Goal: Task Accomplishment & Management: Complete application form

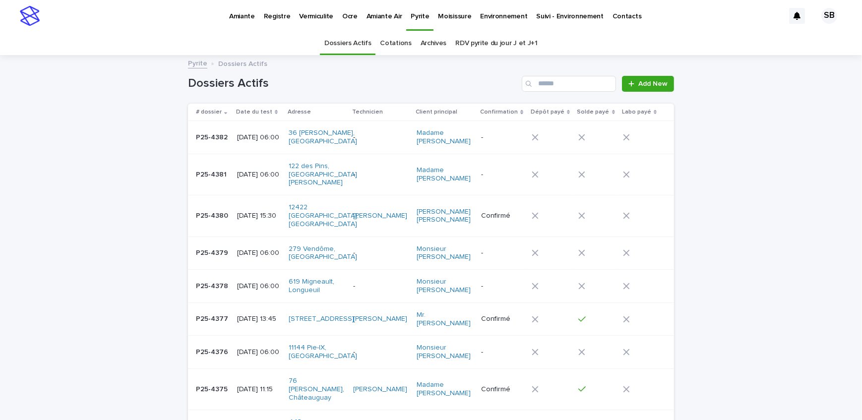
click at [448, 25] on link "Moisissure" at bounding box center [454, 15] width 42 height 31
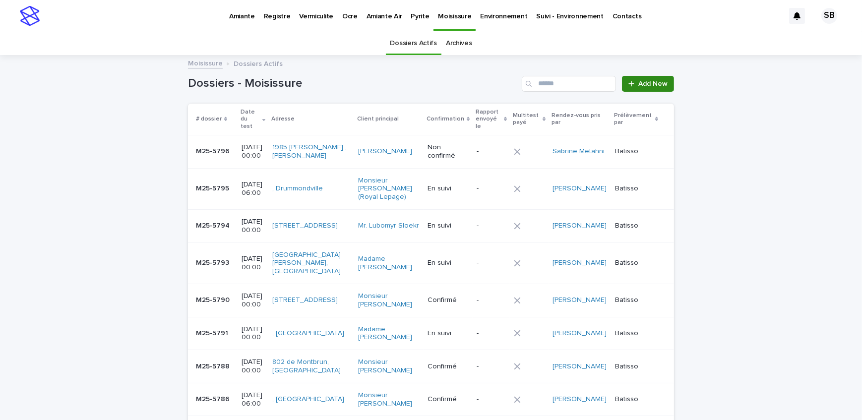
click at [642, 79] on link "Add New" at bounding box center [648, 84] width 52 height 16
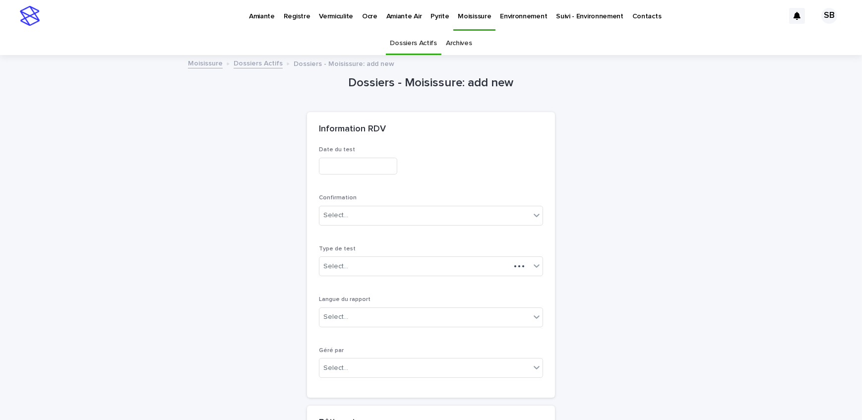
scroll to position [31, 0]
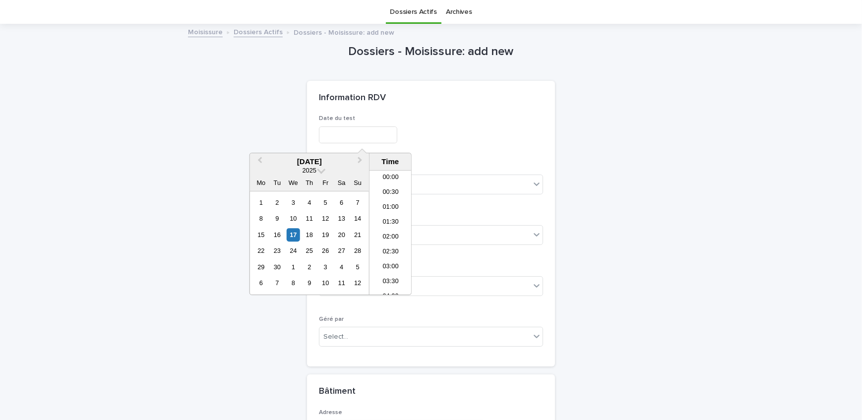
click at [350, 137] on input "text" at bounding box center [358, 134] width 78 height 17
click at [295, 234] on div "17" at bounding box center [293, 234] width 13 height 13
type input "**********"
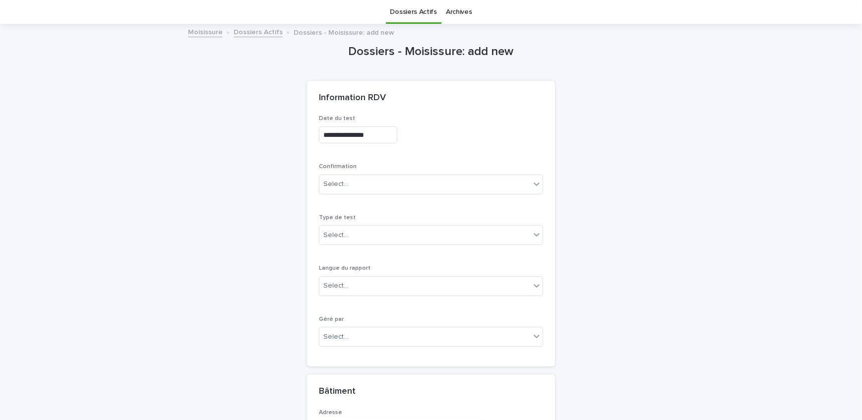
click at [534, 133] on div "**********" at bounding box center [431, 134] width 224 height 17
click at [378, 188] on div "Select..." at bounding box center [424, 184] width 211 height 16
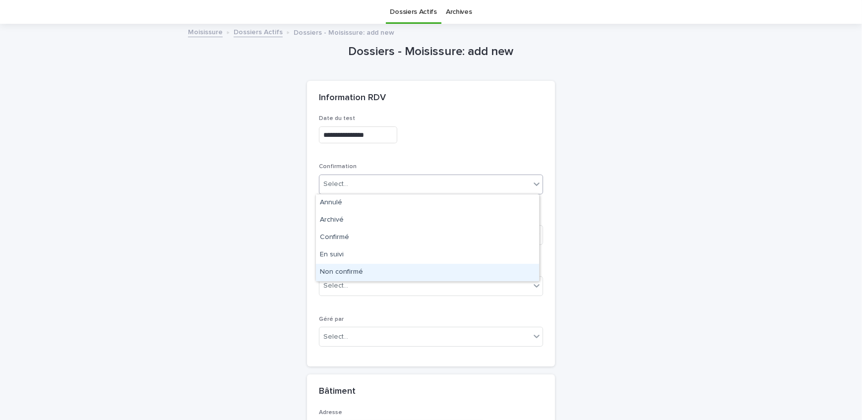
click at [365, 272] on div "Non confirmé" at bounding box center [427, 272] width 223 height 17
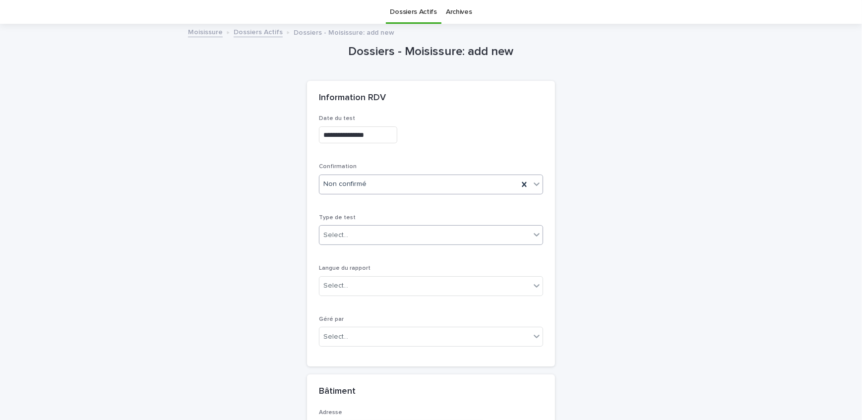
click at [362, 227] on div "Select..." at bounding box center [424, 235] width 211 height 16
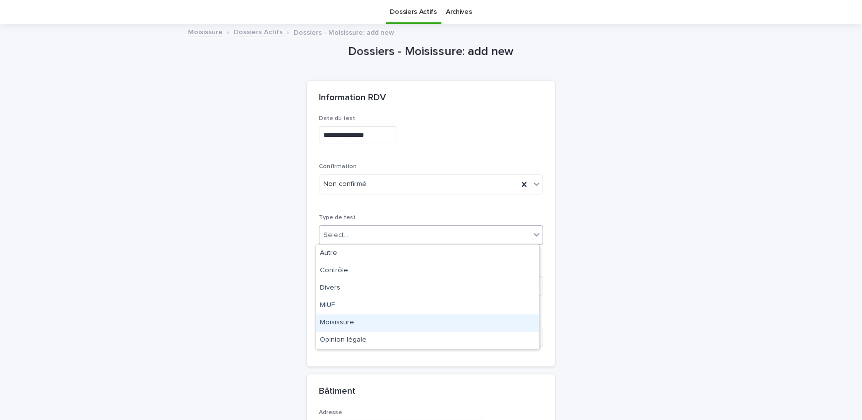
click at [352, 319] on div "Moisissure" at bounding box center [427, 322] width 223 height 17
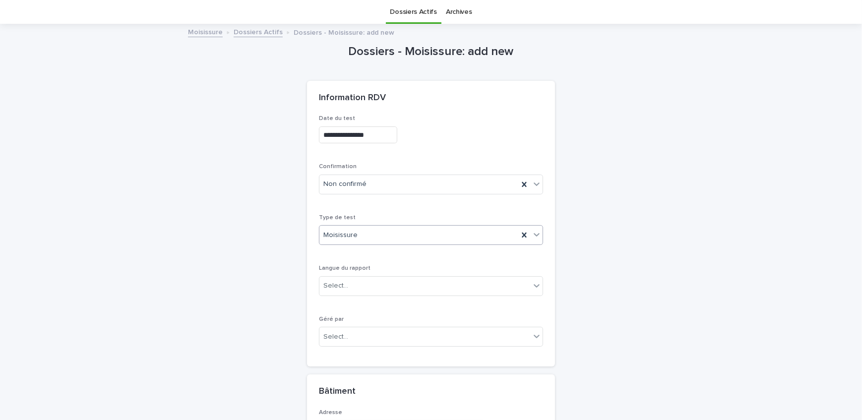
scroll to position [121, 0]
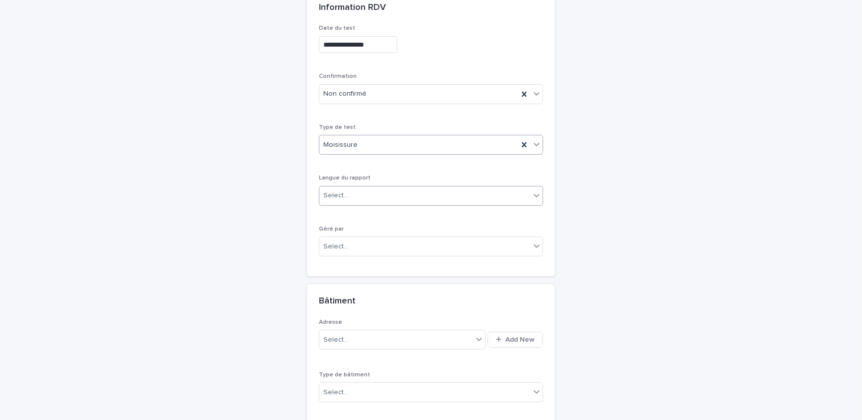
click at [350, 188] on div "Select..." at bounding box center [424, 195] width 211 height 16
click at [354, 213] on div "Français" at bounding box center [427, 213] width 223 height 17
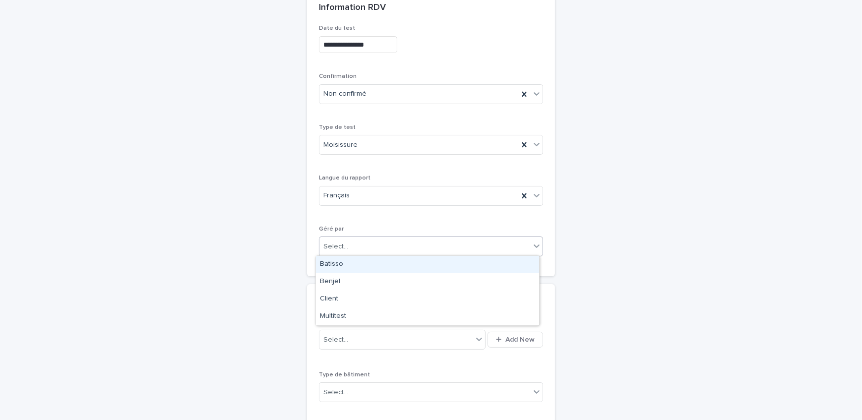
click at [365, 252] on div "Select..." at bounding box center [424, 246] width 211 height 16
click at [358, 263] on div "Batisso" at bounding box center [427, 264] width 223 height 17
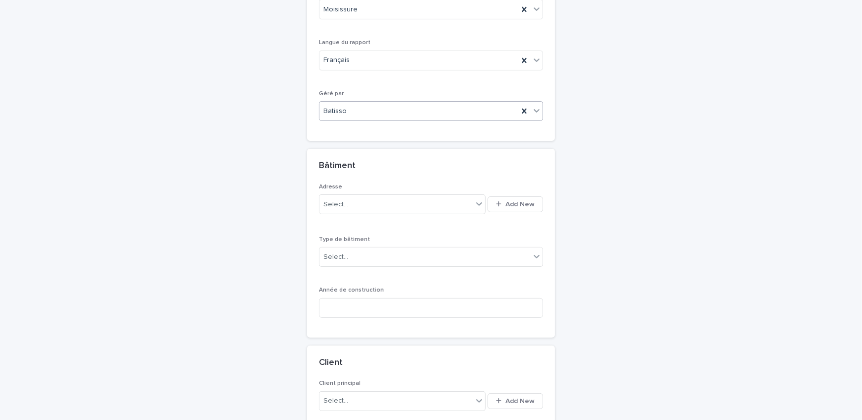
scroll to position [302, 0]
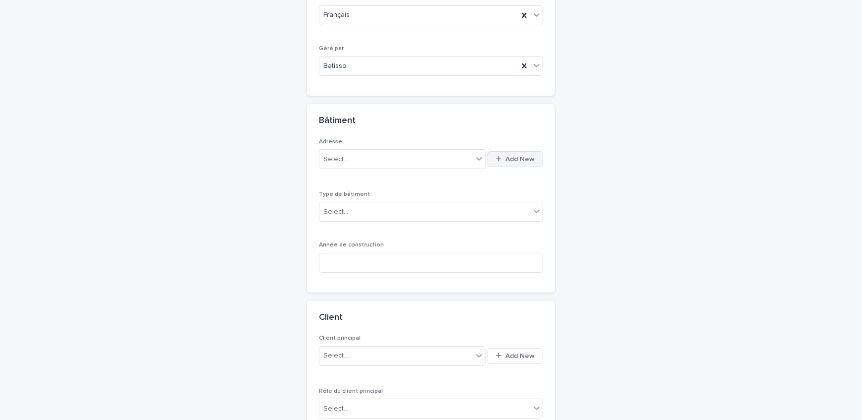
click at [507, 153] on button "Add New" at bounding box center [515, 159] width 56 height 16
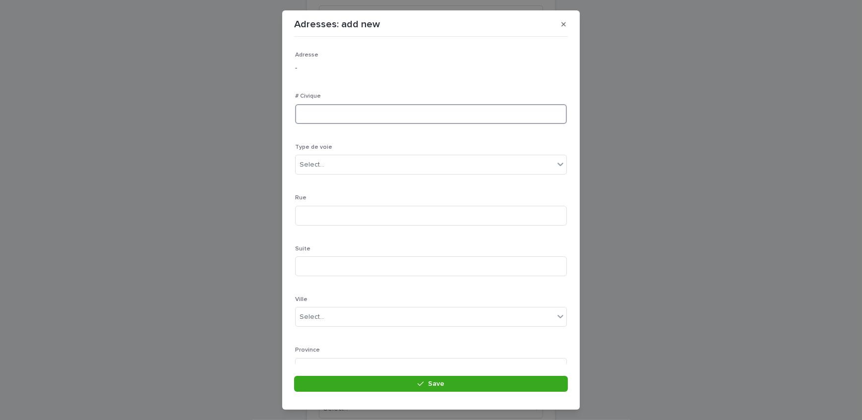
click at [335, 112] on input at bounding box center [431, 114] width 272 height 20
type input "****"
click at [345, 124] on div "Select..." at bounding box center [425, 120] width 258 height 16
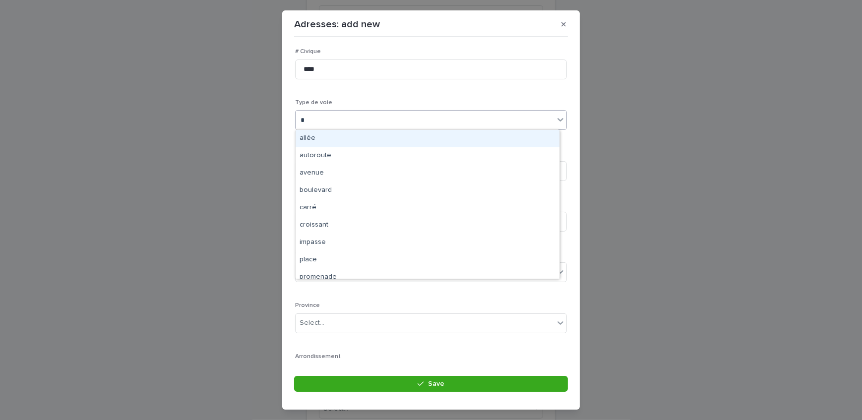
type input "**"
click at [342, 134] on div "avenue" at bounding box center [428, 138] width 264 height 17
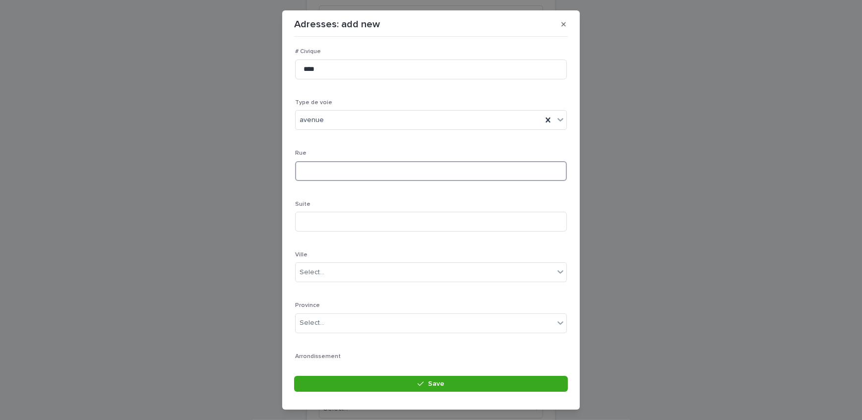
click at [329, 174] on input at bounding box center [431, 171] width 272 height 20
type input "**********"
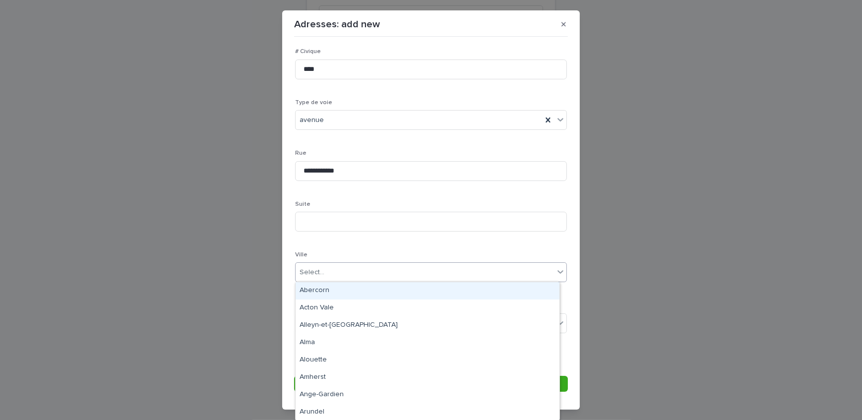
click at [334, 273] on div "Select..." at bounding box center [425, 272] width 258 height 16
type input "*****"
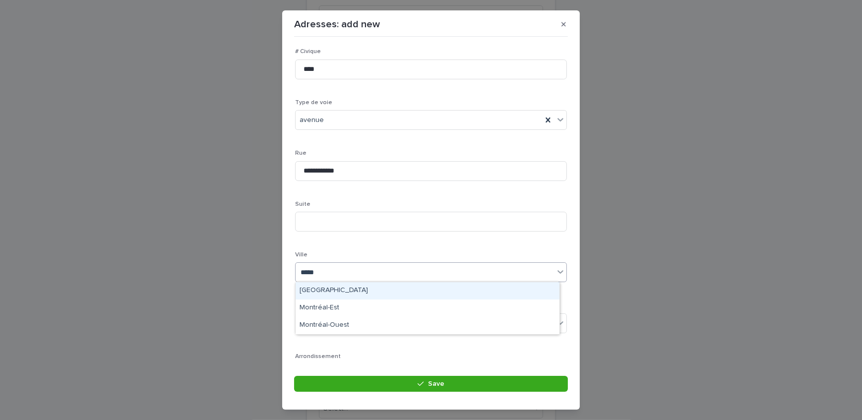
click at [310, 293] on div "[GEOGRAPHIC_DATA]" at bounding box center [428, 290] width 264 height 17
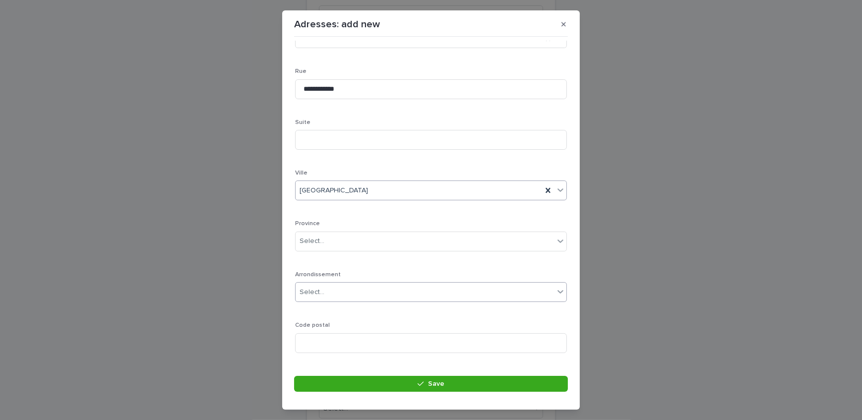
scroll to position [135, 0]
click at [345, 225] on div "Select..." at bounding box center [425, 233] width 258 height 16
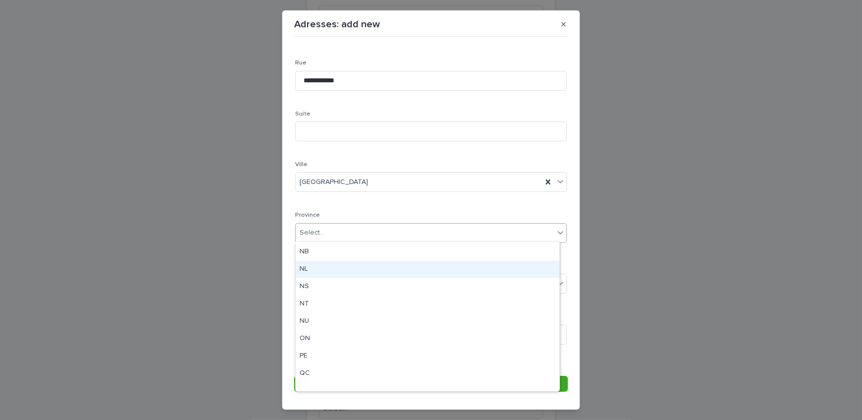
scroll to position [77, 0]
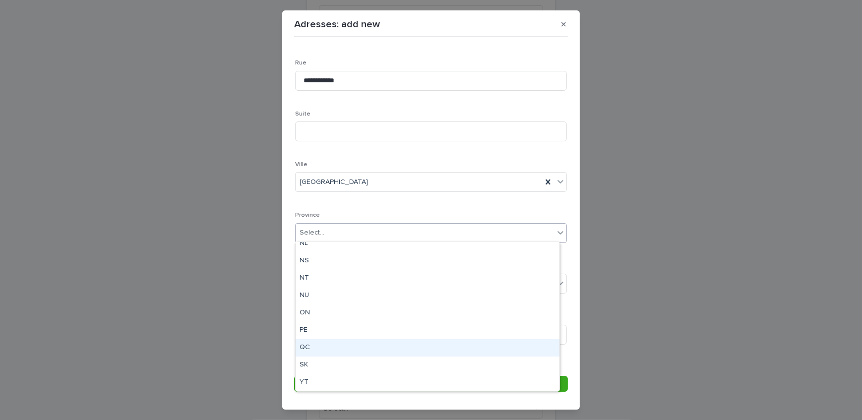
click at [305, 346] on div "QC" at bounding box center [428, 347] width 264 height 17
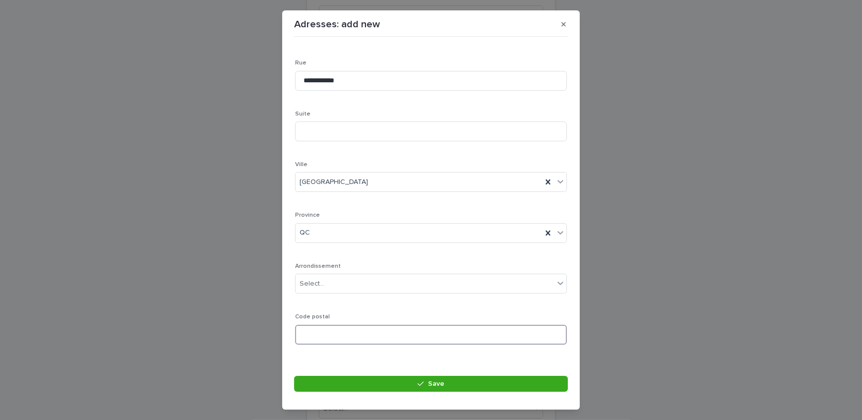
click at [336, 327] on input at bounding box center [431, 335] width 272 height 20
paste input "*******"
type input "*******"
click at [338, 382] on button "Save" at bounding box center [431, 384] width 274 height 16
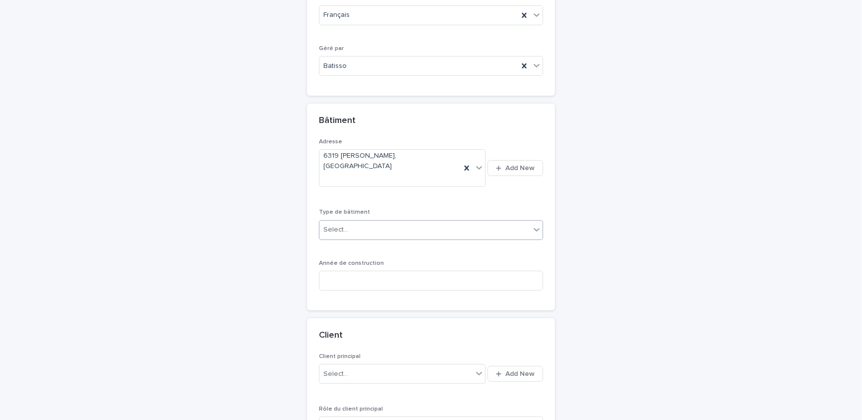
click at [377, 222] on div "Select..." at bounding box center [424, 230] width 211 height 16
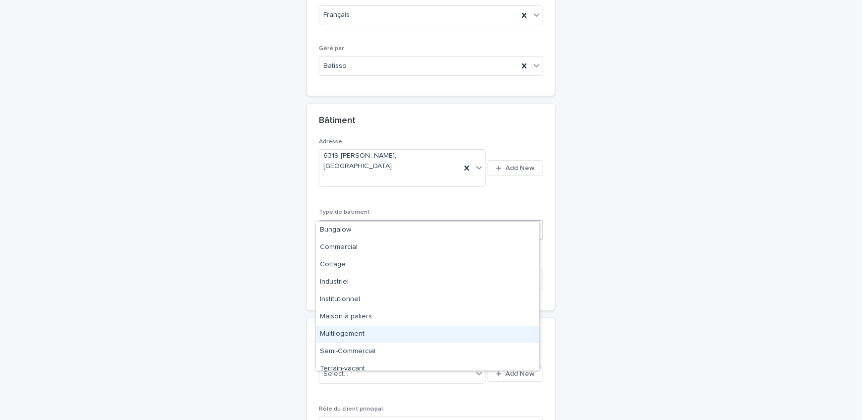
click at [367, 328] on div "Multilogement" at bounding box center [427, 334] width 223 height 17
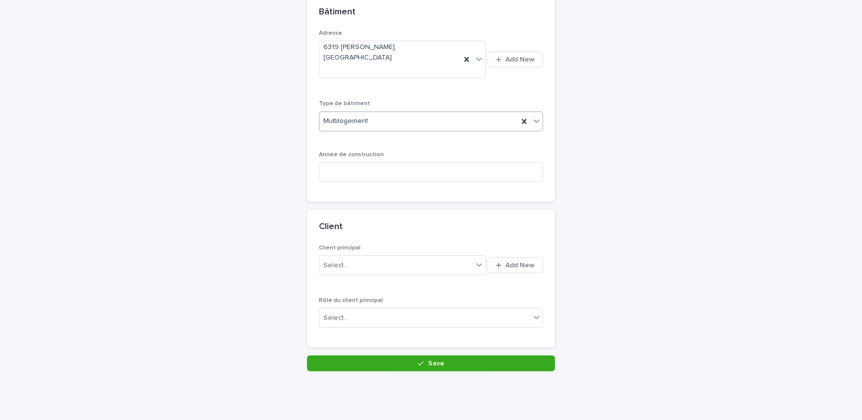
scroll to position [420, 0]
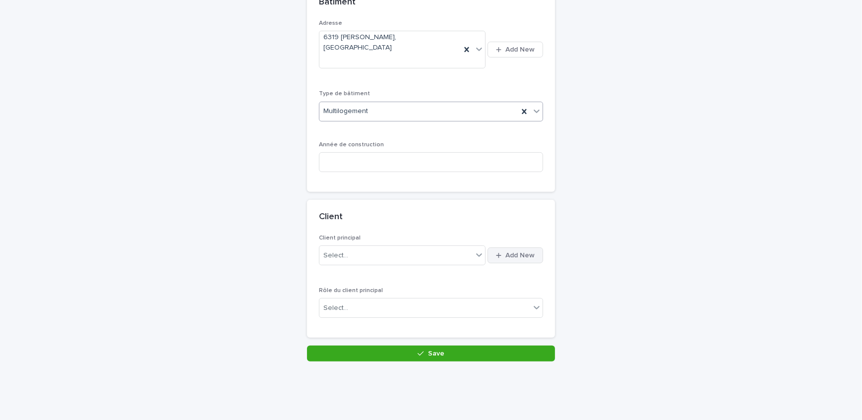
click at [532, 247] on button "Add New" at bounding box center [515, 255] width 56 height 16
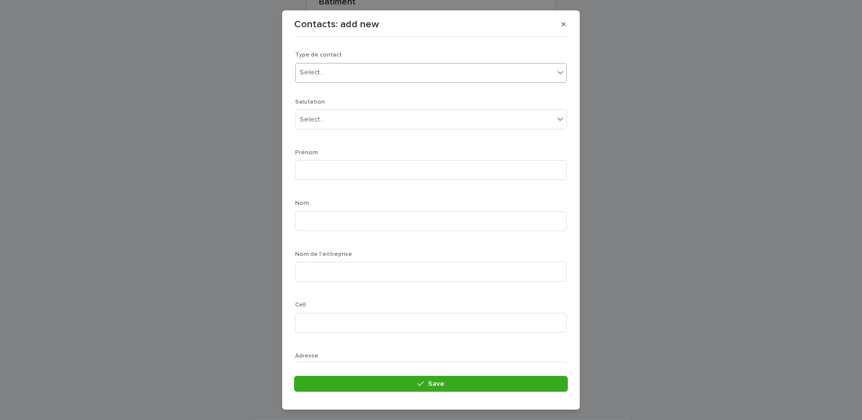
click at [356, 75] on div "Select..." at bounding box center [425, 72] width 258 height 16
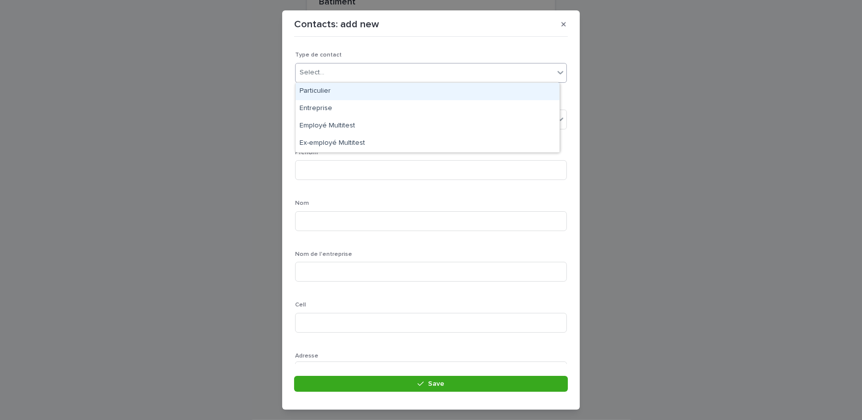
click at [352, 94] on div "Particulier" at bounding box center [428, 91] width 264 height 17
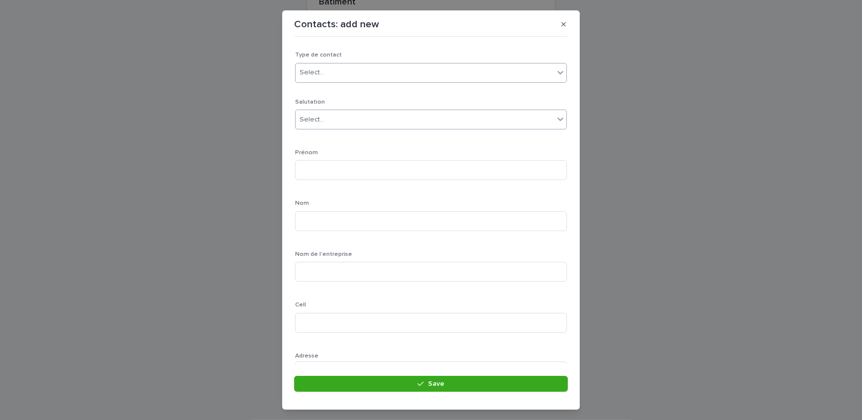
click at [351, 116] on div "Select..." at bounding box center [425, 120] width 258 height 16
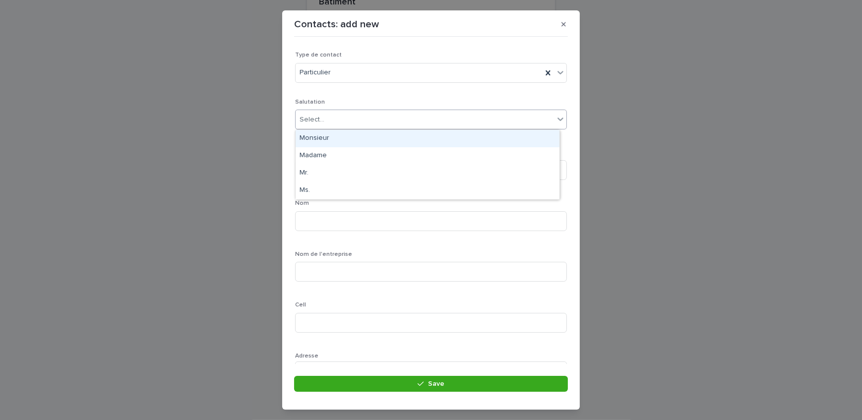
click at [344, 144] on div "Monsieur" at bounding box center [428, 138] width 264 height 17
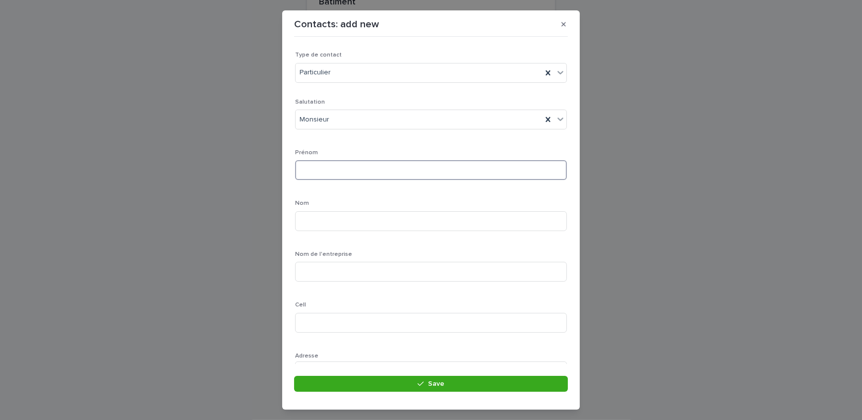
drag, startPoint x: 350, startPoint y: 166, endPoint x: 357, endPoint y: 146, distance: 21.2
click at [351, 167] on input at bounding box center [431, 170] width 272 height 20
type input "**********"
click at [342, 220] on input at bounding box center [431, 221] width 272 height 20
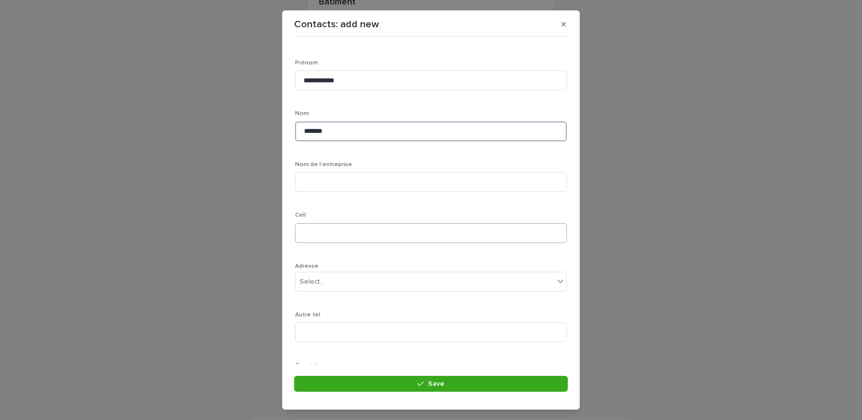
type input "*******"
click at [351, 236] on input at bounding box center [431, 233] width 272 height 20
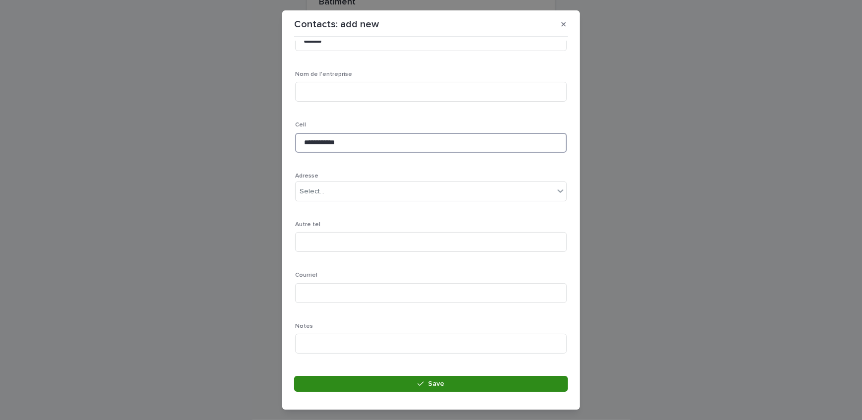
type input "**********"
click at [355, 389] on button "Save" at bounding box center [431, 384] width 274 height 16
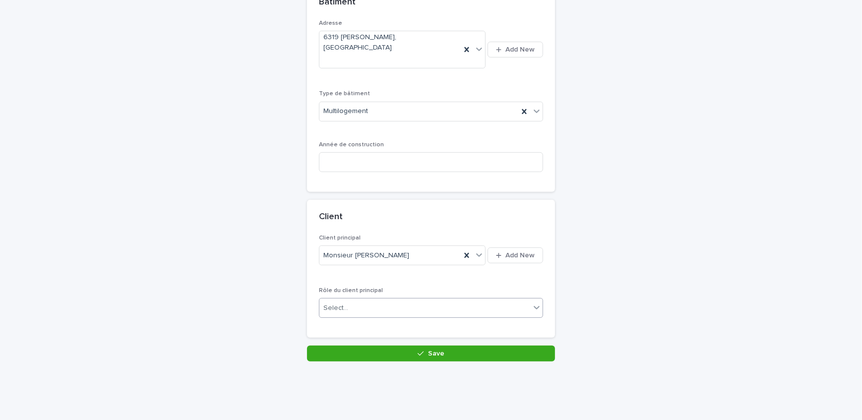
click at [392, 300] on div "Select..." at bounding box center [424, 308] width 211 height 16
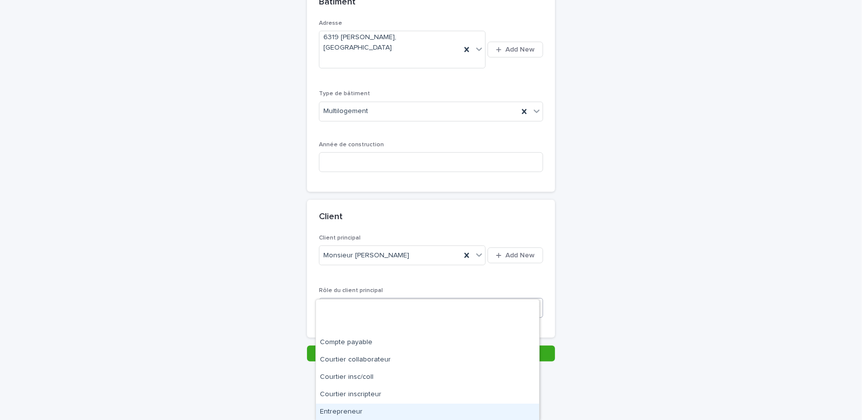
scroll to position [52, 0]
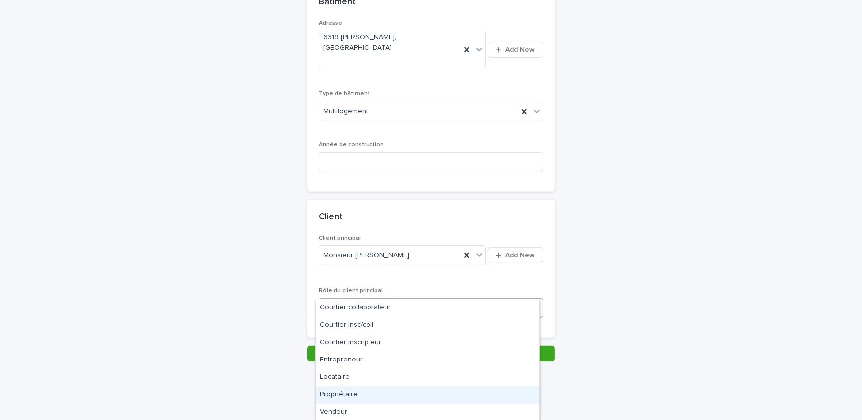
click at [376, 397] on div "Propriétaire" at bounding box center [427, 394] width 223 height 17
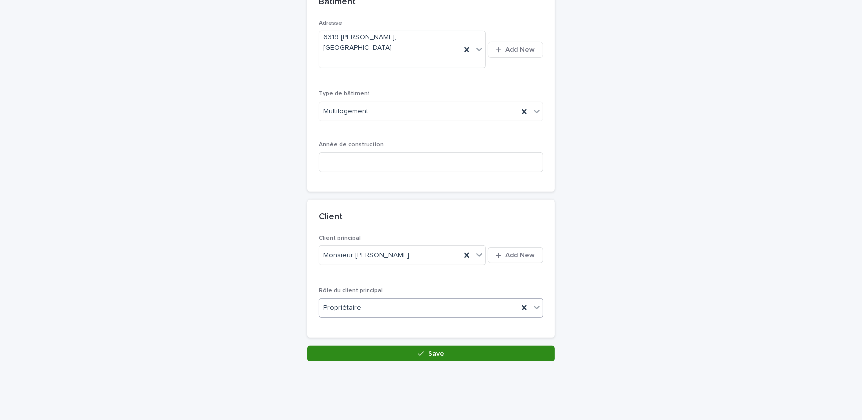
click at [407, 346] on button "Save" at bounding box center [431, 354] width 248 height 16
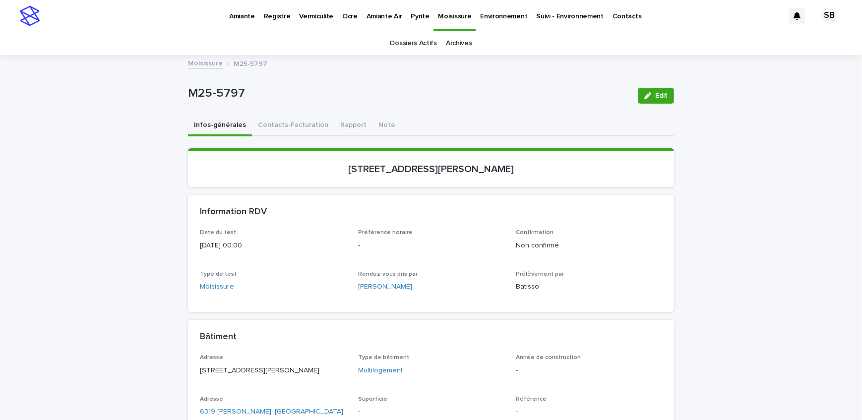
click at [201, 65] on link "Moisissure" at bounding box center [205, 62] width 35 height 11
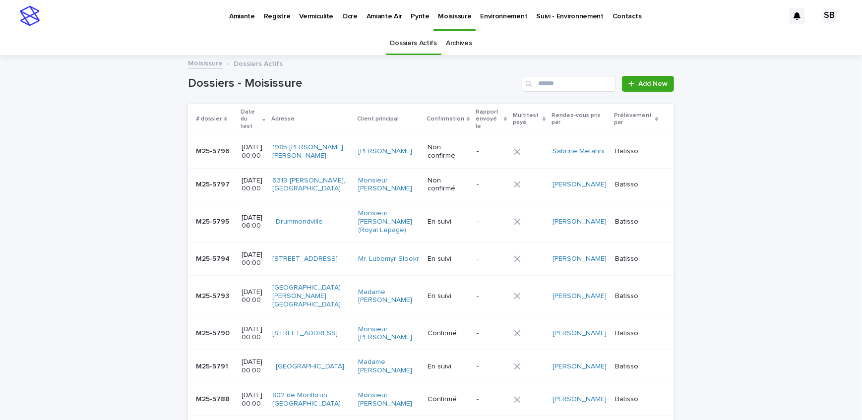
click at [85, 176] on div "Loading... Saving… Loading... Saving… Dossiers - Moisissure Add New # dossier D…" at bounding box center [431, 315] width 862 height 519
click at [414, 16] on p "Pyrite" at bounding box center [420, 10] width 18 height 21
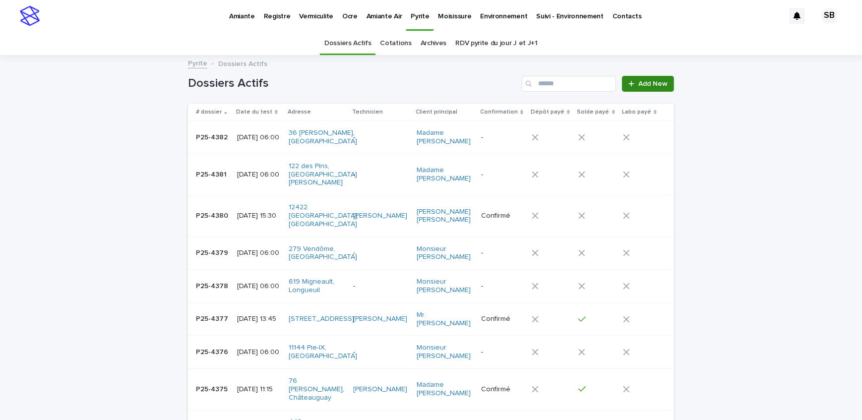
click at [650, 80] on span "Add New" at bounding box center [652, 83] width 29 height 7
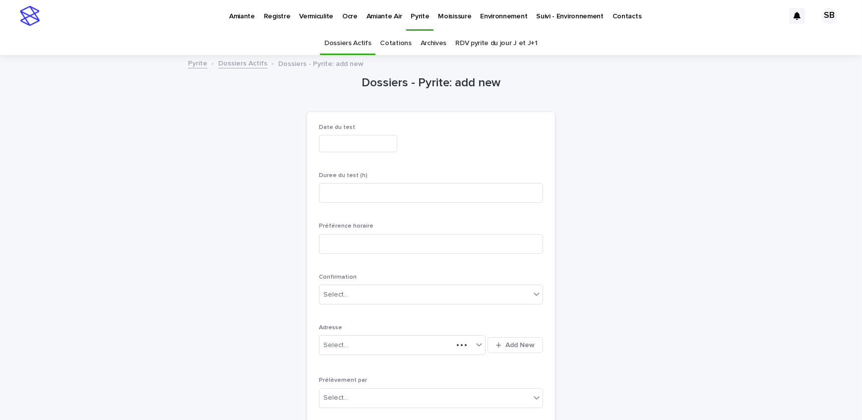
scroll to position [31, 0]
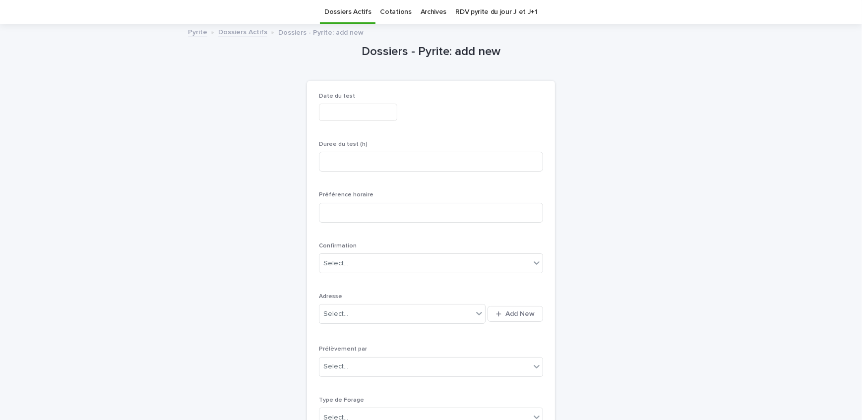
click at [381, 107] on input "text" at bounding box center [358, 112] width 78 height 17
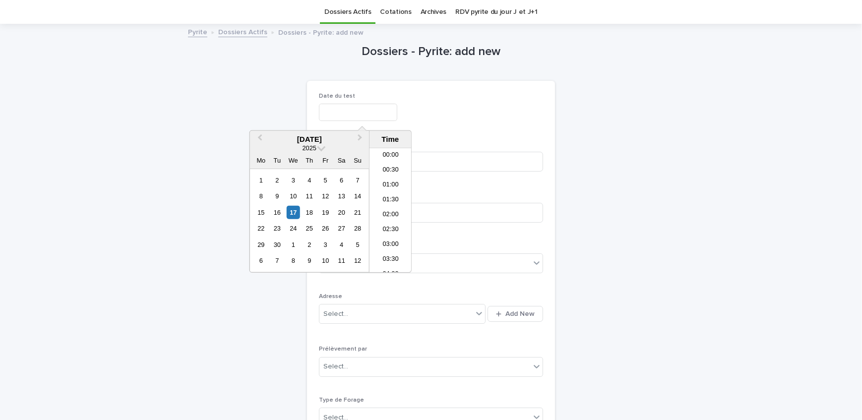
scroll to position [347, 0]
click at [263, 227] on div "22" at bounding box center [260, 228] width 13 height 13
click at [397, 170] on li "06:00" at bounding box center [390, 167] width 42 height 15
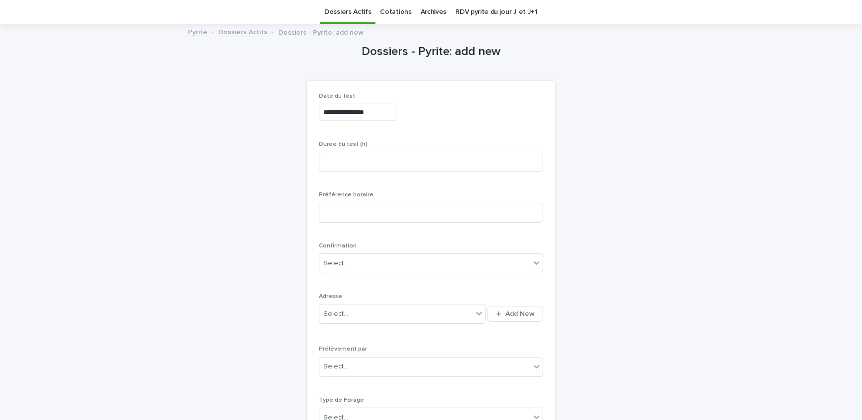
type input "**********"
click at [360, 165] on input at bounding box center [431, 162] width 224 height 20
type input "*"
click at [496, 312] on icon "button" at bounding box center [498, 313] width 5 height 5
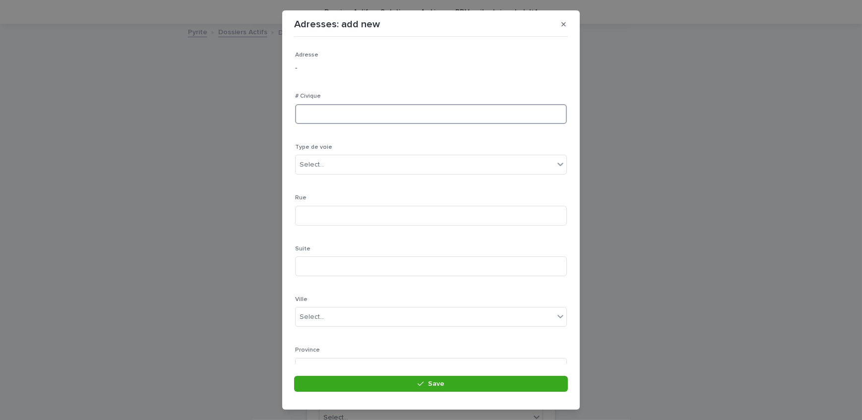
click at [375, 117] on input at bounding box center [431, 114] width 272 height 20
type input "****"
click at [402, 158] on div "Select..." at bounding box center [425, 165] width 258 height 16
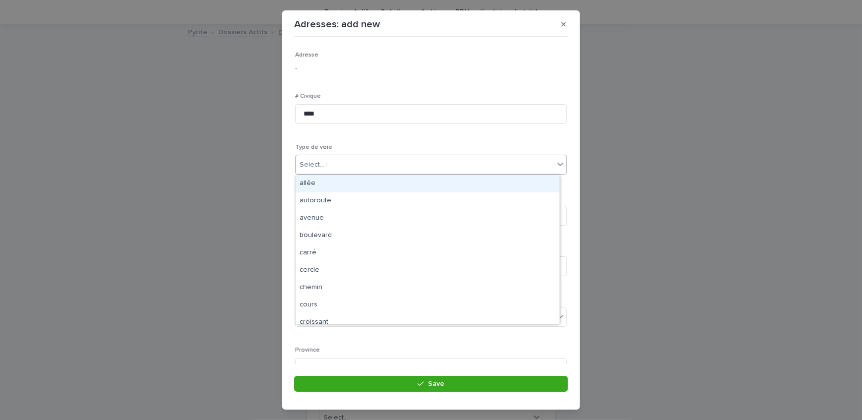
type input "**"
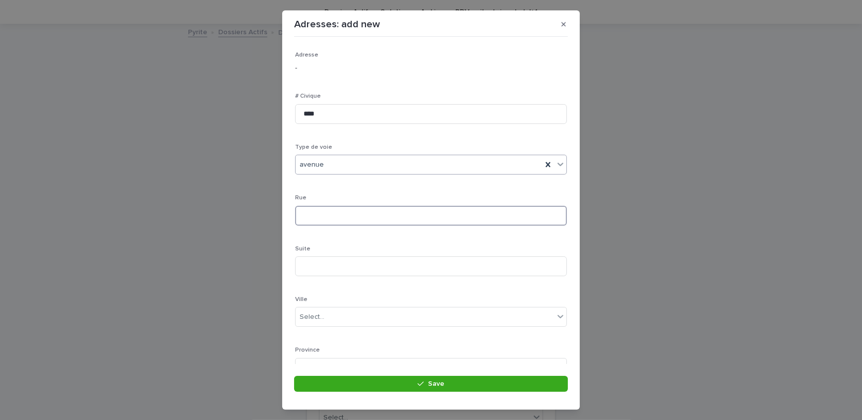
click at [338, 209] on input at bounding box center [431, 216] width 272 height 20
type input "********"
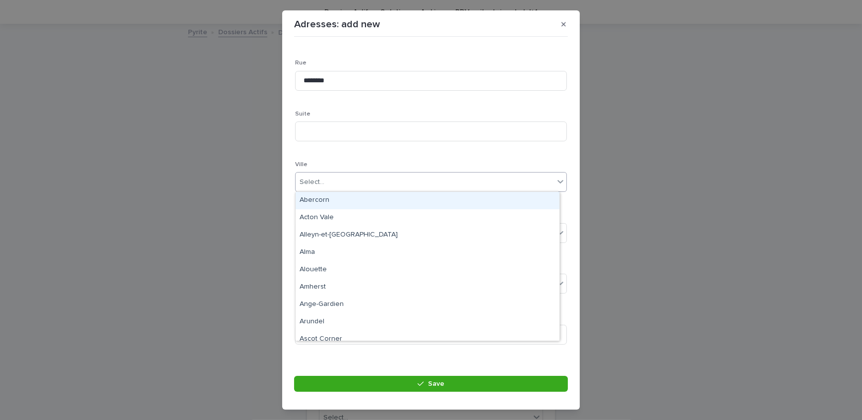
click at [345, 181] on div "Select..." at bounding box center [425, 182] width 258 height 16
type input "******"
click at [337, 193] on div "Brossard" at bounding box center [428, 200] width 264 height 17
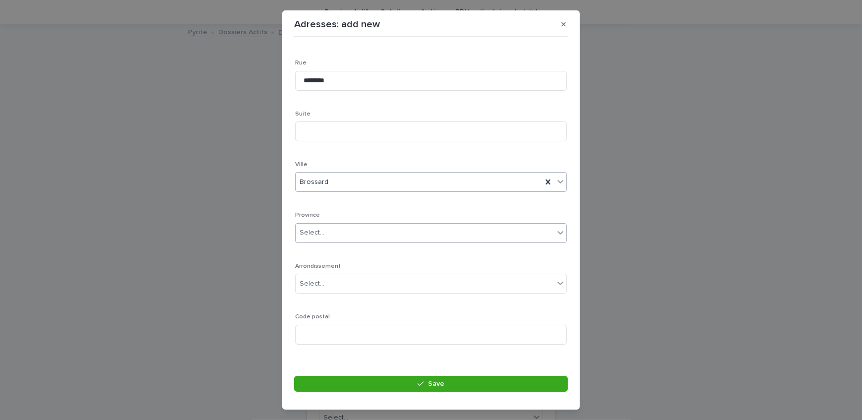
click at [335, 239] on div "Select..." at bounding box center [425, 233] width 258 height 16
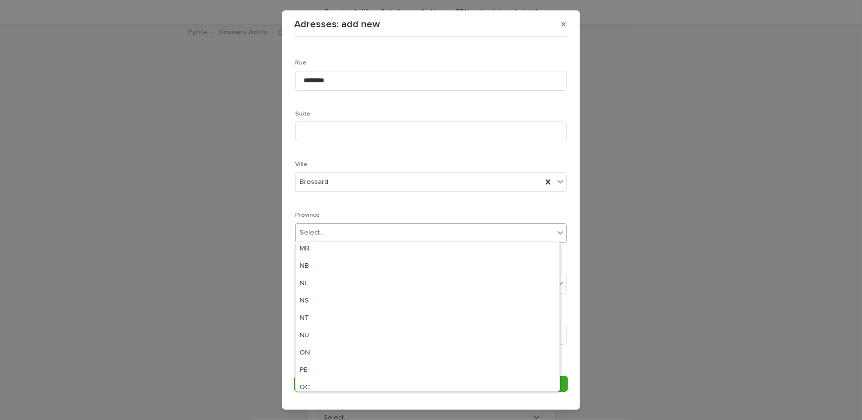
scroll to position [77, 0]
click at [318, 342] on div "QC" at bounding box center [428, 347] width 264 height 17
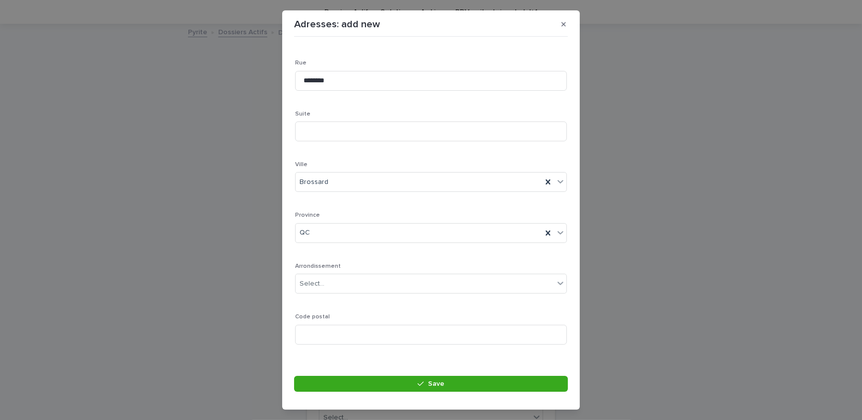
scroll to position [145, 0]
click at [344, 330] on input at bounding box center [431, 325] width 272 height 20
paste input "*******"
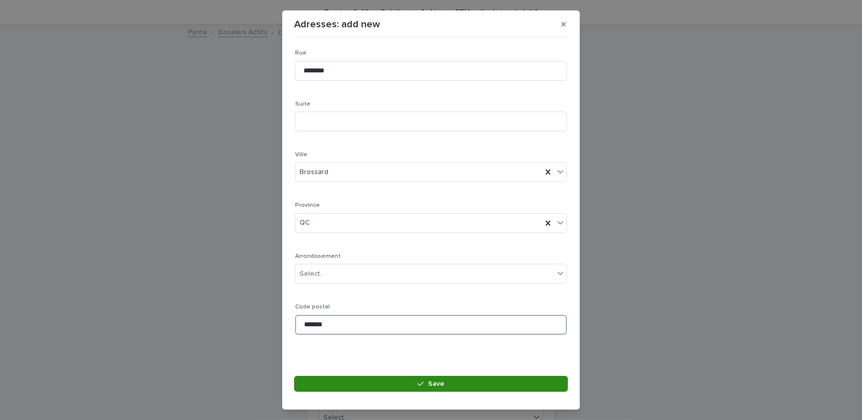
type input "*******"
click at [358, 382] on button "Save" at bounding box center [431, 384] width 274 height 16
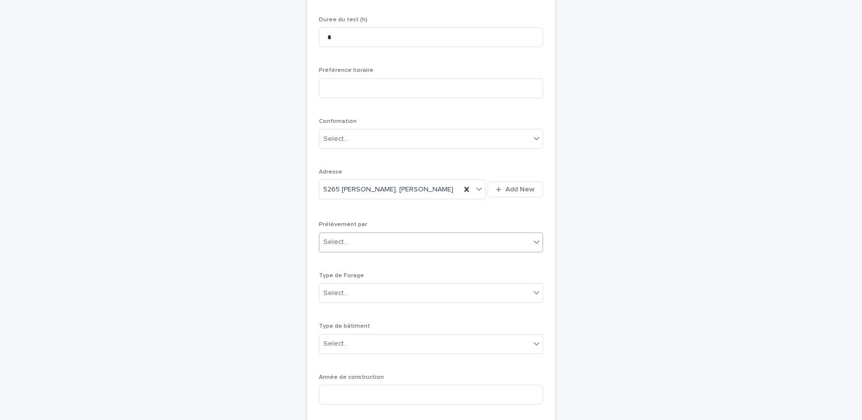
scroll to position [212, 0]
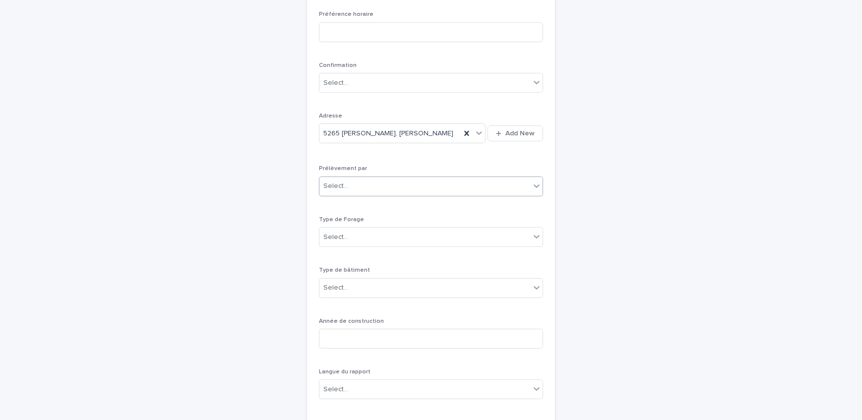
click at [393, 187] on div "Select..." at bounding box center [424, 186] width 211 height 16
click at [366, 235] on div "Select..." at bounding box center [424, 237] width 211 height 16
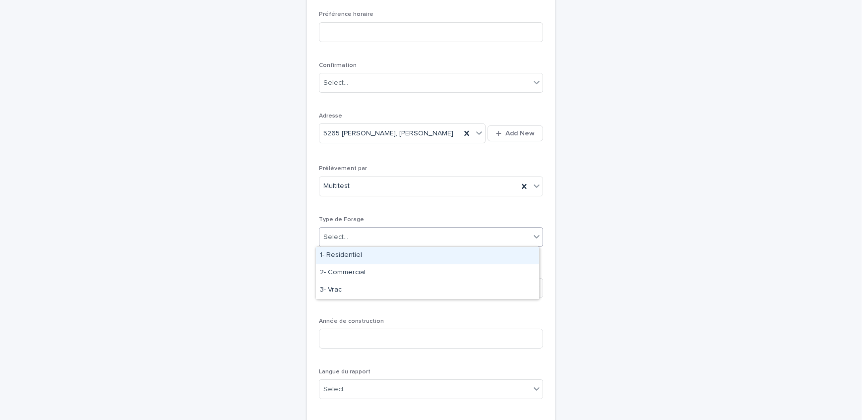
click at [361, 256] on div "1- Residentiel" at bounding box center [427, 255] width 223 height 17
click at [366, 287] on div "Select..." at bounding box center [424, 288] width 211 height 16
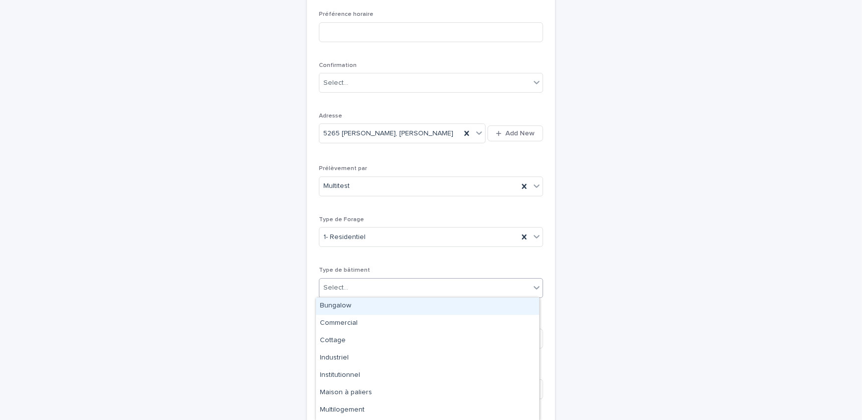
click at [363, 305] on div "Bungalow" at bounding box center [427, 305] width 223 height 17
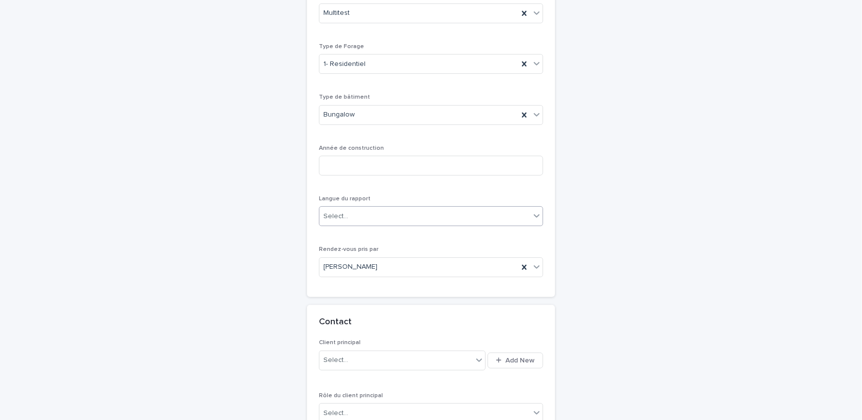
scroll to position [392, 0]
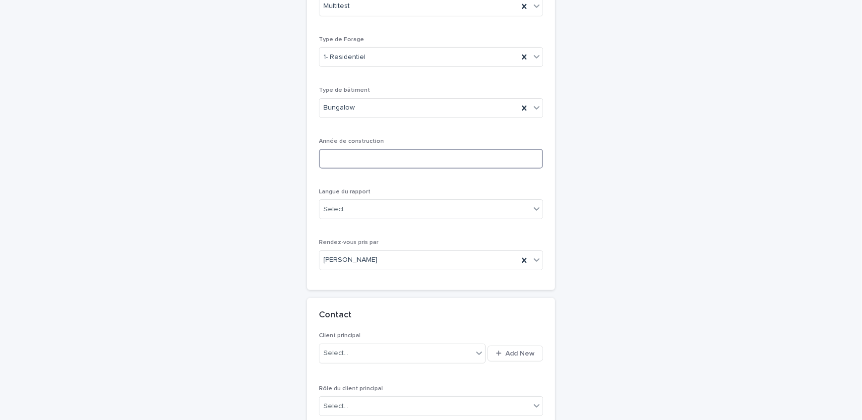
click at [403, 158] on input at bounding box center [431, 159] width 224 height 20
click at [392, 162] on input at bounding box center [431, 159] width 224 height 20
click at [362, 156] on input at bounding box center [431, 159] width 224 height 20
click at [430, 159] on input at bounding box center [431, 159] width 224 height 20
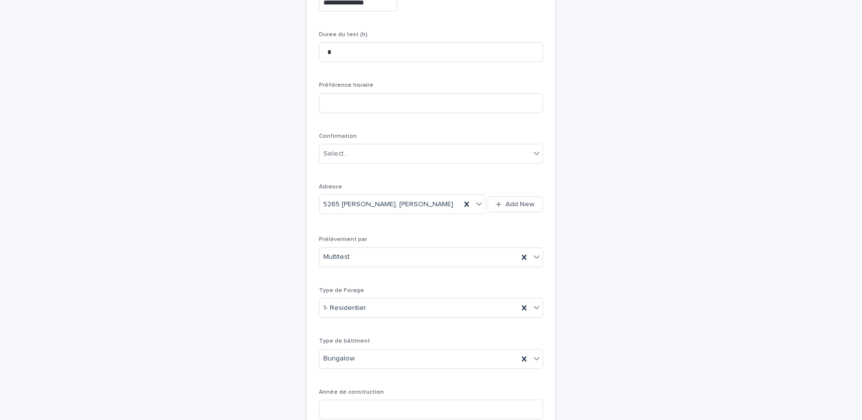
scroll to position [257, 0]
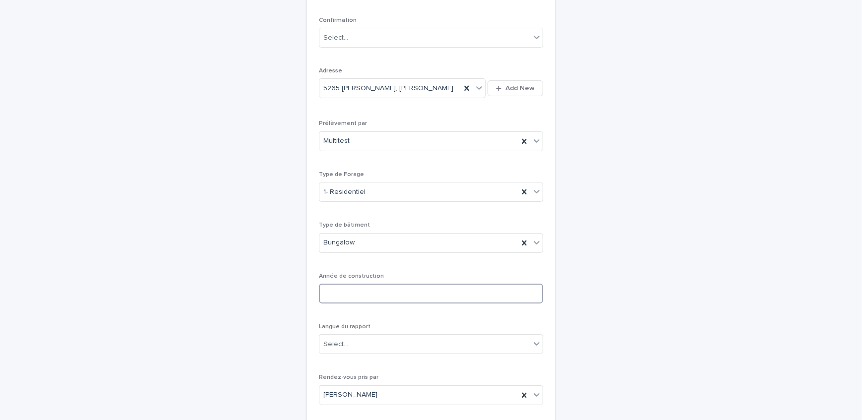
click at [353, 290] on input at bounding box center [431, 294] width 224 height 20
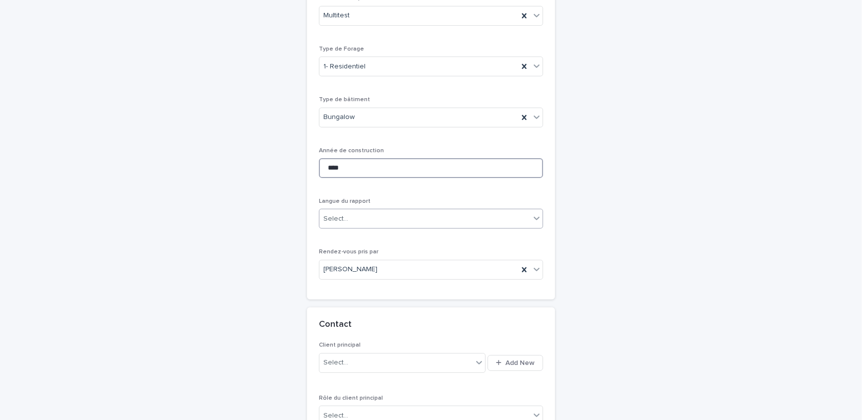
scroll to position [392, 0]
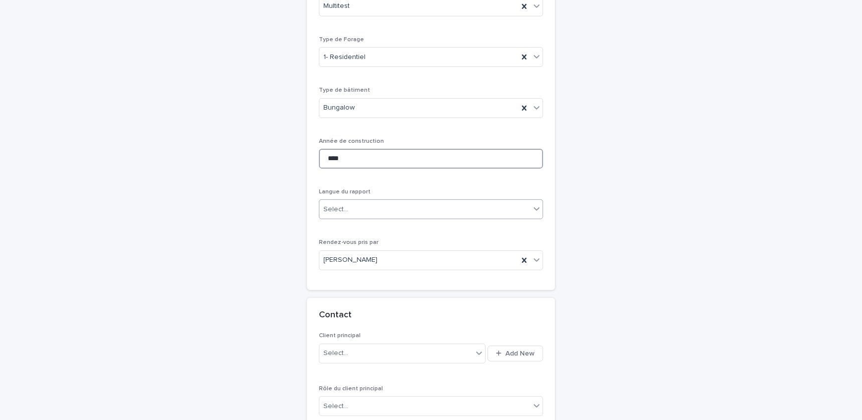
type input "****"
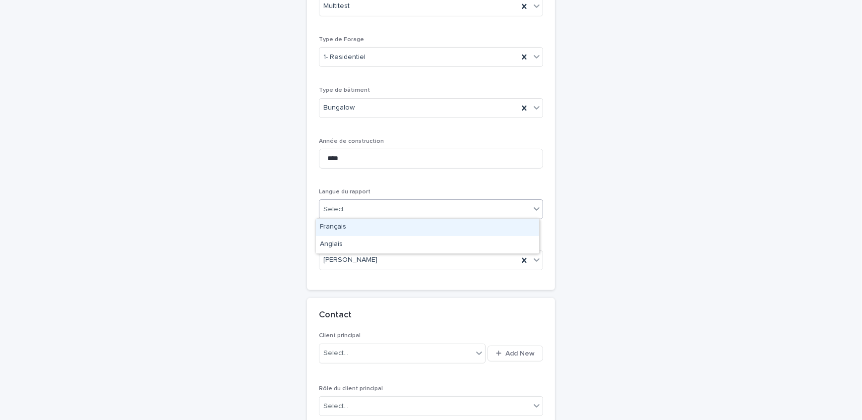
click at [374, 211] on div "Select..." at bounding box center [424, 209] width 211 height 16
click at [360, 229] on div "Français" at bounding box center [427, 227] width 223 height 17
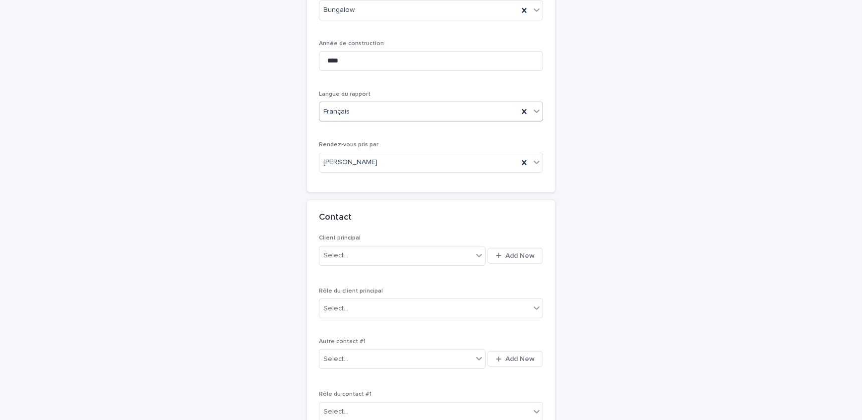
scroll to position [527, 0]
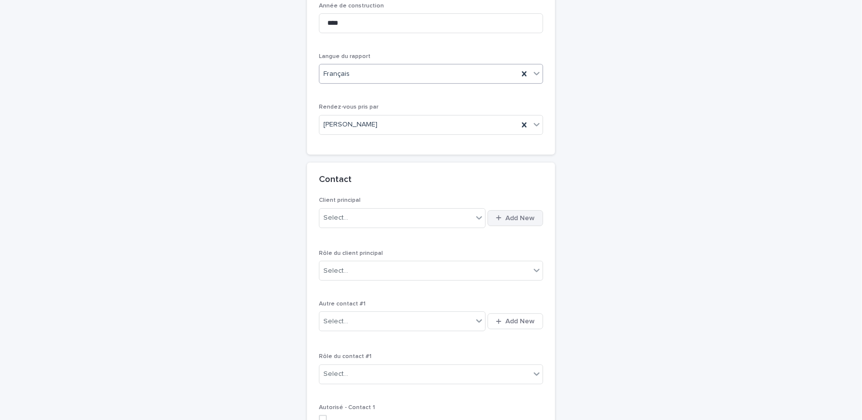
click at [507, 215] on span "Add New" at bounding box center [519, 218] width 29 height 7
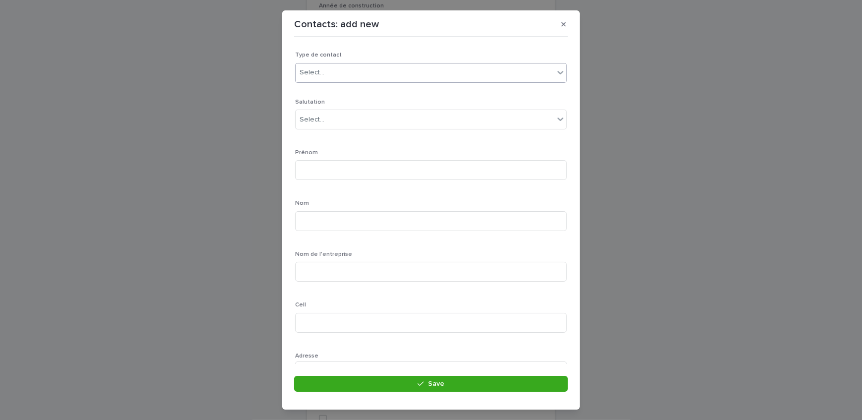
click at [379, 68] on div "Select..." at bounding box center [425, 72] width 258 height 16
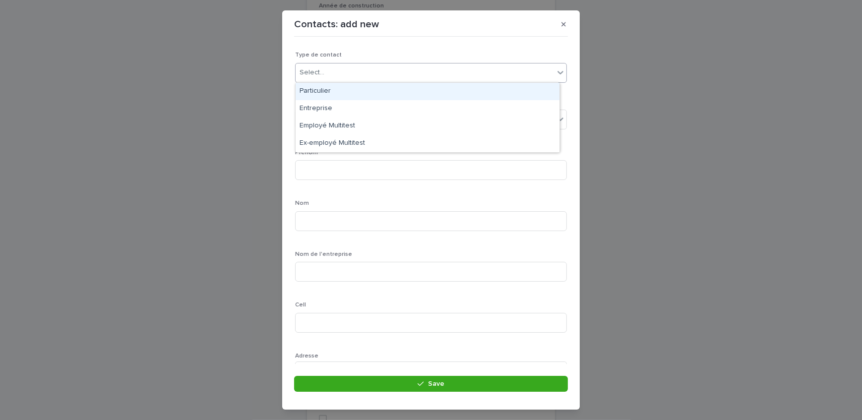
click at [370, 97] on div "Particulier" at bounding box center [428, 91] width 264 height 17
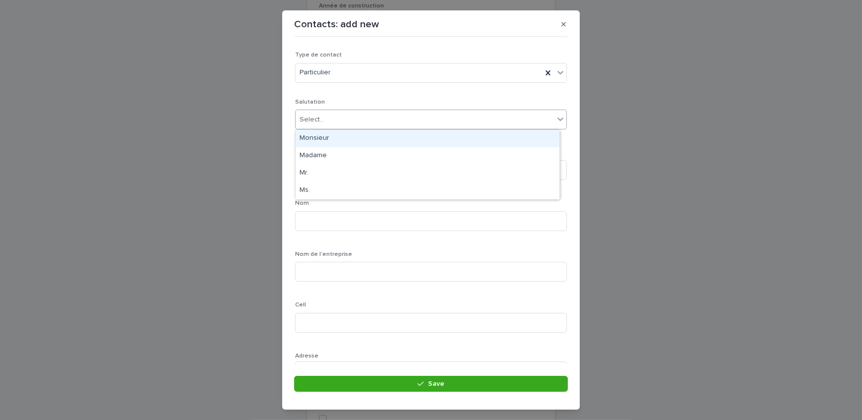
click at [319, 119] on div "Select..." at bounding box center [311, 120] width 25 height 10
click at [330, 141] on div "Monsieur" at bounding box center [428, 138] width 264 height 17
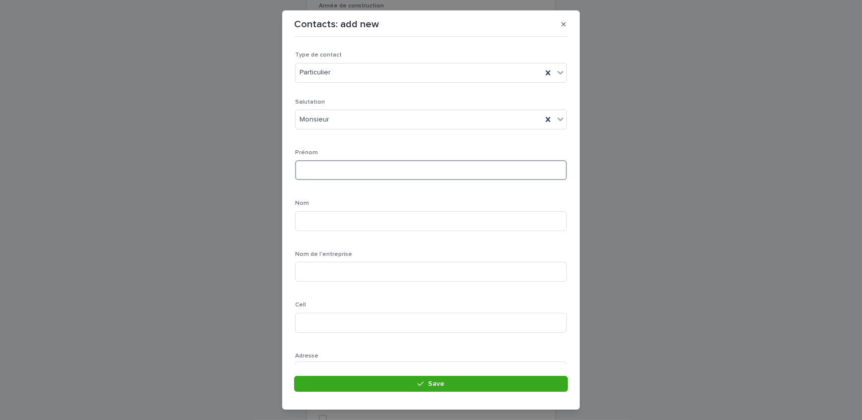
drag, startPoint x: 345, startPoint y: 165, endPoint x: 457, endPoint y: 186, distance: 114.1
click at [345, 165] on input at bounding box center [431, 170] width 272 height 20
type input "*******"
type input "***"
click at [482, 323] on input at bounding box center [431, 323] width 272 height 20
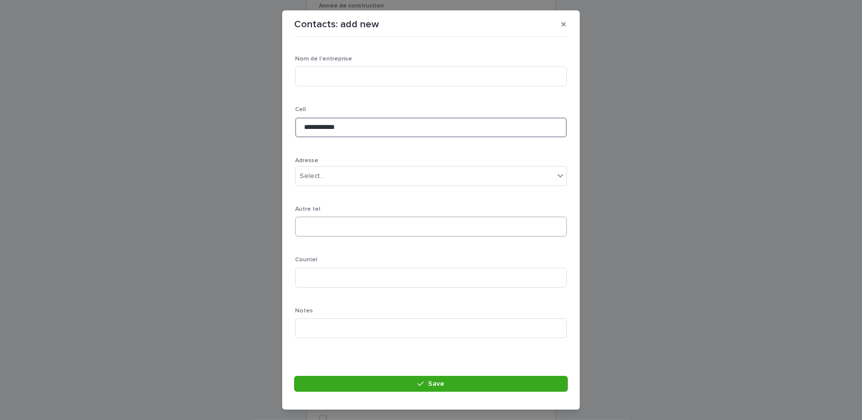
scroll to position [199, 0]
type input "**********"
click at [345, 278] on input at bounding box center [431, 274] width 272 height 20
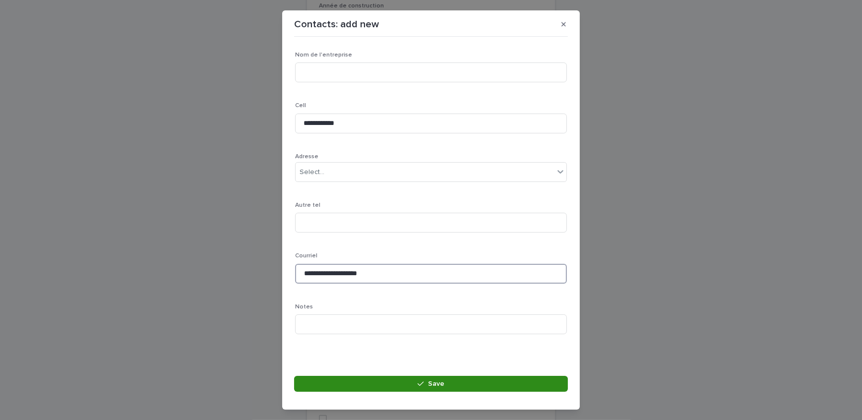
type input "**********"
click at [386, 390] on button "Save" at bounding box center [431, 384] width 274 height 16
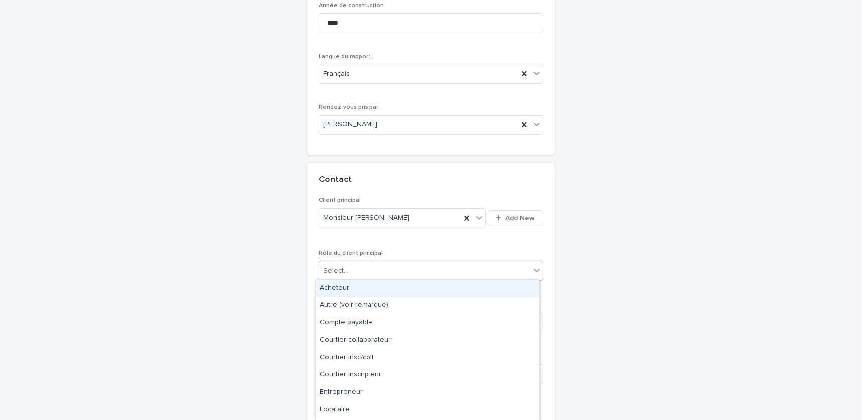
click at [350, 270] on div "Select..." at bounding box center [424, 271] width 211 height 16
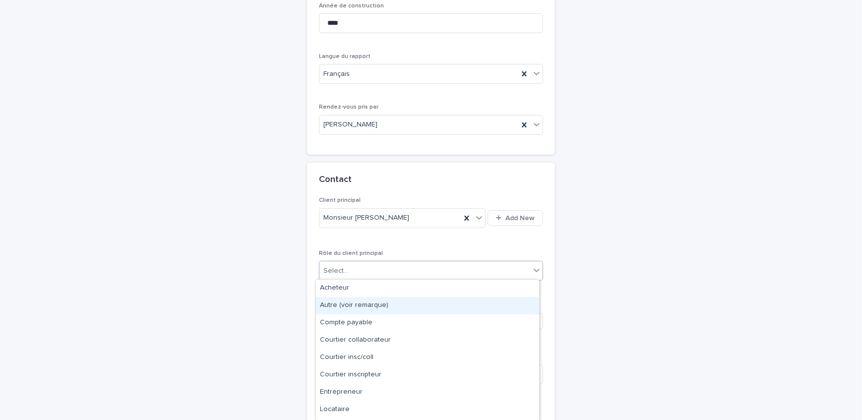
click at [361, 304] on div "Autre (voir remarque)" at bounding box center [427, 305] width 223 height 17
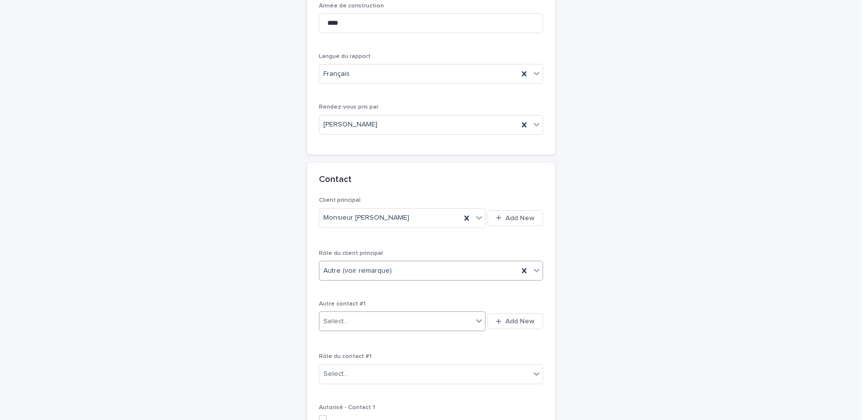
scroll to position [617, 0]
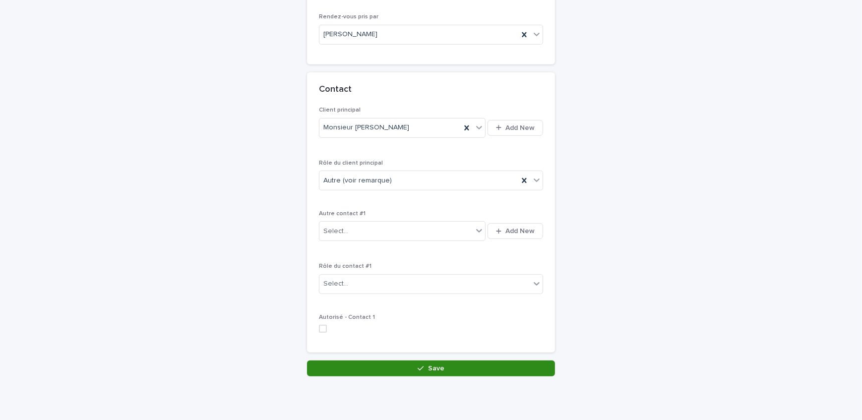
click at [368, 366] on button "Save" at bounding box center [431, 368] width 248 height 16
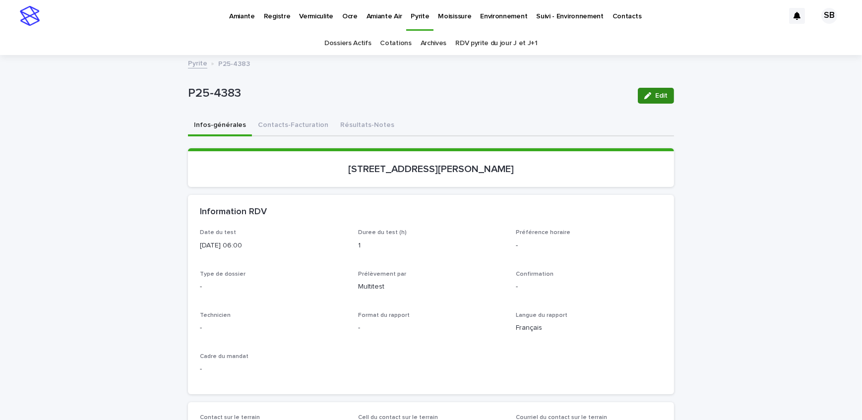
click at [647, 98] on icon "button" at bounding box center [647, 95] width 7 height 7
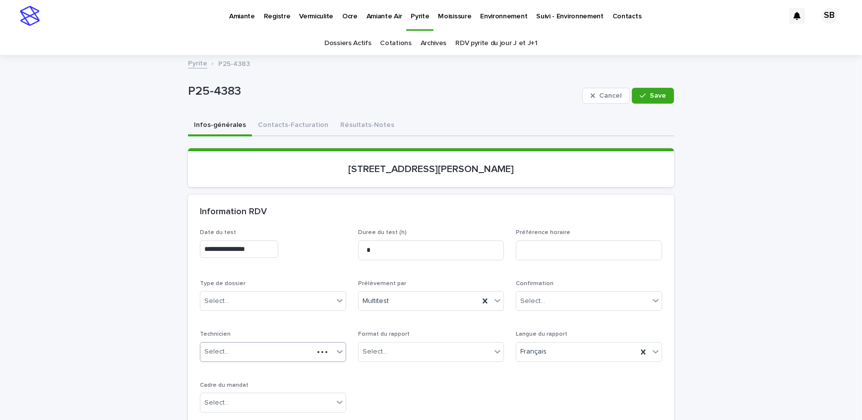
scroll to position [90, 0]
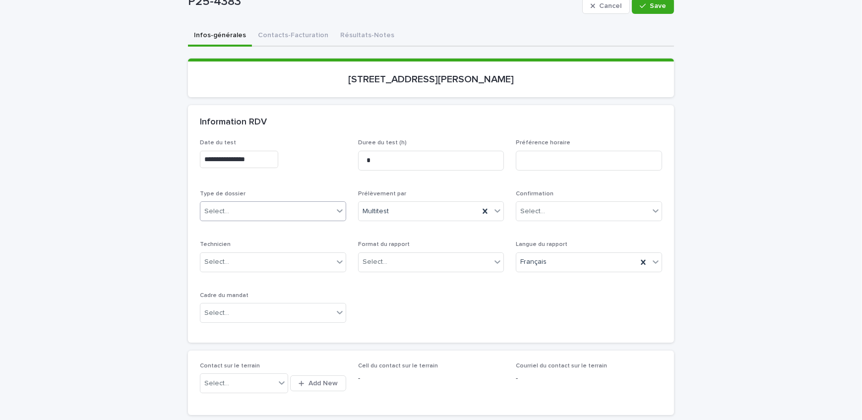
click at [239, 208] on div "Select..." at bounding box center [266, 211] width 133 height 16
click at [242, 228] on div "Échantillonnage" at bounding box center [269, 229] width 145 height 17
click at [374, 263] on div "Select..." at bounding box center [374, 262] width 25 height 10
click at [380, 280] on div "Électronique" at bounding box center [427, 279] width 145 height 17
click at [279, 320] on body "**********" at bounding box center [431, 210] width 862 height 420
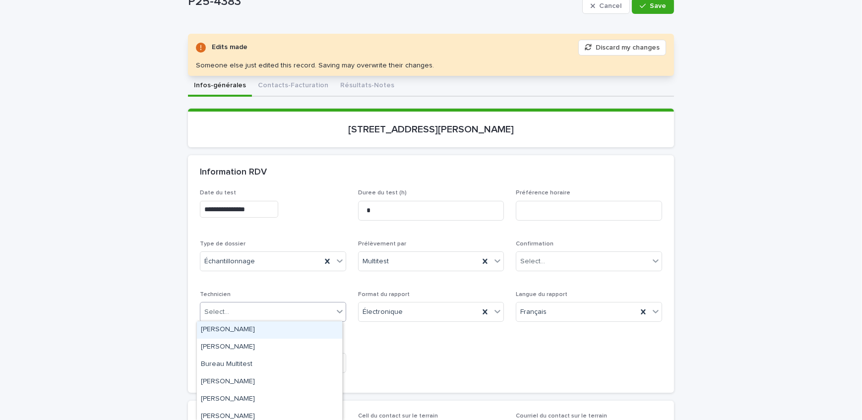
click at [247, 280] on div "**********" at bounding box center [431, 284] width 462 height 191
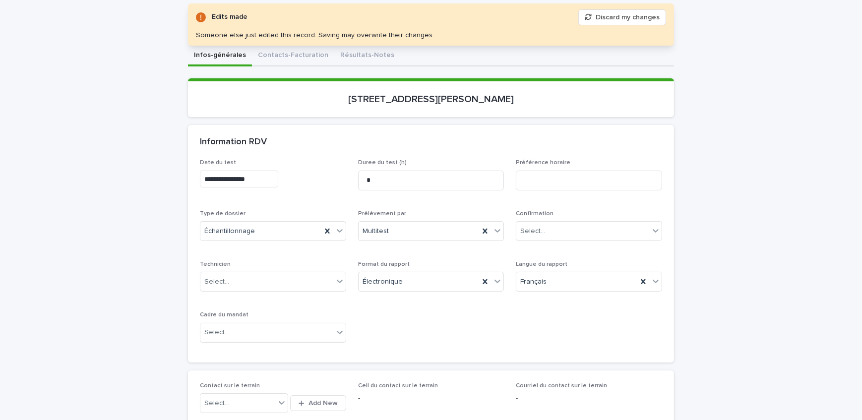
scroll to position [225, 0]
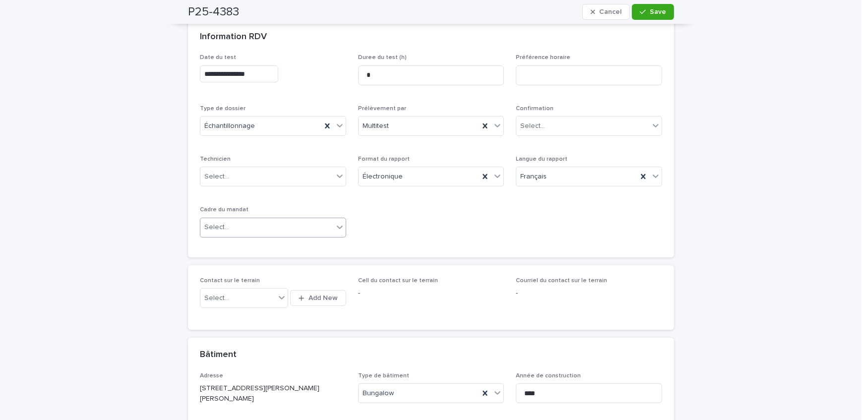
click at [224, 219] on div "Select..." at bounding box center [266, 227] width 133 height 16
click at [233, 256] on div "Transaction" at bounding box center [269, 262] width 145 height 17
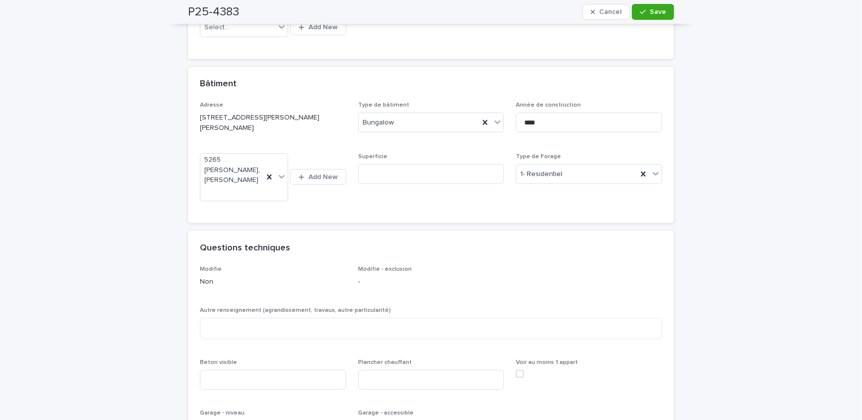
scroll to position [721, 0]
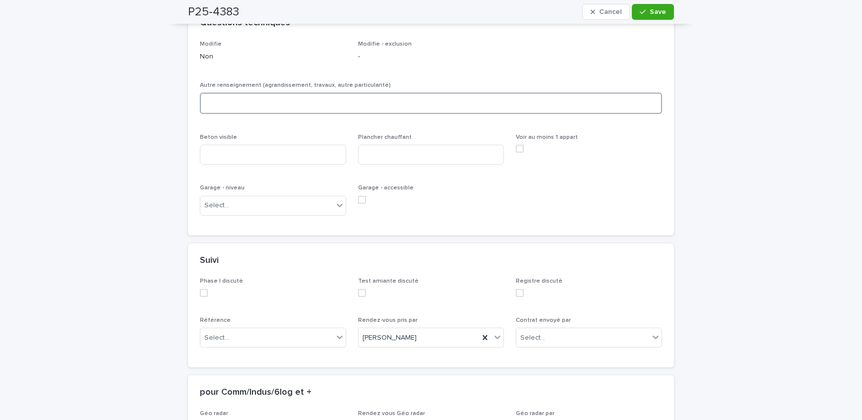
click at [240, 93] on textarea at bounding box center [431, 103] width 462 height 21
click at [206, 93] on textarea "*****" at bounding box center [431, 103] width 462 height 21
type textarea "*****"
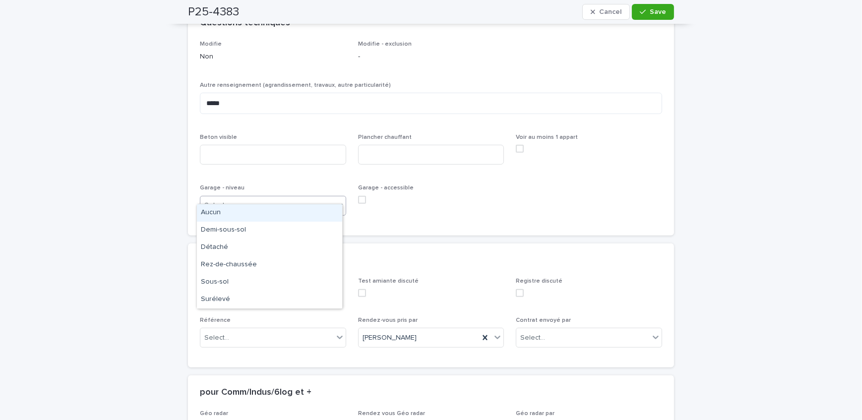
click at [221, 200] on div "Select..." at bounding box center [266, 205] width 133 height 16
click at [230, 213] on div "Aucun" at bounding box center [269, 212] width 145 height 17
click at [237, 145] on input at bounding box center [273, 155] width 146 height 20
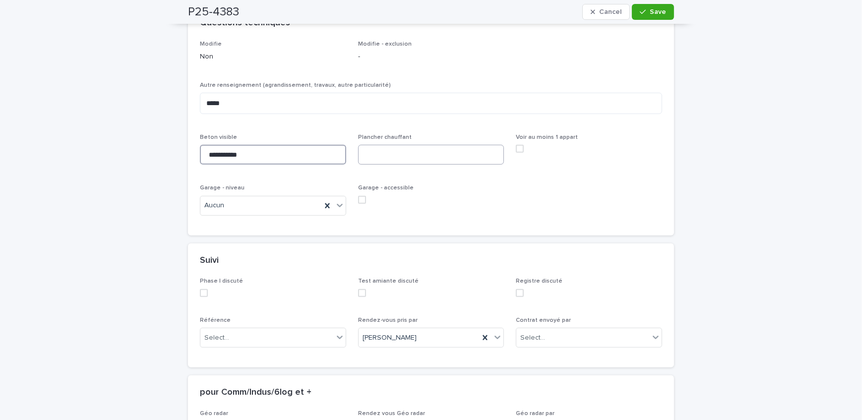
type input "**********"
click at [454, 145] on input at bounding box center [431, 155] width 146 height 20
type input "***"
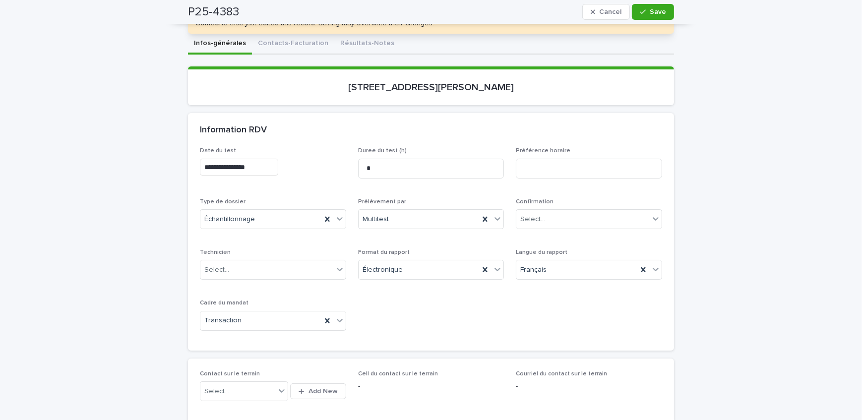
scroll to position [45, 0]
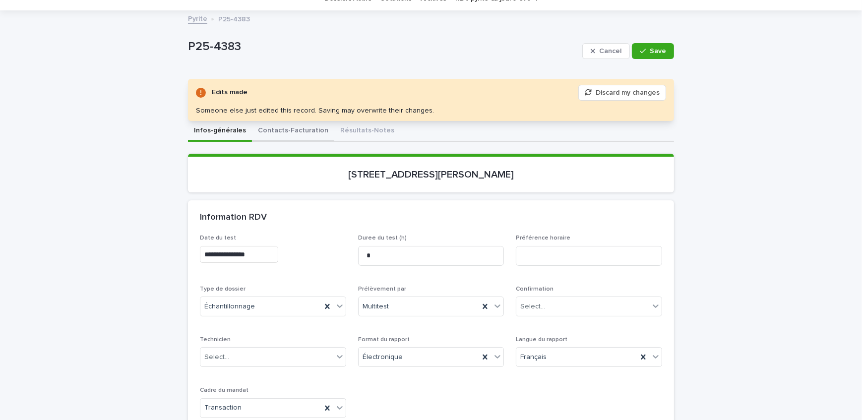
click at [280, 129] on button "Contacts-Facturation" at bounding box center [293, 131] width 82 height 21
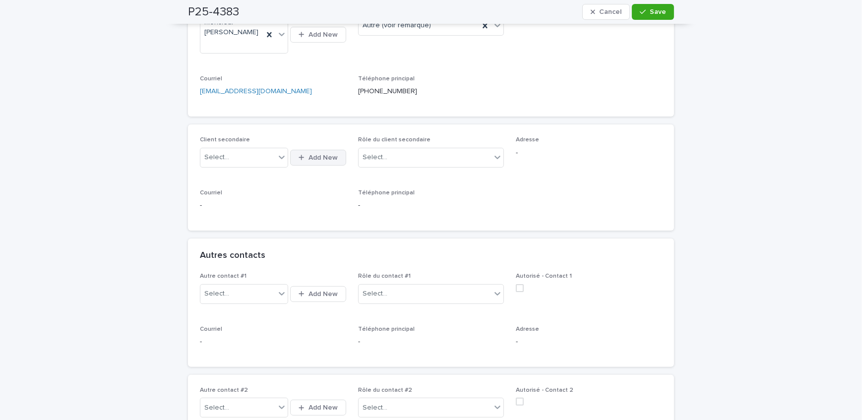
scroll to position [270, 0]
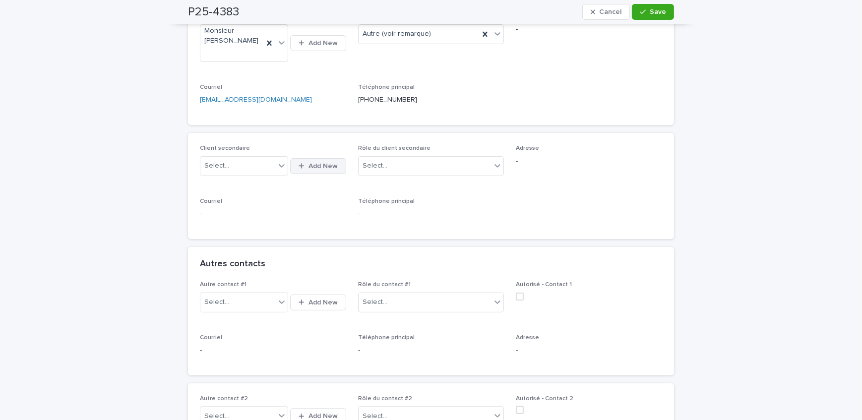
click at [316, 169] on button "Add New" at bounding box center [318, 166] width 56 height 16
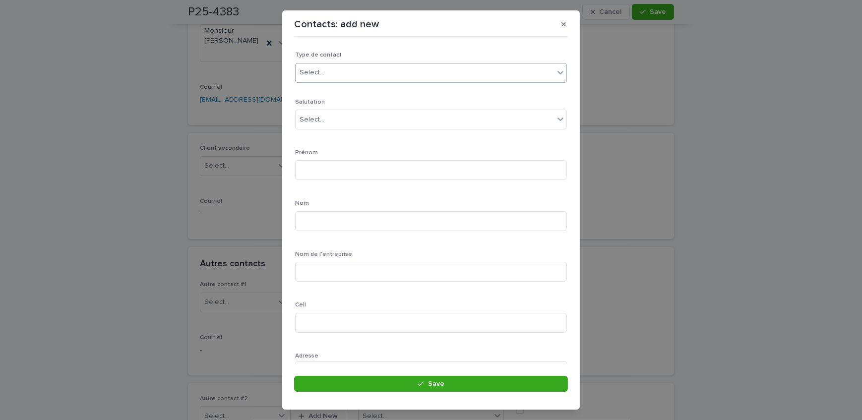
click at [381, 72] on div "Select..." at bounding box center [425, 72] width 258 height 16
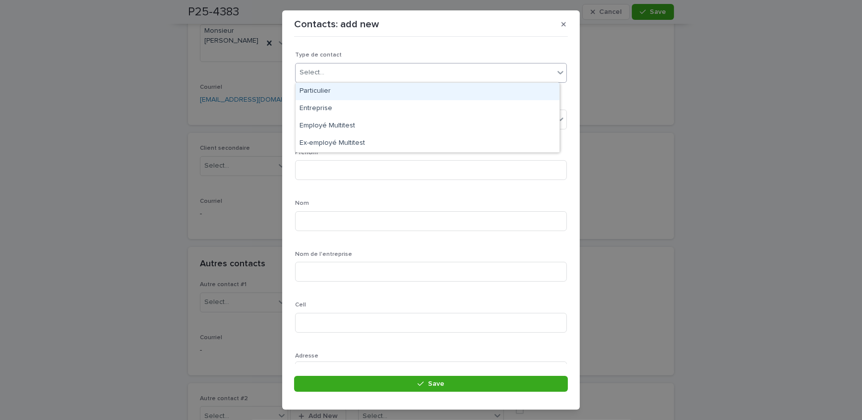
click at [374, 92] on div "Particulier" at bounding box center [428, 91] width 264 height 17
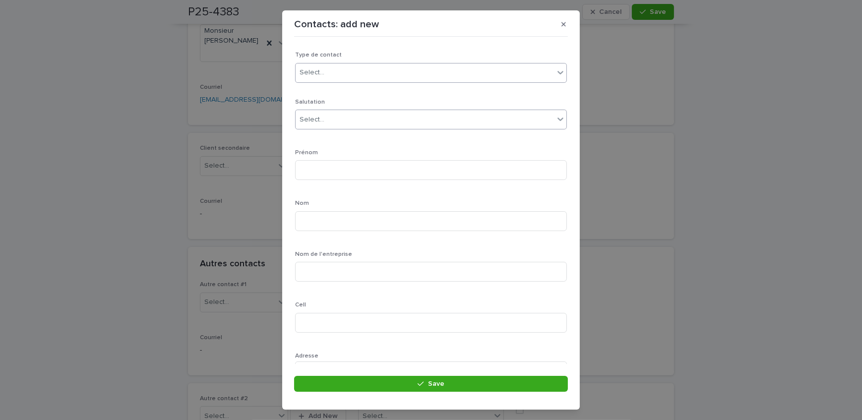
click at [367, 115] on div "Select..." at bounding box center [425, 120] width 258 height 16
click at [364, 125] on div "Select..." at bounding box center [425, 120] width 258 height 16
click at [345, 99] on p "Salutation" at bounding box center [431, 102] width 272 height 7
click at [330, 169] on input at bounding box center [431, 170] width 272 height 20
type input "*"
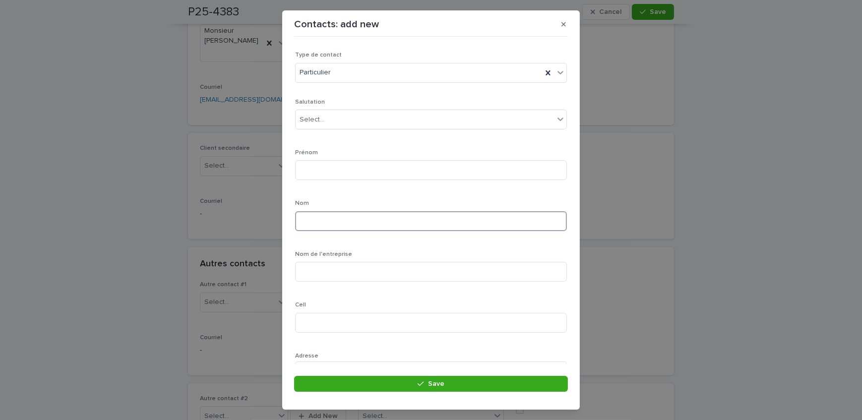
click at [323, 220] on input at bounding box center [431, 221] width 272 height 20
type input "****"
click at [312, 160] on input at bounding box center [431, 170] width 272 height 20
type input "*****"
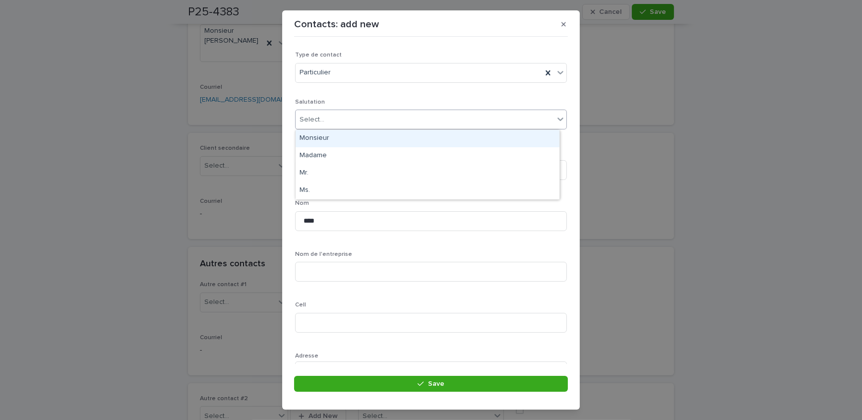
click at [347, 116] on div "Select..." at bounding box center [425, 120] width 258 height 16
click at [338, 141] on div "Monsieur" at bounding box center [428, 138] width 264 height 17
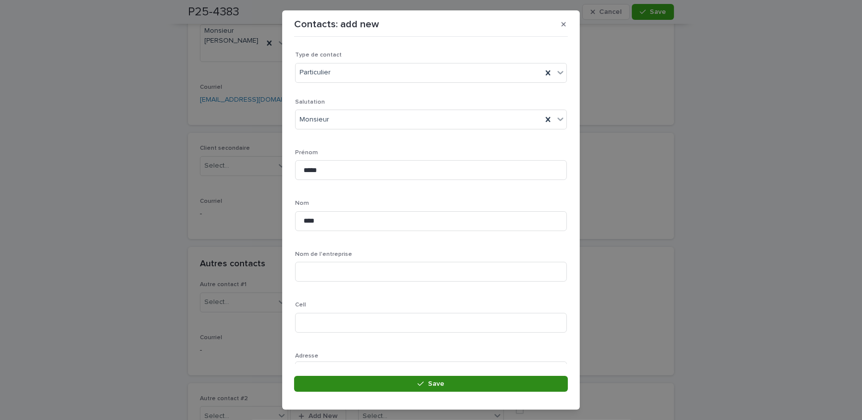
click at [350, 377] on button "Save" at bounding box center [431, 384] width 274 height 16
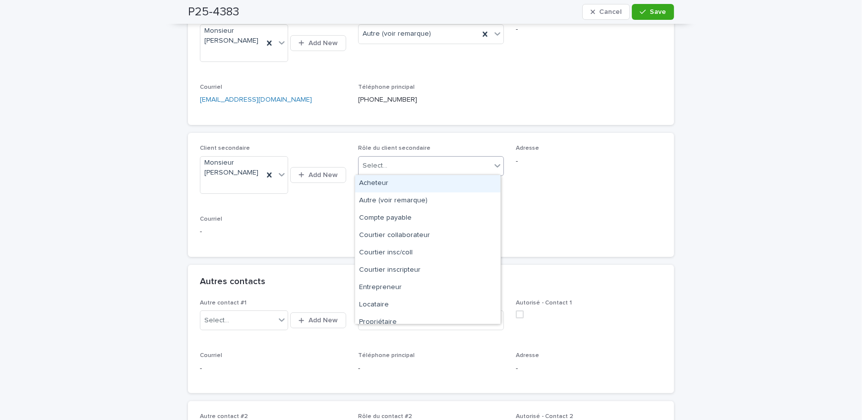
click at [407, 169] on div "Select..." at bounding box center [424, 166] width 133 height 16
click at [413, 319] on div "Propriétaire" at bounding box center [427, 322] width 145 height 17
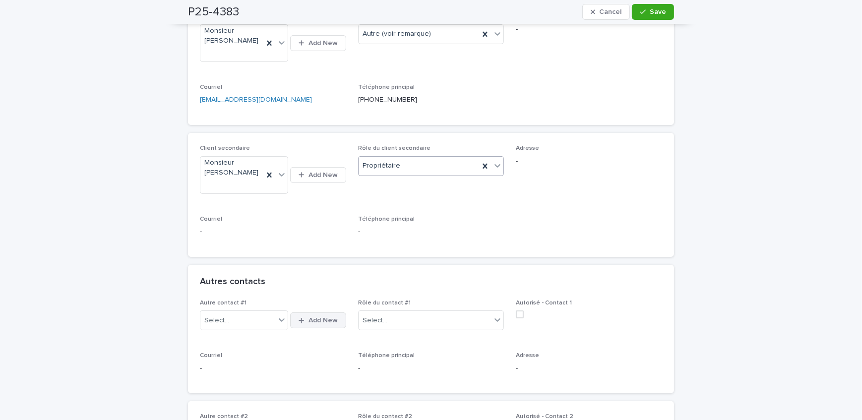
scroll to position [315, 0]
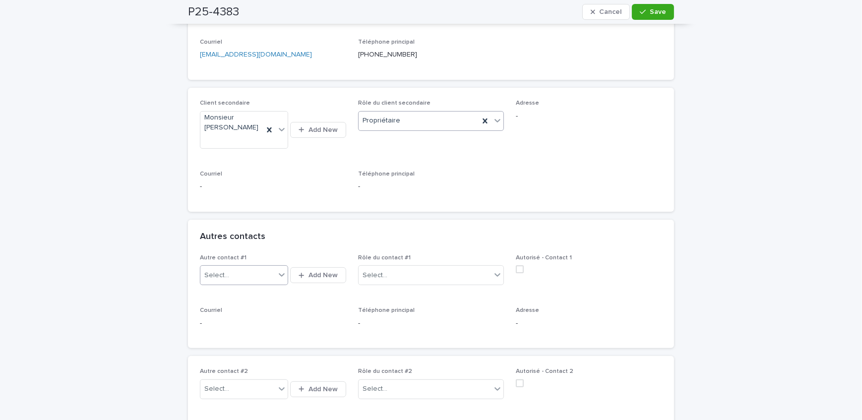
click at [253, 265] on div "Select..." at bounding box center [244, 275] width 88 height 20
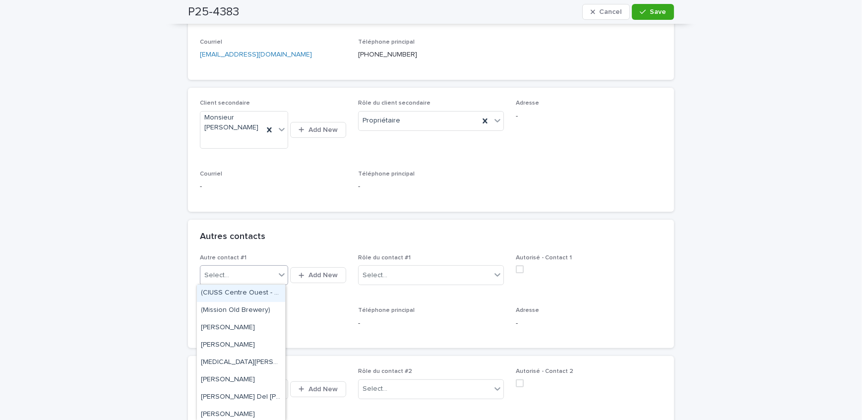
type input "*"
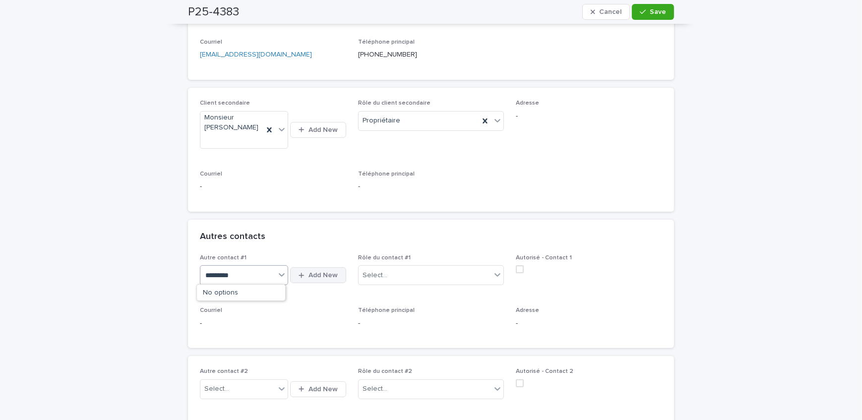
type input "*********"
click at [308, 269] on button "Add New" at bounding box center [318, 275] width 56 height 16
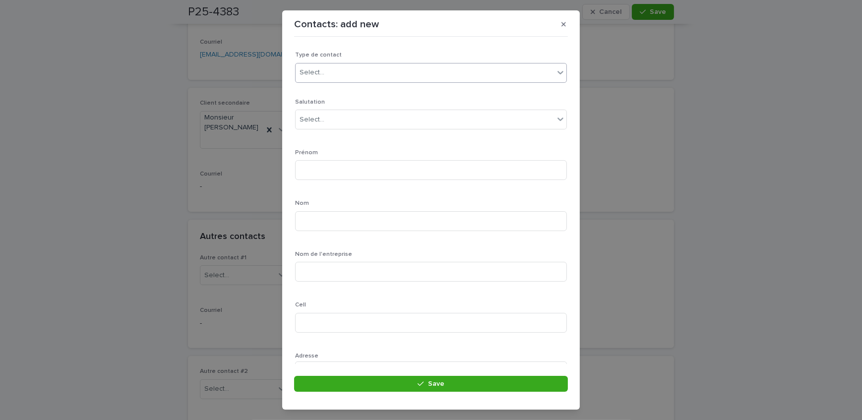
click at [486, 75] on div "Select..." at bounding box center [425, 72] width 258 height 16
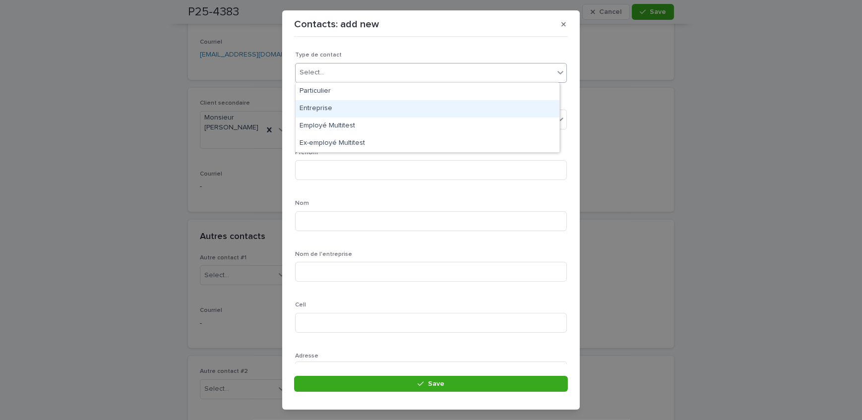
click at [442, 108] on div "Entreprise" at bounding box center [428, 108] width 264 height 17
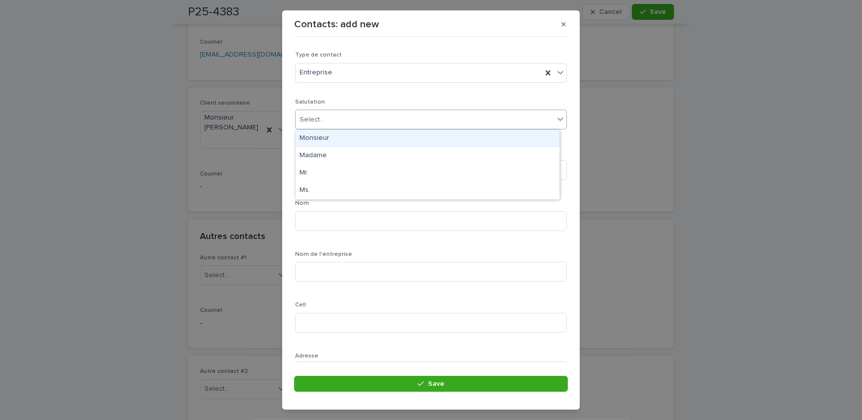
click at [436, 119] on div "Select..." at bounding box center [425, 120] width 258 height 16
click at [379, 142] on div "Monsieur" at bounding box center [428, 138] width 264 height 17
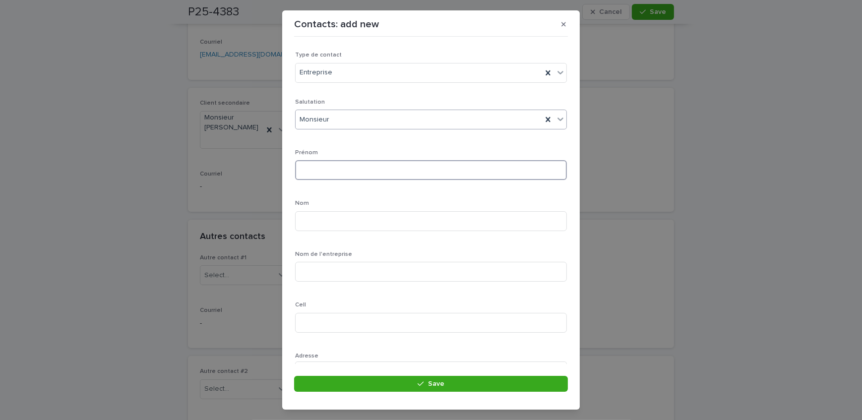
click at [350, 178] on input at bounding box center [431, 170] width 272 height 20
type input "*****"
type input "**"
type input "**********"
click at [345, 279] on input at bounding box center [431, 272] width 272 height 20
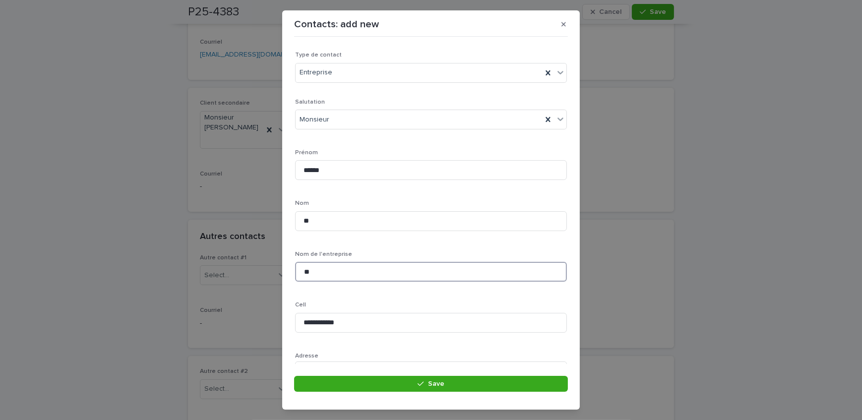
type input "*"
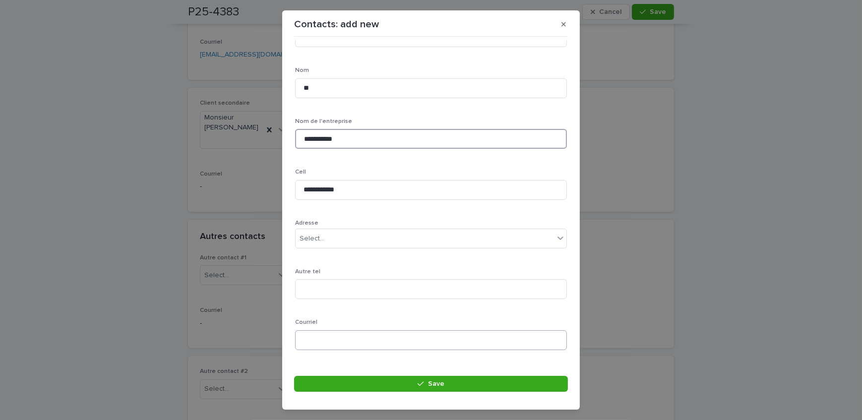
scroll to position [135, 0]
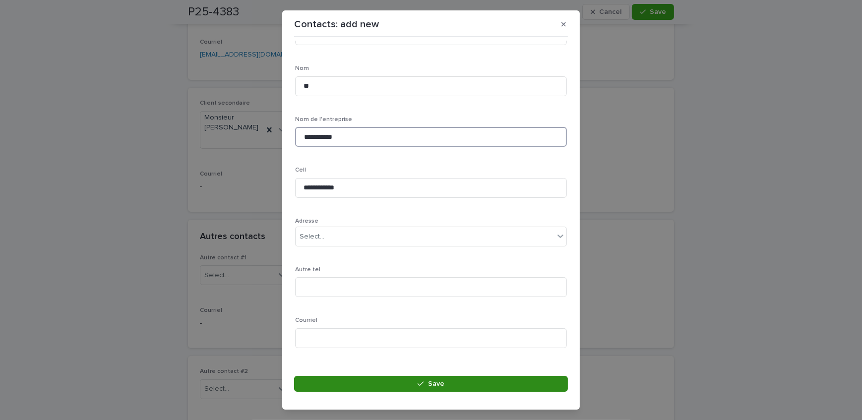
type input "**********"
click at [429, 383] on span "Save" at bounding box center [436, 383] width 16 height 7
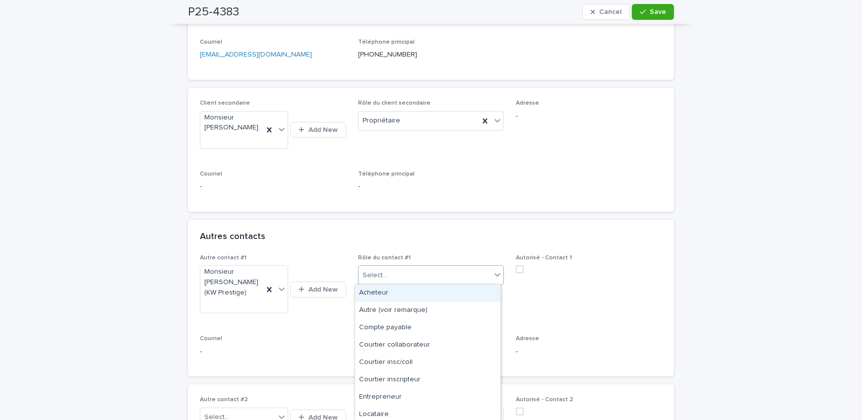
click at [403, 279] on div "Select..." at bounding box center [424, 275] width 133 height 16
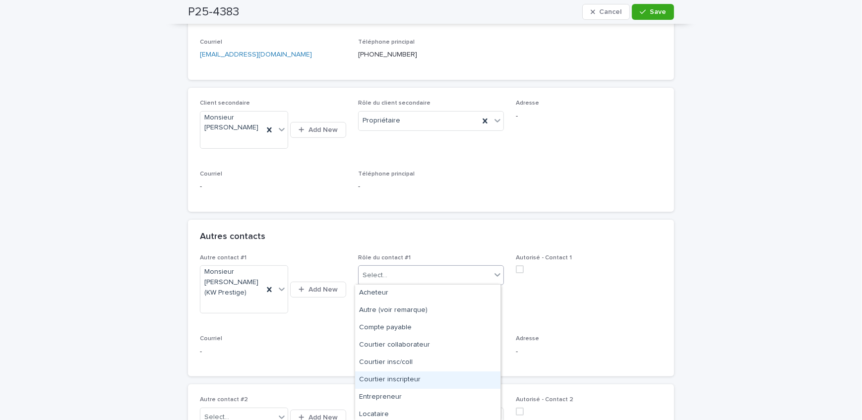
click at [414, 380] on div "Courtier inscripteur" at bounding box center [427, 379] width 145 height 17
click at [645, 11] on div "button" at bounding box center [645, 11] width 10 height 7
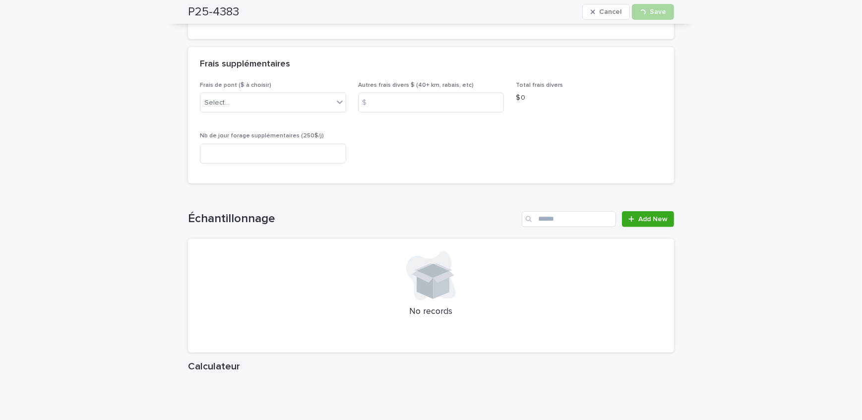
scroll to position [1352, 0]
click at [629, 215] on icon at bounding box center [631, 218] width 6 height 7
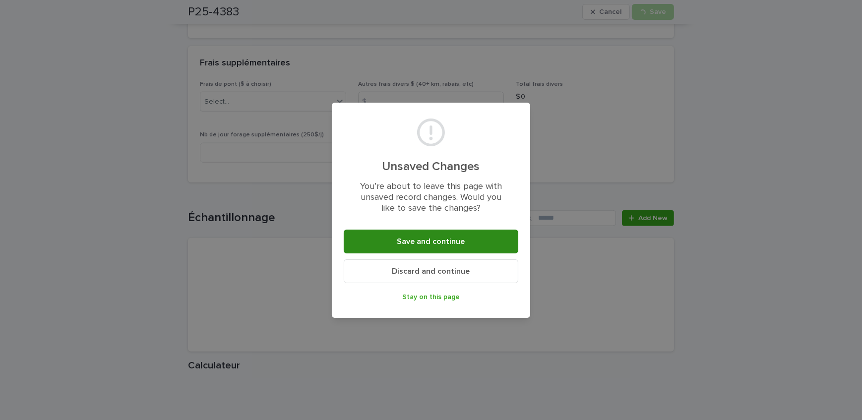
click at [453, 242] on span "Save and continue" at bounding box center [431, 241] width 68 height 8
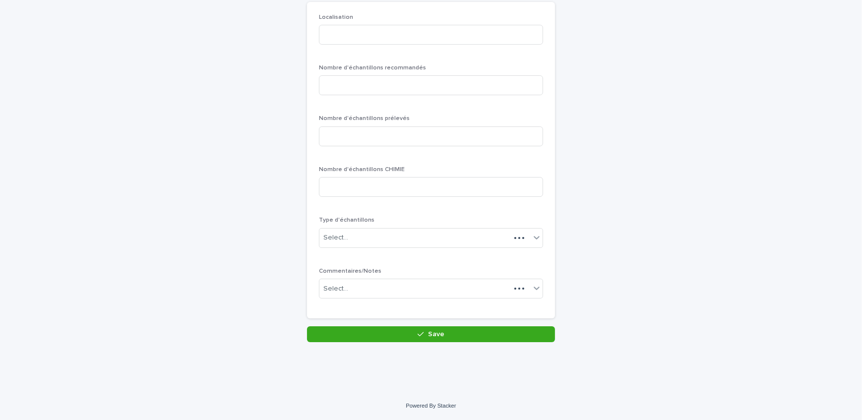
scroll to position [86, 0]
click at [401, 44] on input at bounding box center [431, 36] width 224 height 20
type input "********"
drag, startPoint x: 409, startPoint y: 75, endPoint x: 412, endPoint y: 82, distance: 8.0
click at [412, 82] on div "Nombre d'échantillons recommandés" at bounding box center [431, 84] width 224 height 39
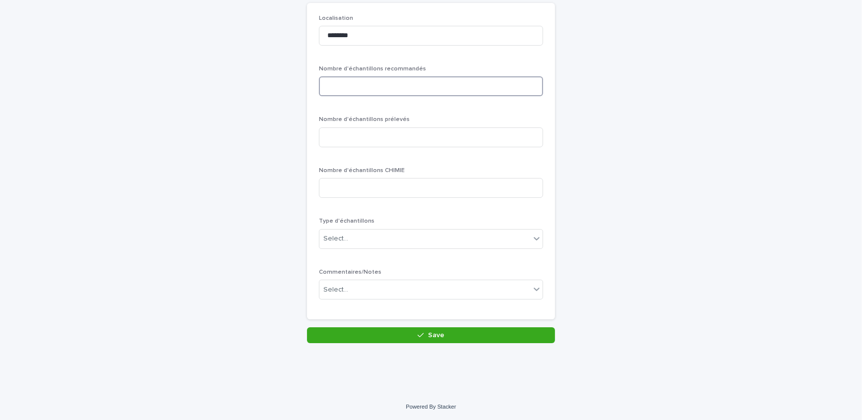
click at [412, 82] on input at bounding box center [431, 86] width 224 height 20
type input "*"
click at [458, 144] on input at bounding box center [431, 137] width 224 height 20
type input "*"
click at [433, 237] on div "Select..." at bounding box center [414, 239] width 191 height 16
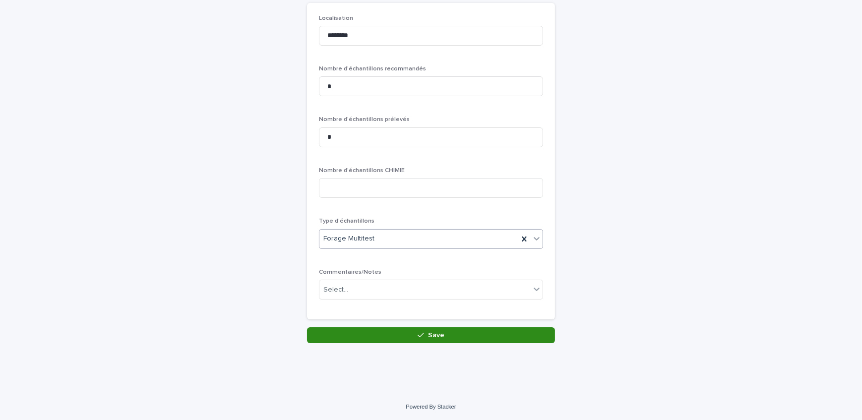
click at [448, 331] on button "Save" at bounding box center [431, 335] width 248 height 16
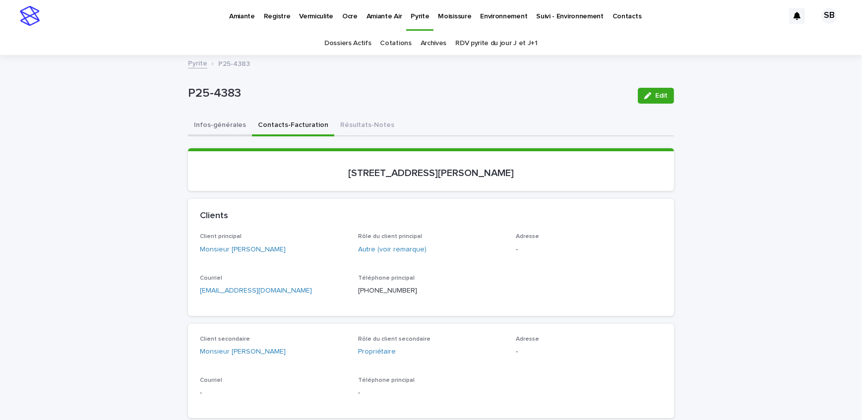
click at [228, 126] on button "Infos-générales" at bounding box center [220, 126] width 64 height 21
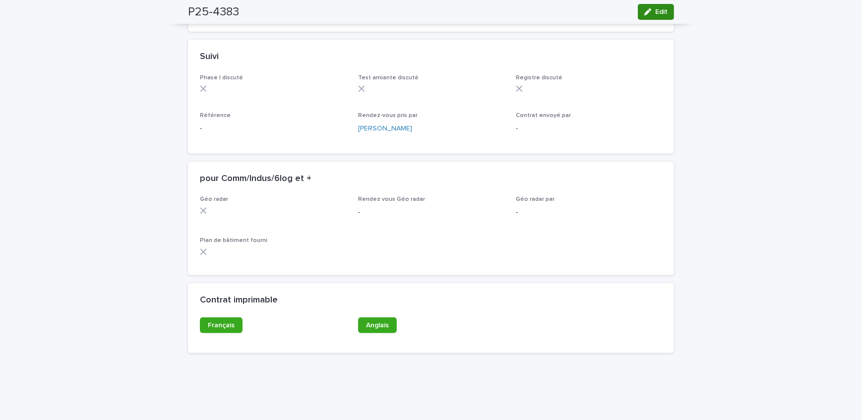
click at [646, 8] on icon "button" at bounding box center [647, 11] width 7 height 7
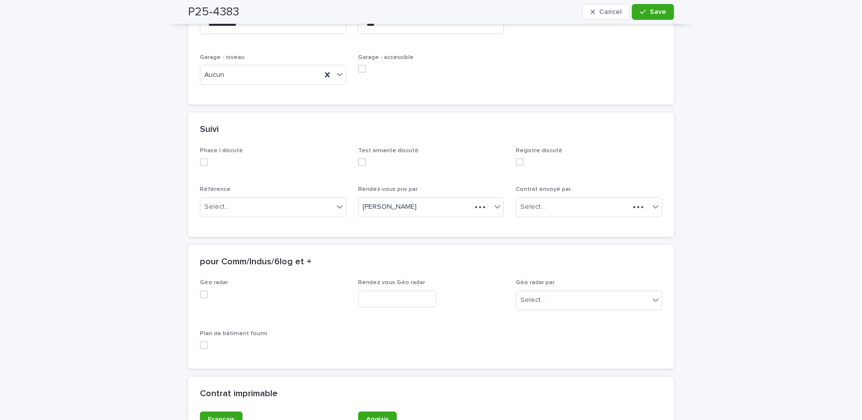
scroll to position [829, 0]
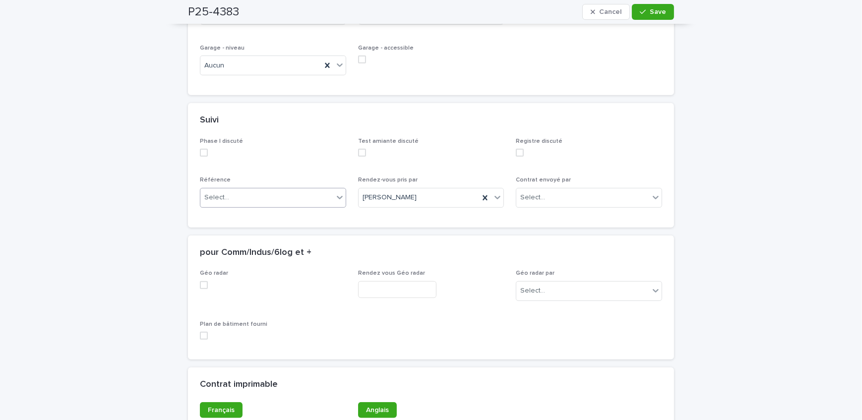
click at [232, 189] on div "Select..." at bounding box center [266, 197] width 133 height 16
click at [251, 234] on div "Courtier" at bounding box center [269, 239] width 145 height 17
click at [650, 10] on span "Save" at bounding box center [658, 11] width 16 height 7
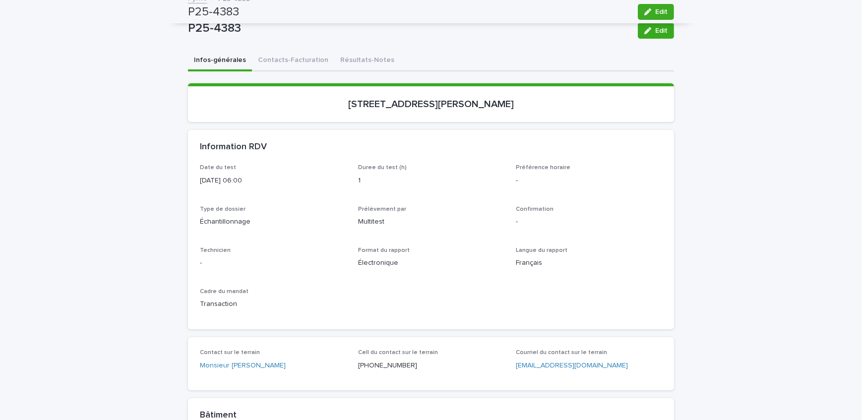
scroll to position [0, 0]
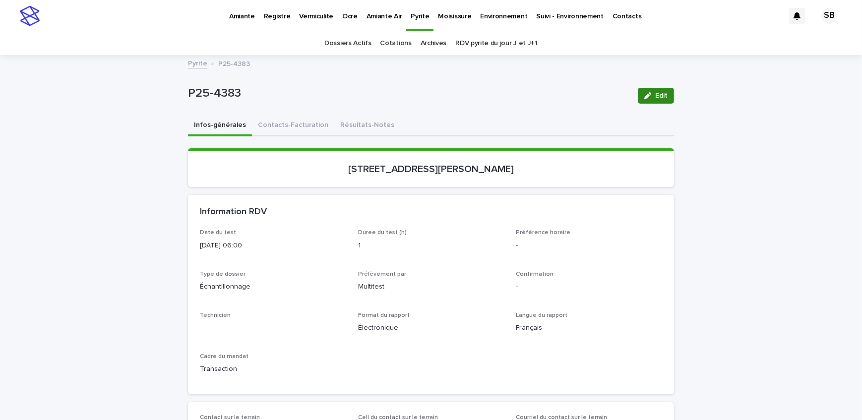
click at [655, 96] on span "Edit" at bounding box center [661, 95] width 12 height 7
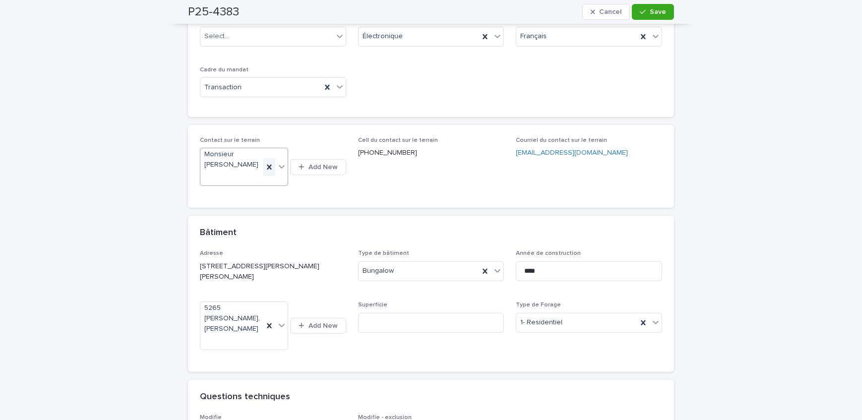
click at [264, 164] on icon at bounding box center [269, 167] width 10 height 10
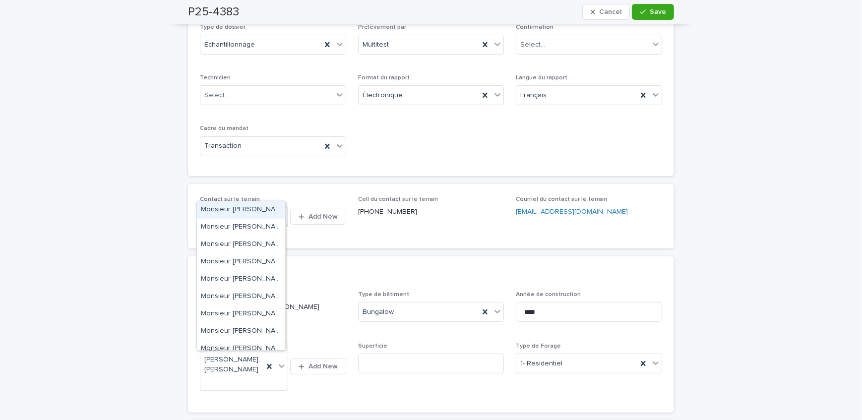
scroll to position [331, 0]
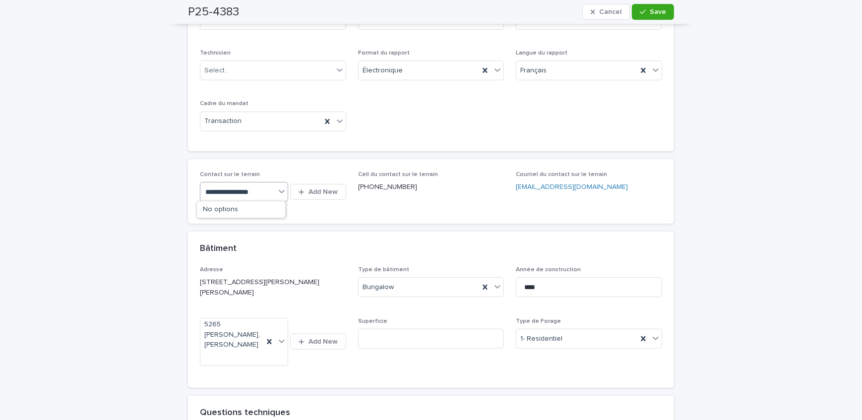
drag, startPoint x: 231, startPoint y: 189, endPoint x: 156, endPoint y: 185, distance: 75.4
click at [156, 185] on div "**********" at bounding box center [431, 375] width 862 height 1300
type input "********"
click at [307, 226] on div "**********" at bounding box center [431, 402] width 486 height 976
click at [246, 192] on div "Select..." at bounding box center [237, 192] width 75 height 16
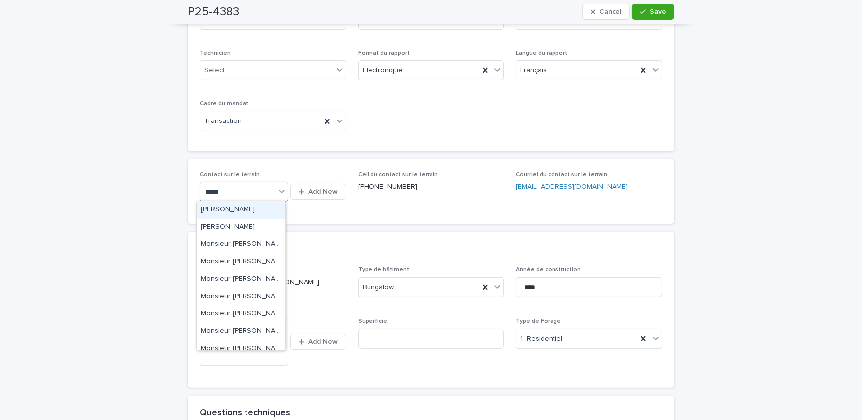
type input "*****"
drag, startPoint x: 261, startPoint y: 244, endPoint x: 279, endPoint y: 244, distance: 17.4
click at [261, 244] on div "Monsieur [PERSON_NAME] (KW Prestige)" at bounding box center [241, 244] width 88 height 17
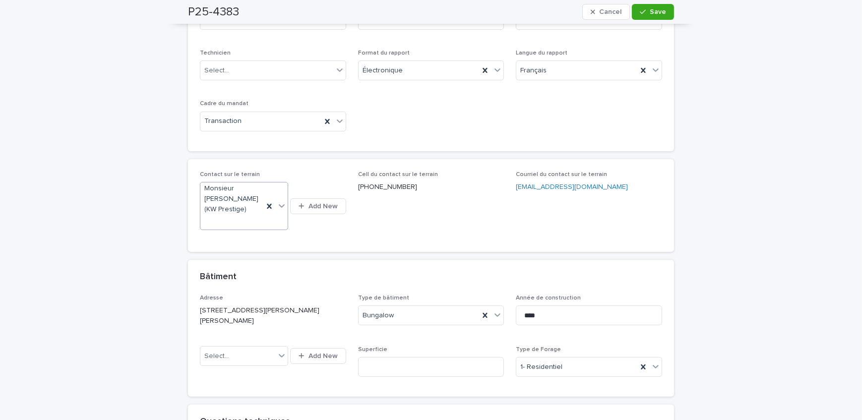
scroll to position [336, 0]
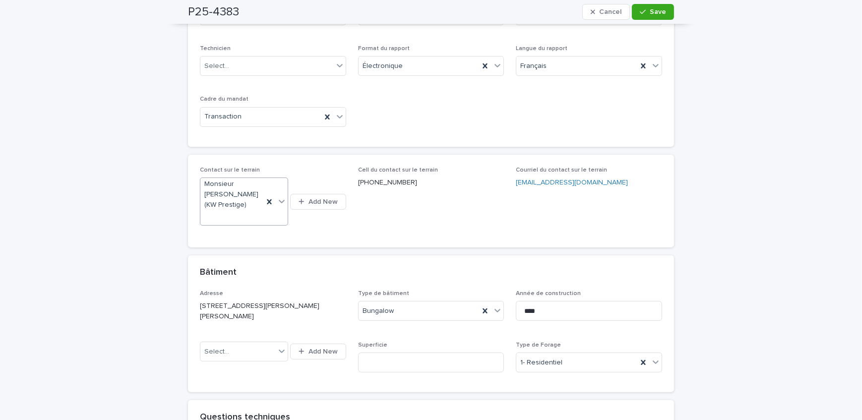
click at [653, 9] on span "Save" at bounding box center [658, 11] width 16 height 7
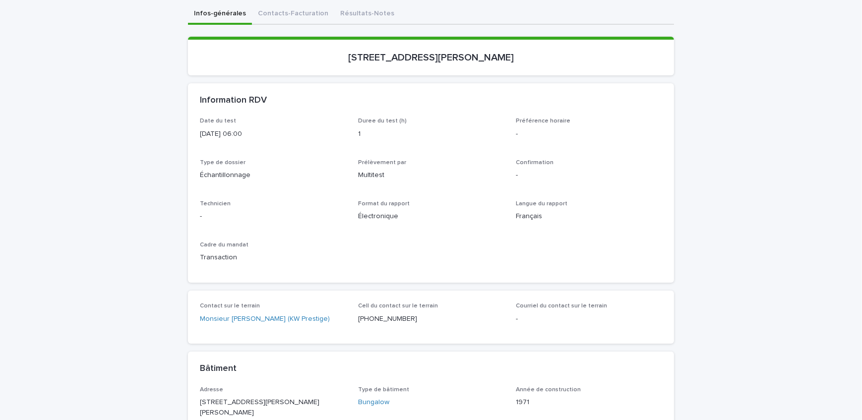
scroll to position [66, 0]
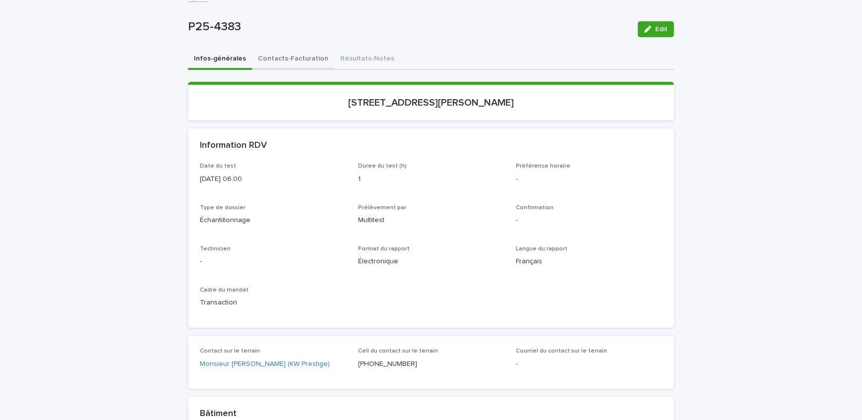
click at [263, 64] on button "Contacts-Facturation" at bounding box center [293, 59] width 82 height 21
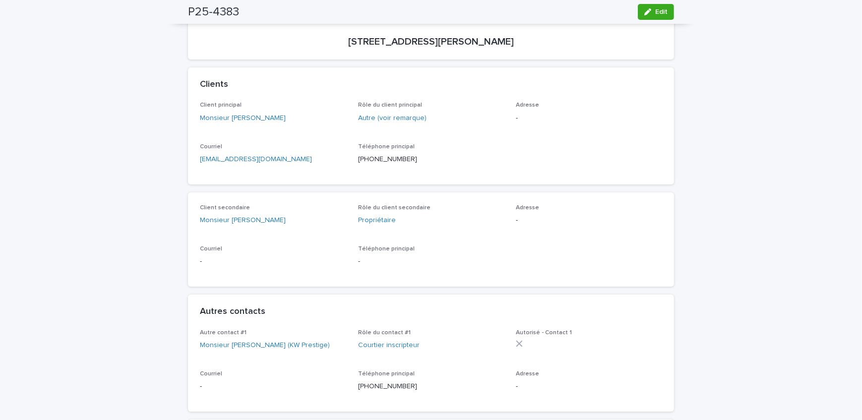
scroll to position [66, 0]
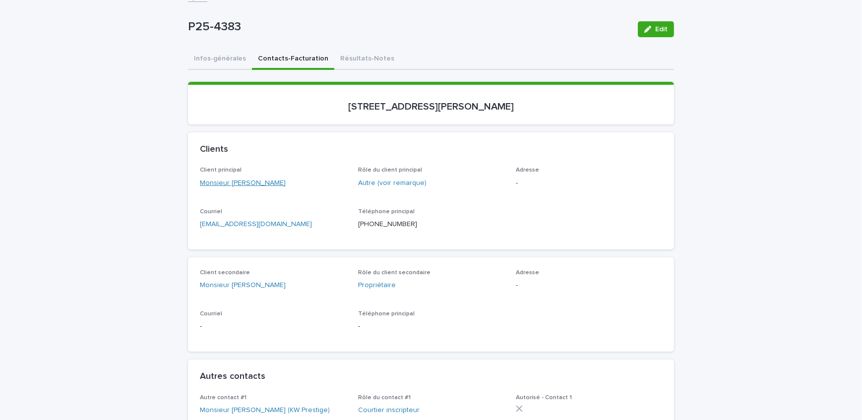
click at [237, 183] on link "Monsieur [PERSON_NAME]" at bounding box center [243, 183] width 86 height 10
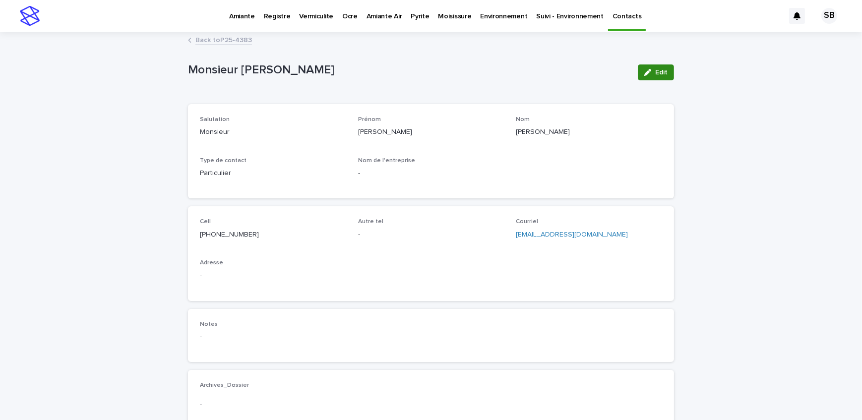
click at [648, 65] on button "Edit" at bounding box center [656, 72] width 36 height 16
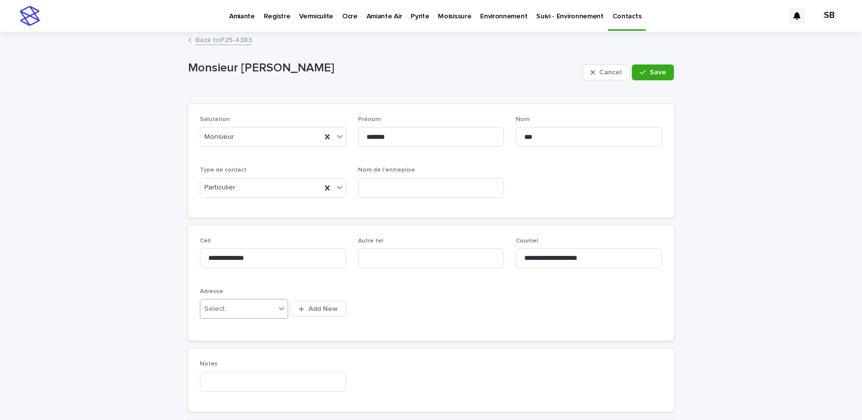
click at [228, 309] on div "Select..." at bounding box center [237, 309] width 75 height 16
type input "****"
drag, startPoint x: 242, startPoint y: 330, endPoint x: 247, endPoint y: 325, distance: 7.0
click at [242, 330] on div "5265 [PERSON_NAME], [PERSON_NAME]" at bounding box center [241, 327] width 88 height 17
drag, startPoint x: 652, startPoint y: 69, endPoint x: 619, endPoint y: 84, distance: 35.9
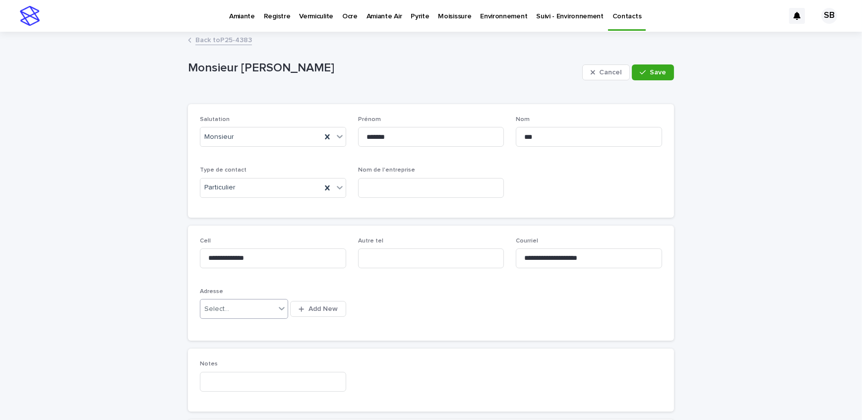
click at [652, 69] on span "Save" at bounding box center [658, 72] width 16 height 7
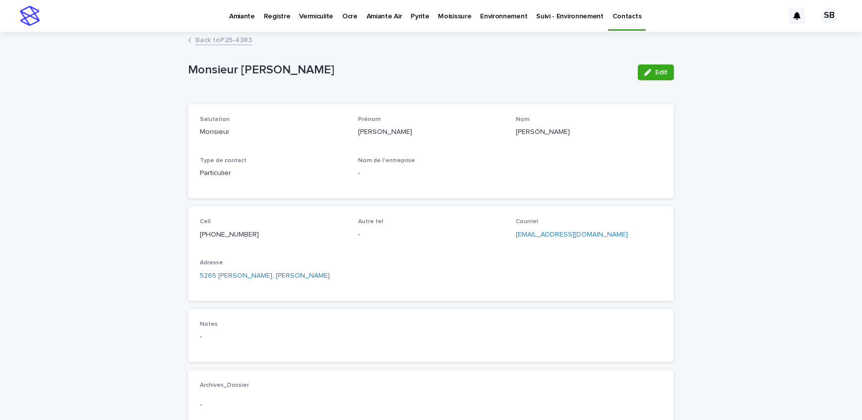
click at [224, 42] on link "Back to P25-4383" at bounding box center [223, 39] width 57 height 11
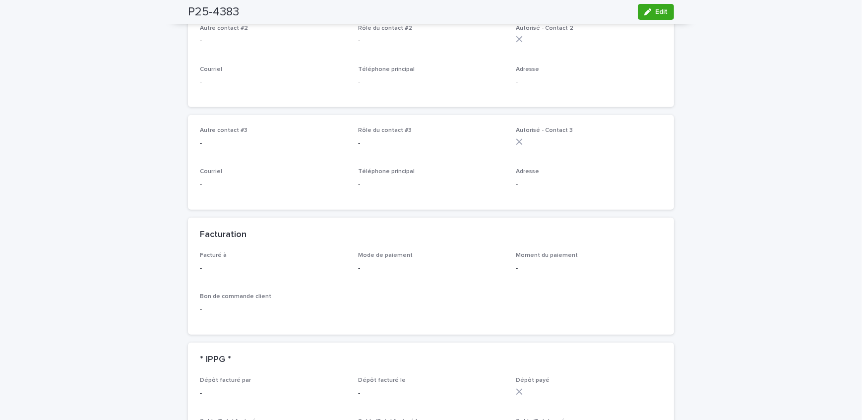
scroll to position [676, 0]
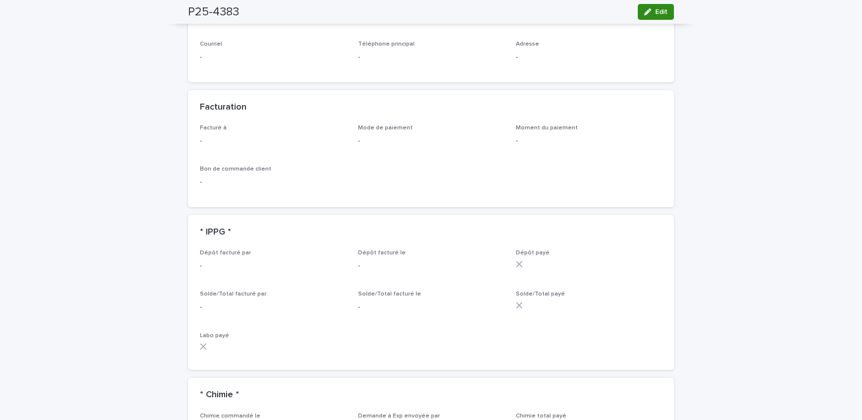
click at [644, 10] on icon "button" at bounding box center [647, 11] width 7 height 7
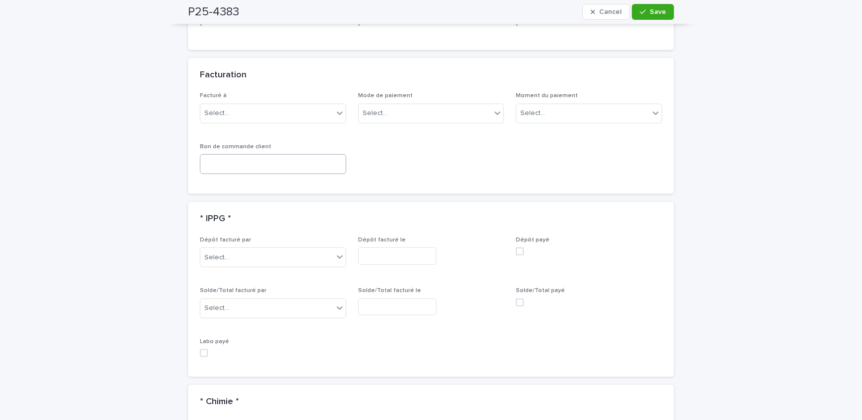
scroll to position [814, 0]
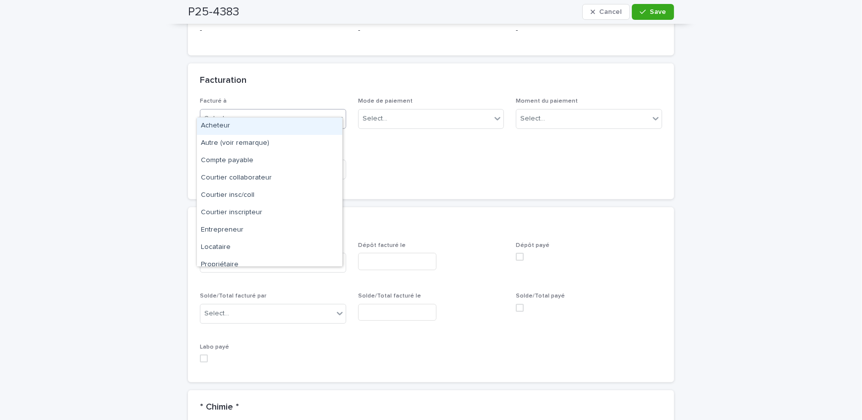
click at [234, 111] on div "Select..." at bounding box center [266, 119] width 133 height 16
click at [241, 139] on div "Autre (voir remarque)" at bounding box center [269, 143] width 145 height 17
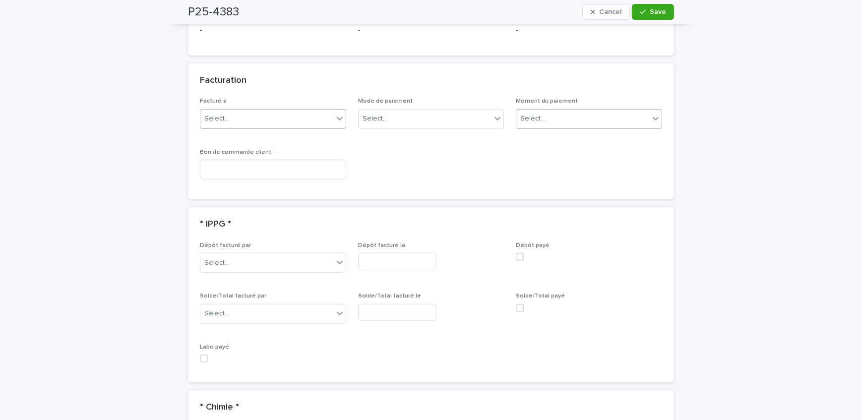
click at [566, 112] on div "Select..." at bounding box center [582, 119] width 133 height 16
click at [566, 124] on div "Au sondage" at bounding box center [585, 126] width 145 height 17
click at [644, 18] on button "Save" at bounding box center [653, 12] width 42 height 16
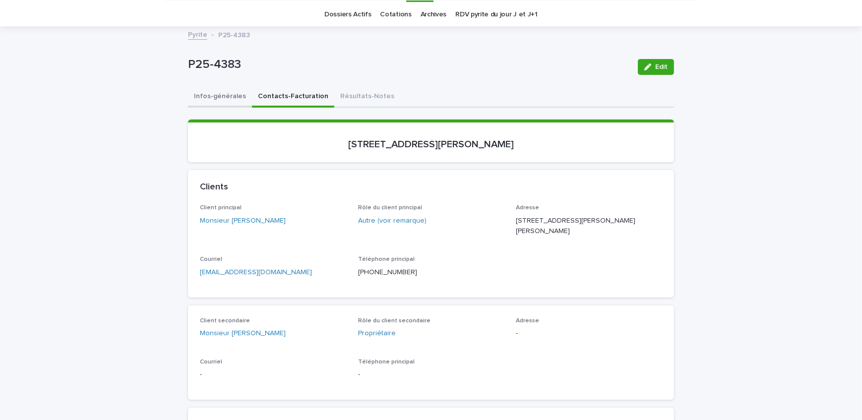
scroll to position [0, 0]
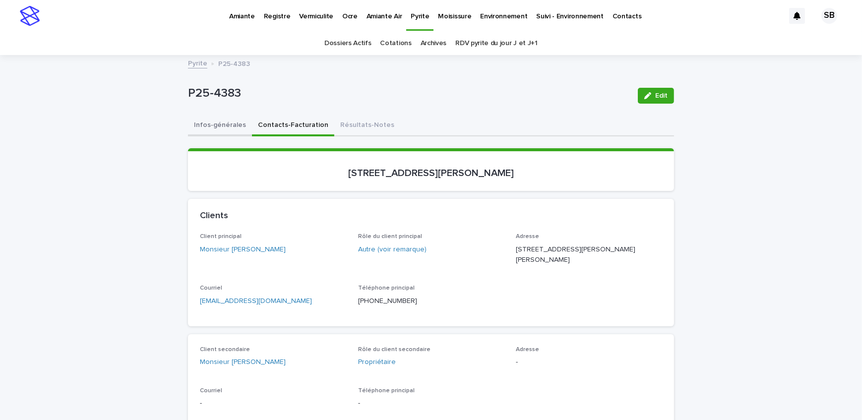
click at [221, 126] on button "Infos-générales" at bounding box center [220, 126] width 64 height 21
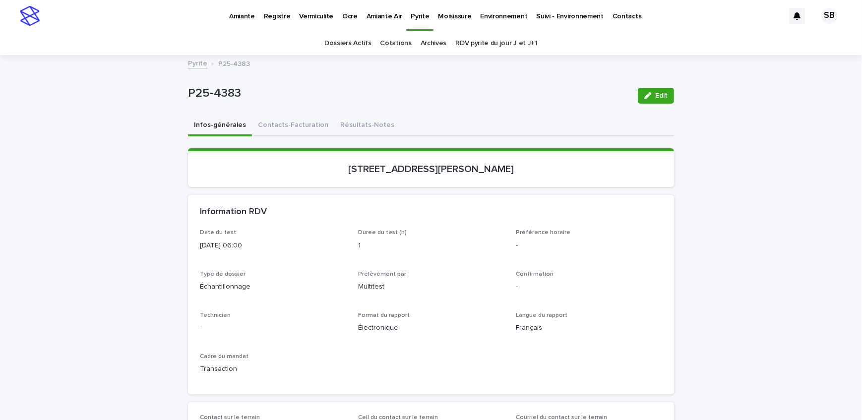
click at [195, 64] on link "Pyrite" at bounding box center [197, 62] width 19 height 11
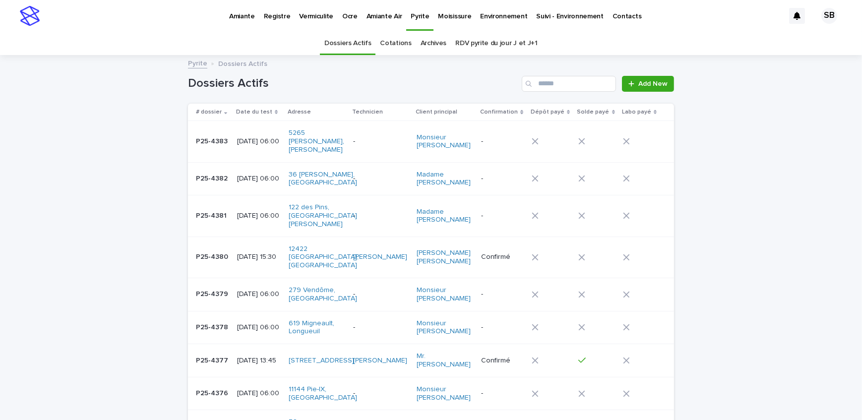
click at [209, 135] on p "P25-4383" at bounding box center [213, 140] width 34 height 10
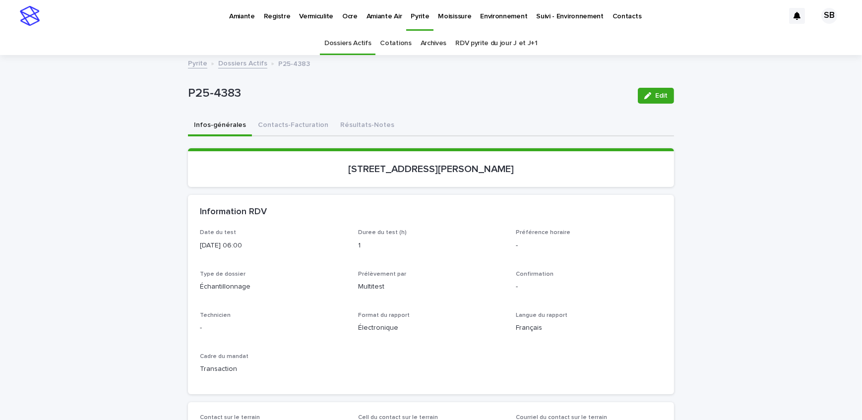
scroll to position [31, 0]
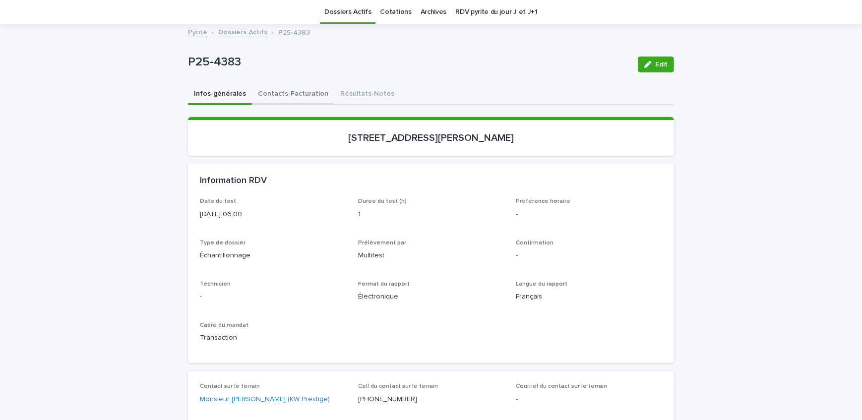
click at [290, 98] on button "Contacts-Facturation" at bounding box center [293, 94] width 82 height 21
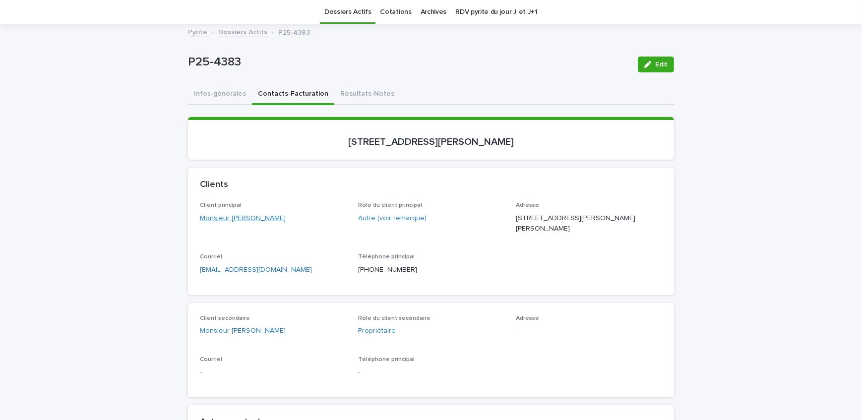
click at [254, 216] on link "Monsieur [PERSON_NAME]" at bounding box center [243, 218] width 86 height 10
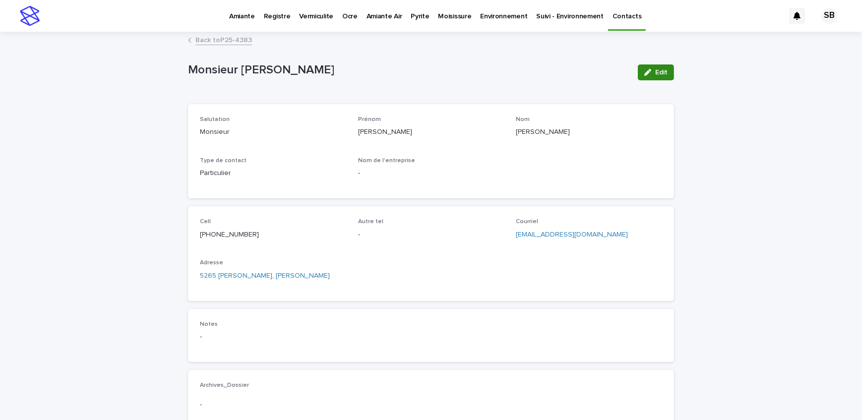
click at [655, 69] on span "Edit" at bounding box center [661, 72] width 12 height 7
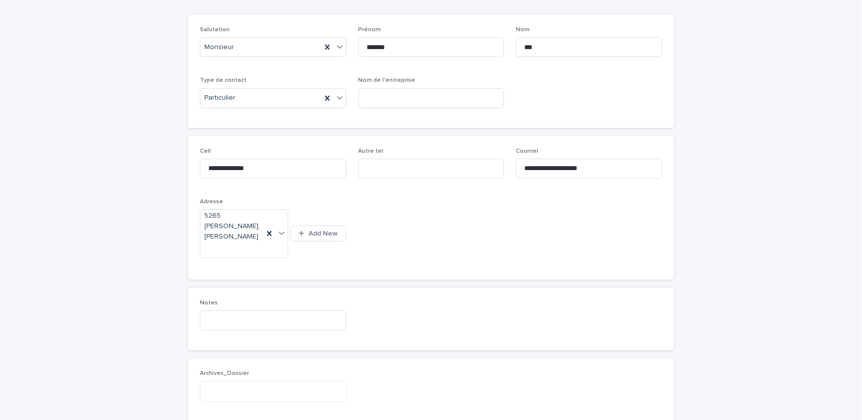
scroll to position [135, 0]
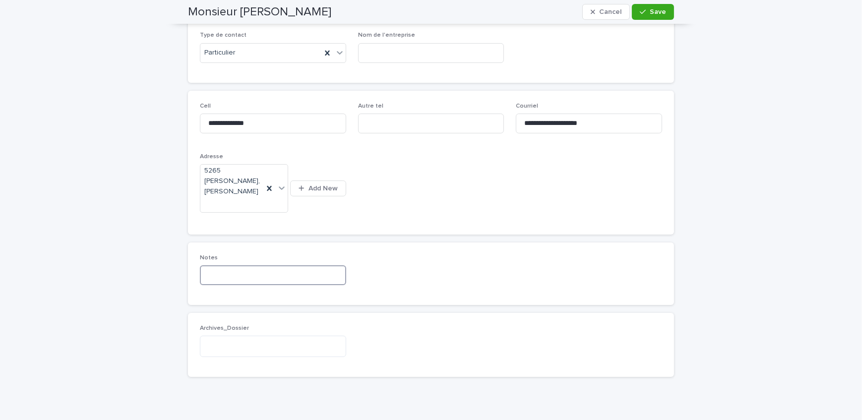
click at [242, 265] on input at bounding box center [273, 275] width 146 height 20
type input "**********"
click at [640, 11] on icon "button" at bounding box center [643, 11] width 6 height 7
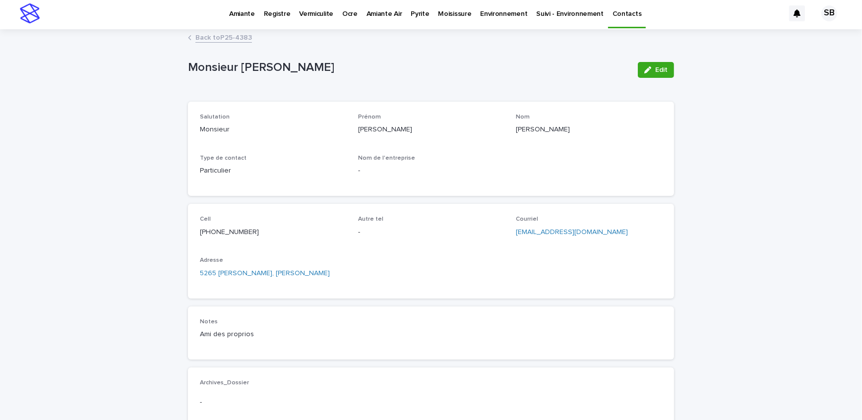
scroll to position [0, 0]
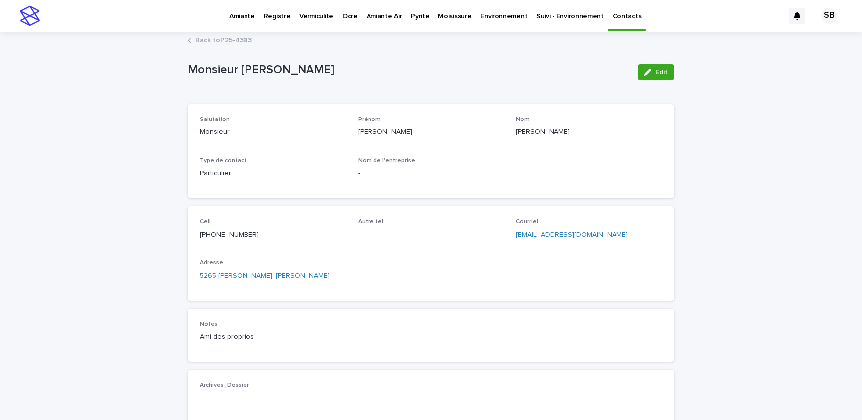
click at [219, 43] on link "Back to P25-4383" at bounding box center [223, 39] width 57 height 11
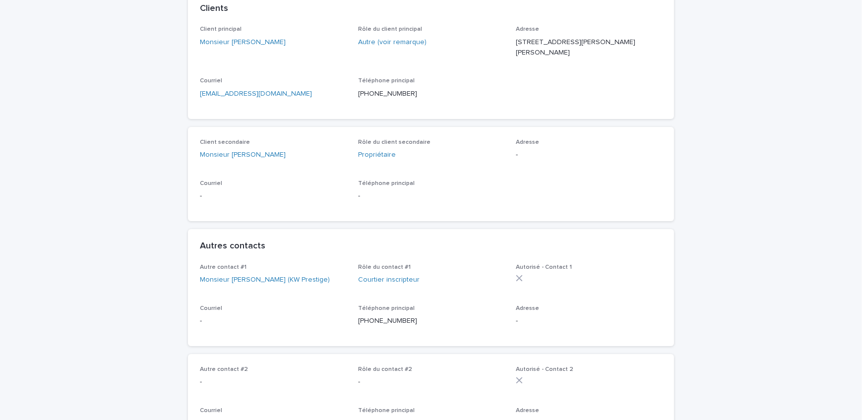
scroll to position [212, 0]
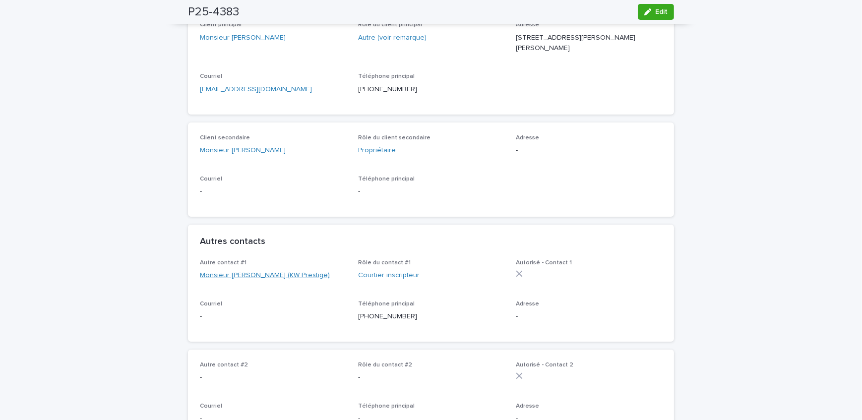
click at [245, 276] on link "Monsieur [PERSON_NAME] (KW Prestige)" at bounding box center [265, 275] width 130 height 10
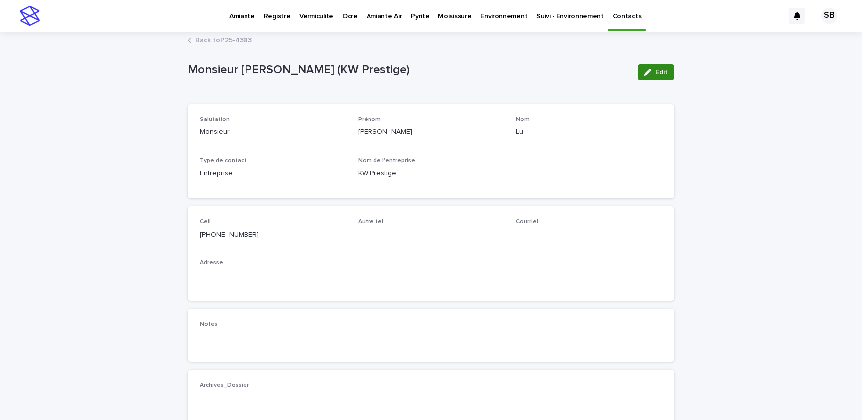
click at [657, 73] on span "Edit" at bounding box center [661, 72] width 12 height 7
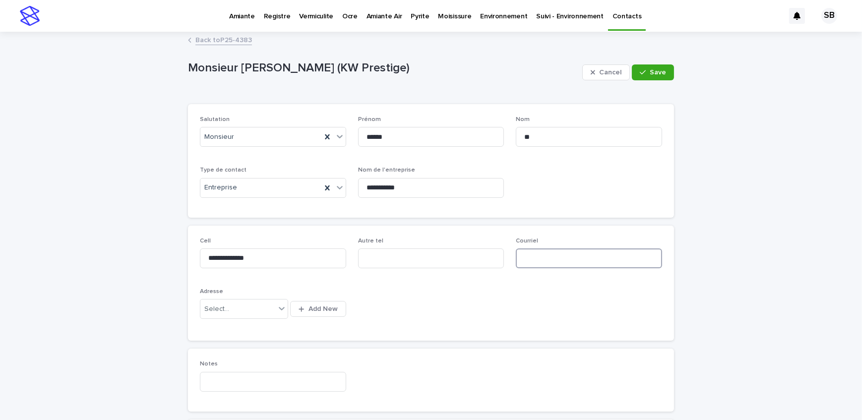
click at [545, 260] on input at bounding box center [589, 258] width 146 height 20
click at [536, 248] on input at bounding box center [589, 258] width 146 height 20
type input "**********"
click at [652, 69] on span "Save" at bounding box center [658, 72] width 16 height 7
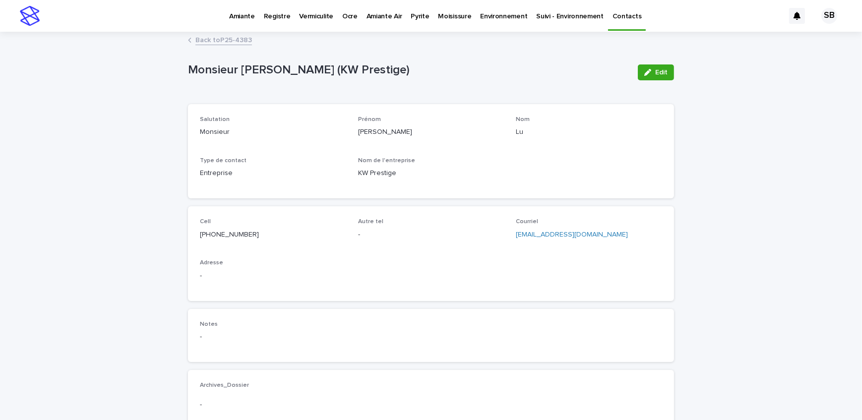
click at [227, 38] on link "Back to P25-4383" at bounding box center [223, 39] width 57 height 11
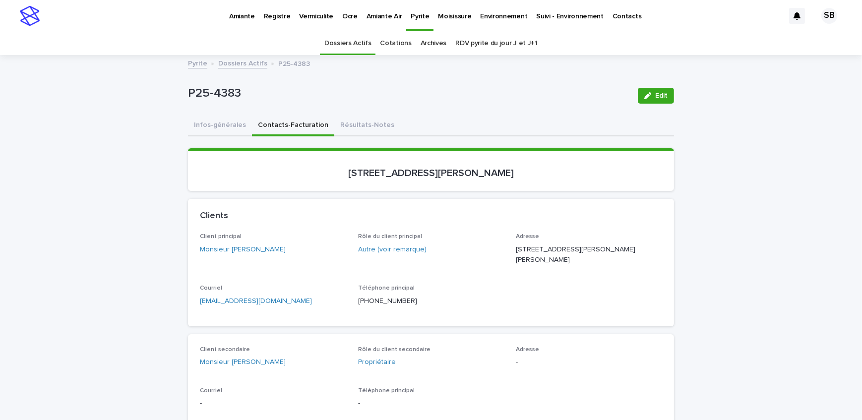
click at [225, 135] on button "Infos-générales" at bounding box center [220, 126] width 64 height 21
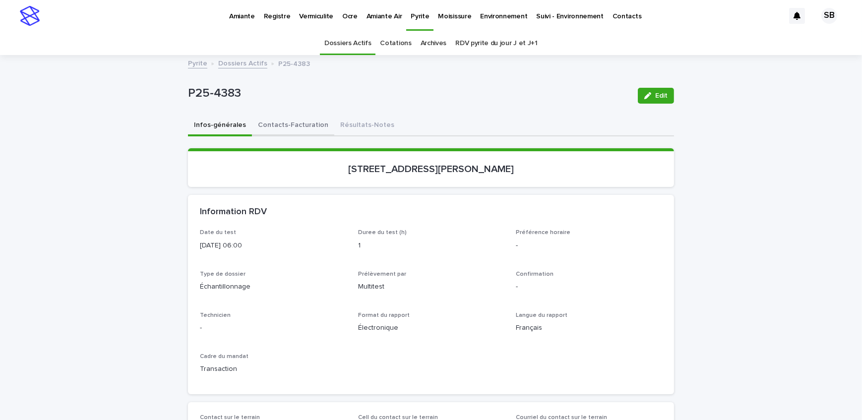
click at [296, 133] on button "Contacts-Facturation" at bounding box center [293, 126] width 82 height 21
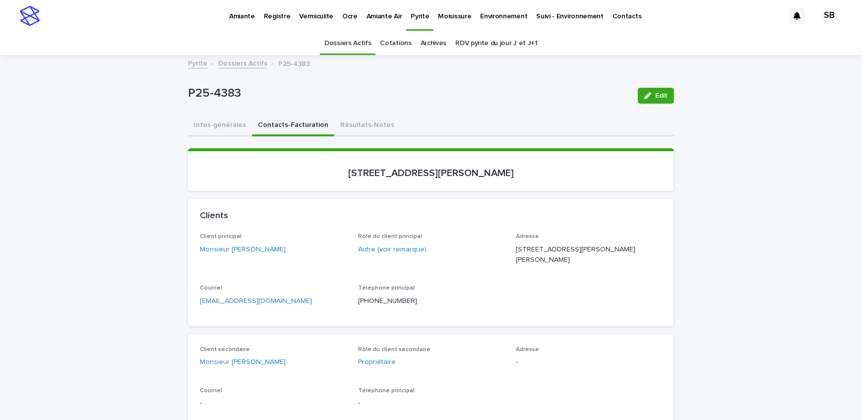
drag, startPoint x: 226, startPoint y: 123, endPoint x: 738, endPoint y: 119, distance: 512.7
click at [225, 123] on button "Infos-générales" at bounding box center [220, 126] width 64 height 21
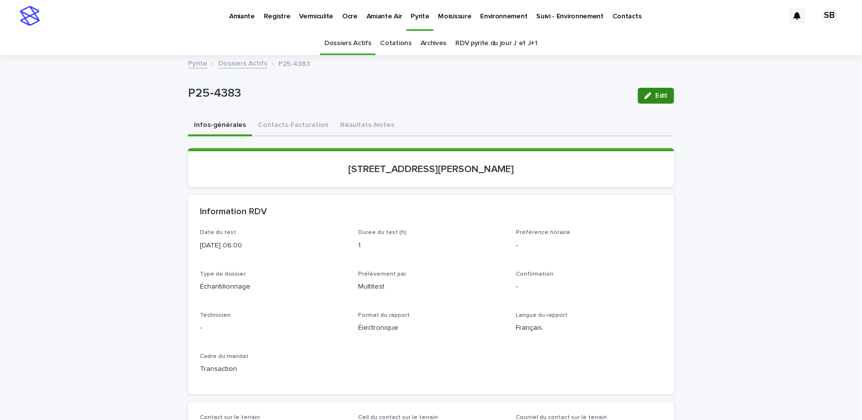
click at [661, 93] on span "Edit" at bounding box center [661, 95] width 12 height 7
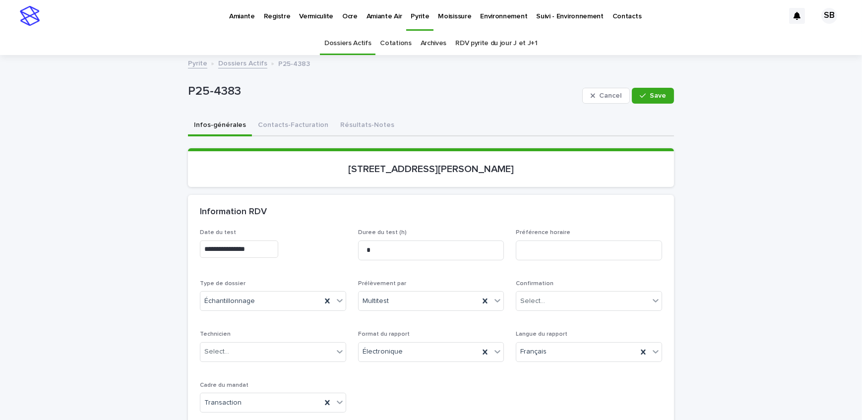
click at [265, 253] on input "**********" at bounding box center [239, 248] width 78 height 17
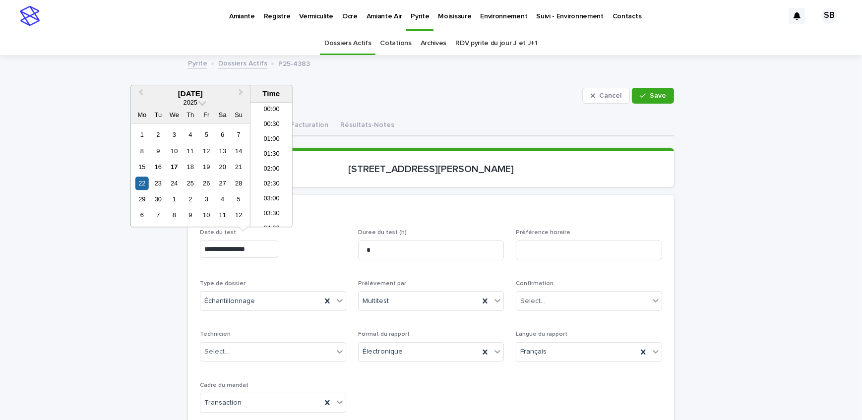
scroll to position [124, 0]
click at [157, 182] on div "23" at bounding box center [157, 183] width 13 height 13
type input "**********"
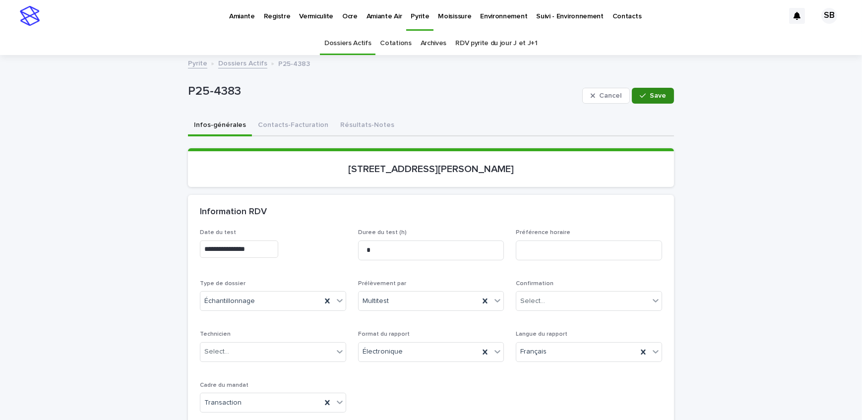
click at [651, 95] on span "Save" at bounding box center [658, 95] width 16 height 7
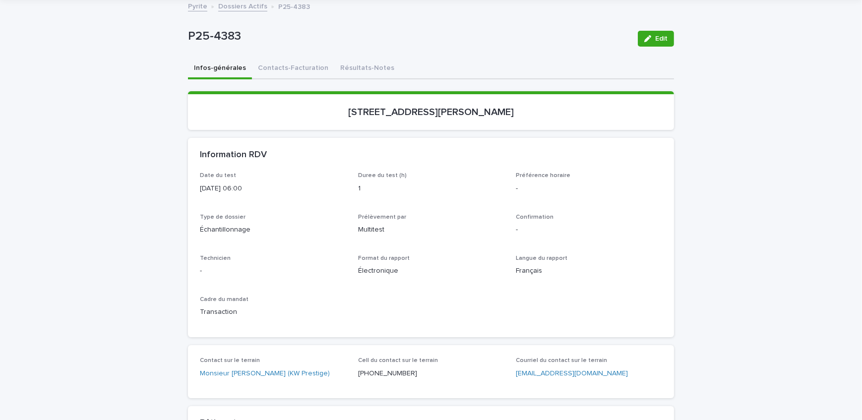
scroll to position [90, 0]
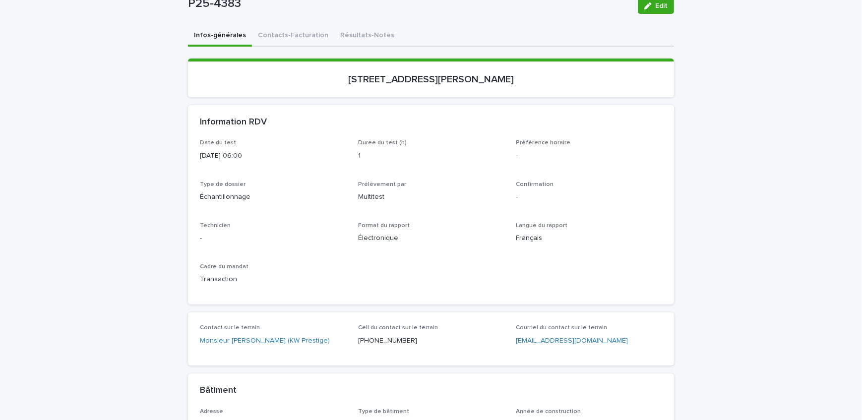
drag, startPoint x: 118, startPoint y: 253, endPoint x: 129, endPoint y: 218, distance: 37.5
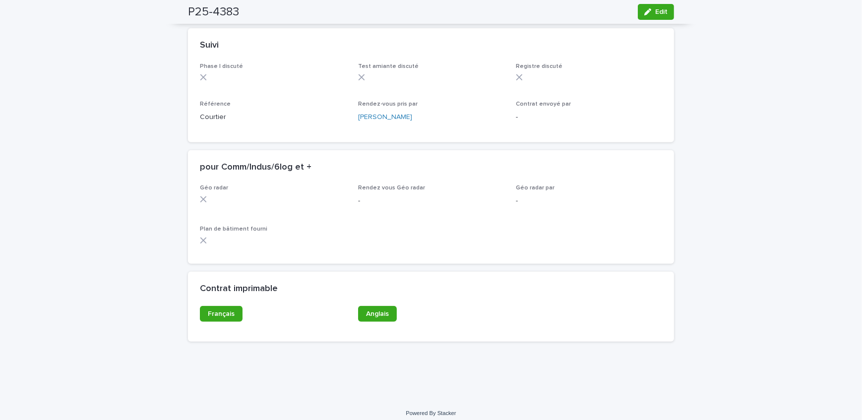
scroll to position [784, 0]
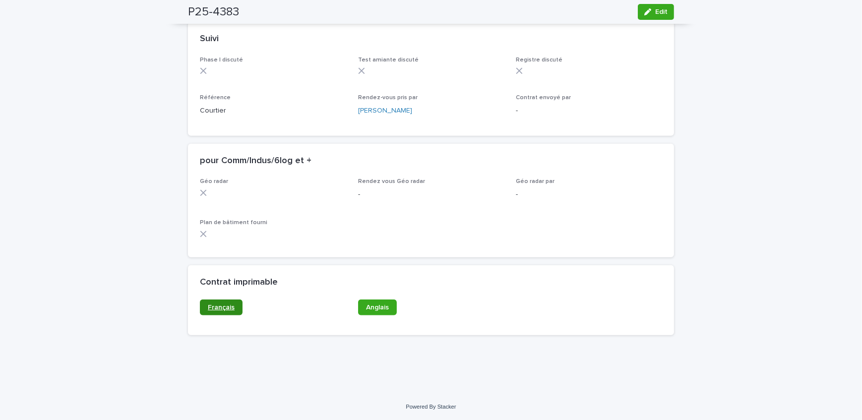
click at [223, 300] on link "Français" at bounding box center [221, 307] width 43 height 16
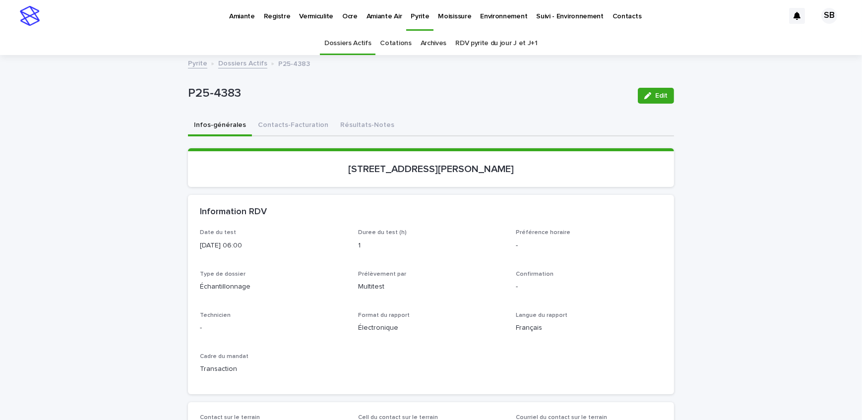
scroll to position [0, 0]
drag, startPoint x: 344, startPoint y: 174, endPoint x: 456, endPoint y: 183, distance: 112.9
click at [456, 183] on section "[STREET_ADDRESS][PERSON_NAME]" at bounding box center [431, 167] width 486 height 39
copy p "[STREET_ADDRESS][PERSON_NAME]"
drag, startPoint x: 254, startPoint y: 91, endPoint x: 162, endPoint y: 89, distance: 92.2
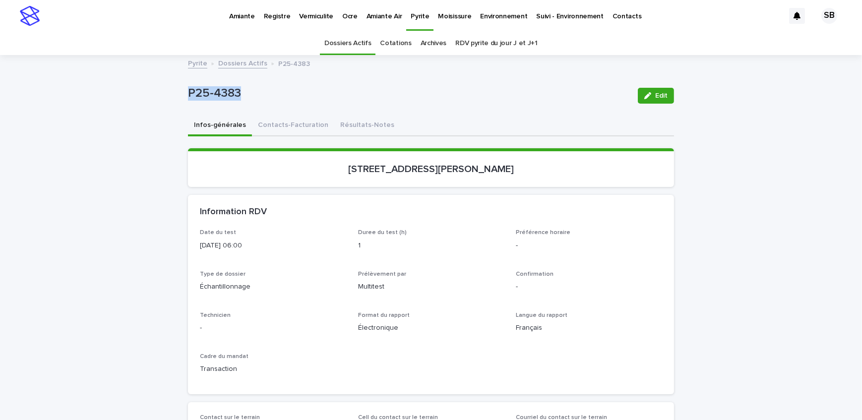
copy p "P25-4383"
click at [276, 128] on button "Contacts-Facturation" at bounding box center [293, 126] width 82 height 21
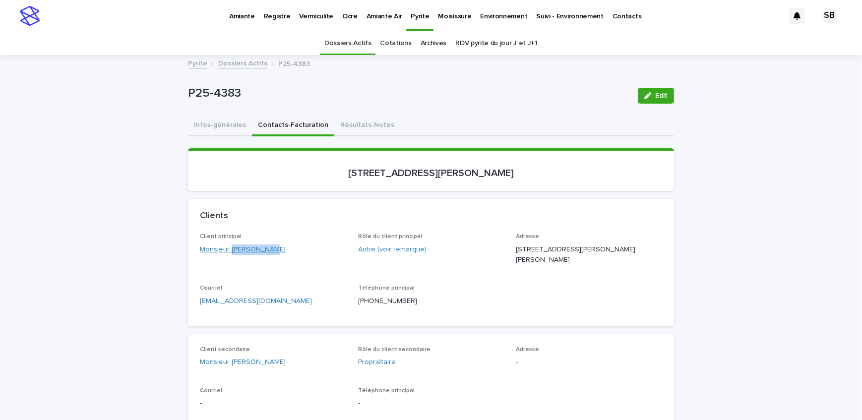
click at [228, 250] on div "Monsieur [PERSON_NAME]" at bounding box center [273, 249] width 146 height 10
drag, startPoint x: 265, startPoint y: 365, endPoint x: 225, endPoint y: 364, distance: 40.2
click at [225, 364] on div "Monsieur [PERSON_NAME]" at bounding box center [273, 362] width 146 height 10
copy link "[PERSON_NAME]"
drag, startPoint x: 594, startPoint y: 245, endPoint x: 513, endPoint y: 246, distance: 81.3
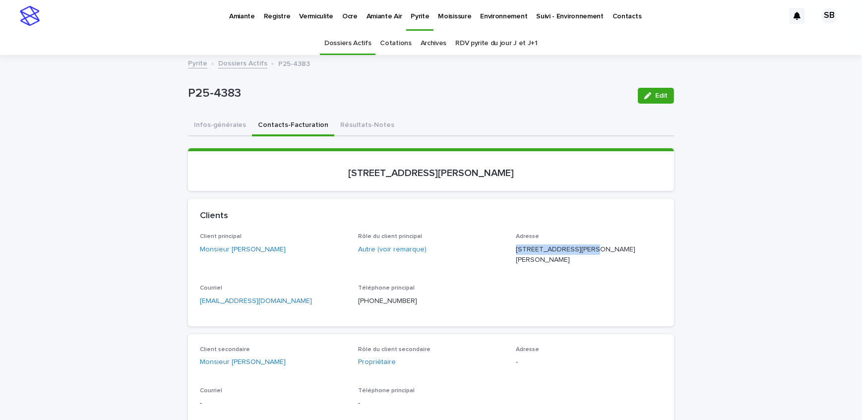
click at [516, 246] on p "[STREET_ADDRESS][PERSON_NAME][PERSON_NAME]" at bounding box center [589, 254] width 146 height 21
copy p "[STREET_ADDRESS][PERSON_NAME]"
drag, startPoint x: 551, startPoint y: 260, endPoint x: 511, endPoint y: 261, distance: 40.7
click at [511, 261] on div "Client principal Monsieur [PERSON_NAME] Rôle du client principal Autre (voir re…" at bounding box center [431, 273] width 462 height 81
copy p "Brossard QC"
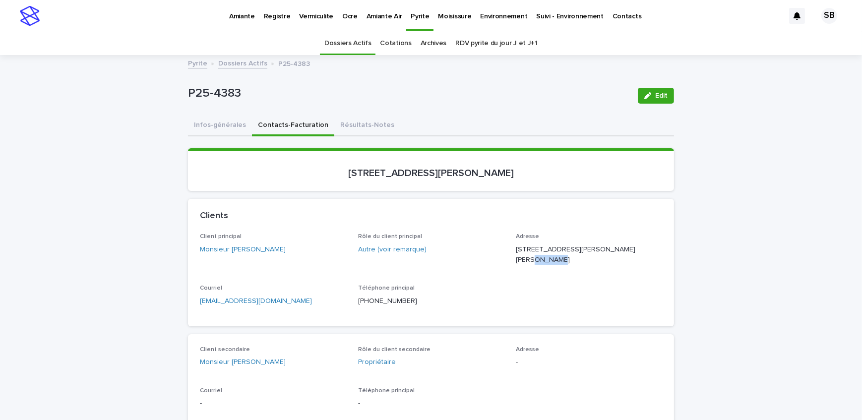
drag, startPoint x: 584, startPoint y: 264, endPoint x: 552, endPoint y: 266, distance: 31.3
click at [552, 266] on div "Adresse [STREET_ADDRESS][PERSON_NAME][PERSON_NAME]" at bounding box center [589, 253] width 146 height 40
copy p "J4Z 2C5"
drag, startPoint x: 538, startPoint y: 174, endPoint x: 317, endPoint y: 172, distance: 221.1
click at [351, 183] on section "[STREET_ADDRESS][PERSON_NAME]" at bounding box center [431, 169] width 486 height 43
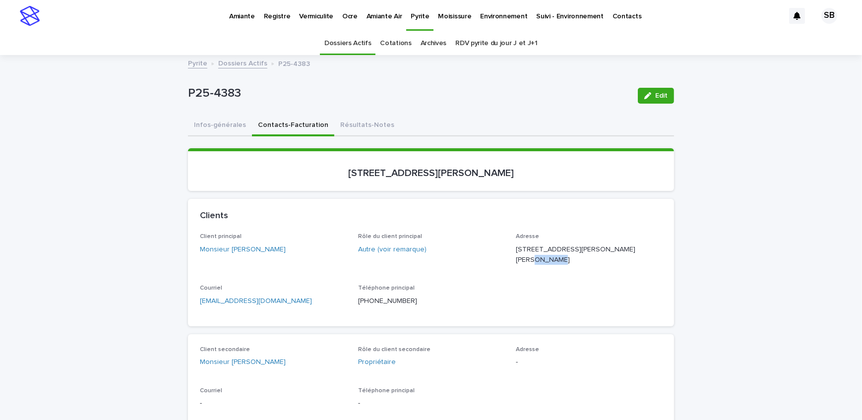
copy p "[STREET_ADDRESS][PERSON_NAME]"
drag, startPoint x: 246, startPoint y: 100, endPoint x: 187, endPoint y: 103, distance: 59.1
click at [188, 103] on div "P25-4383" at bounding box center [409, 95] width 442 height 18
copy p "P25-4383"
drag, startPoint x: 287, startPoint y: 317, endPoint x: 162, endPoint y: 311, distance: 125.1
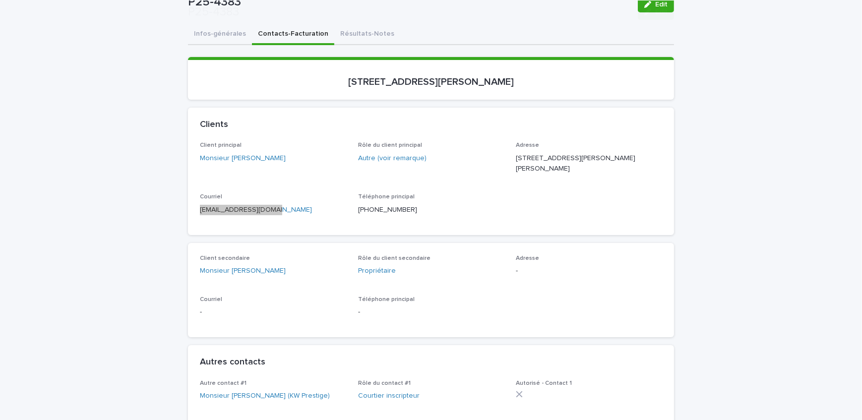
scroll to position [180, 0]
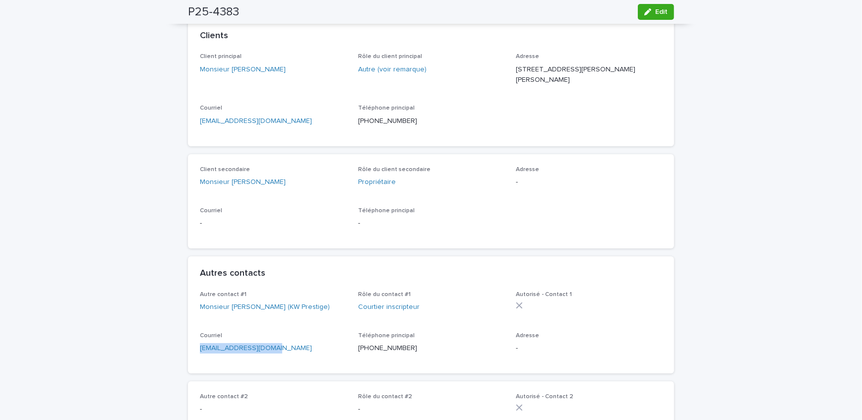
drag, startPoint x: 275, startPoint y: 350, endPoint x: 197, endPoint y: 354, distance: 77.9
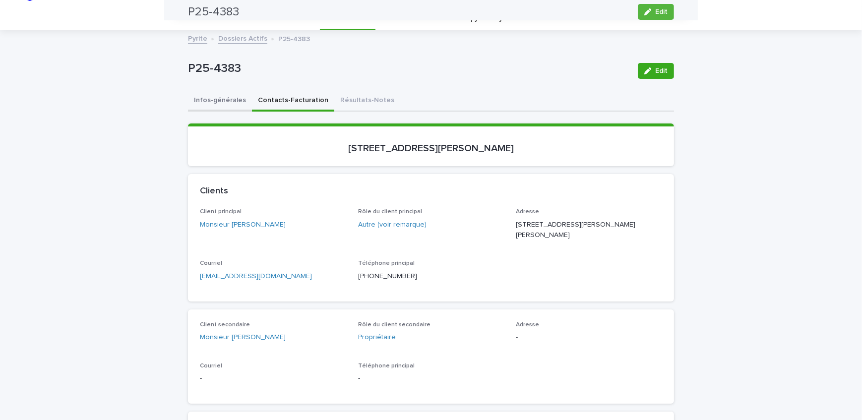
scroll to position [0, 0]
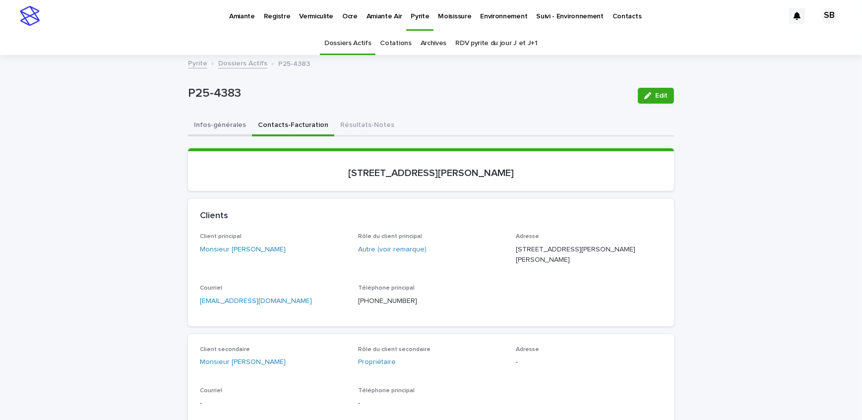
click at [221, 128] on button "Infos-générales" at bounding box center [220, 126] width 64 height 21
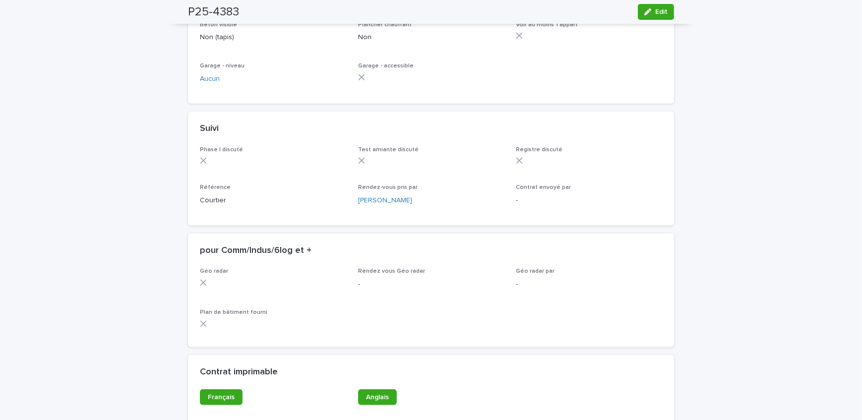
scroll to position [766, 0]
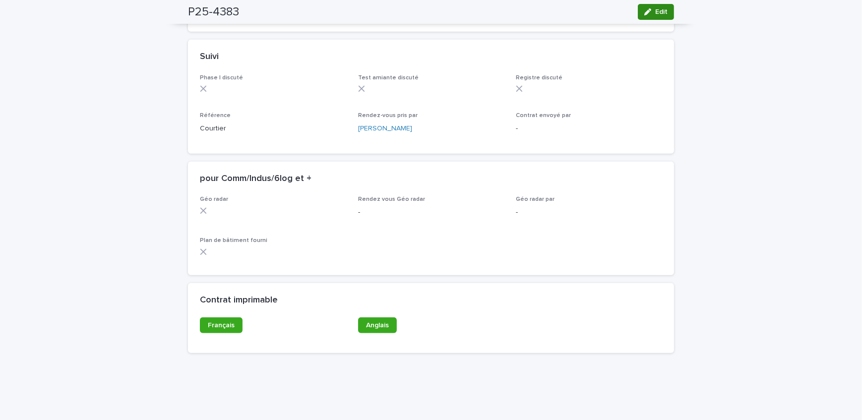
click at [649, 14] on div "button" at bounding box center [649, 11] width 11 height 7
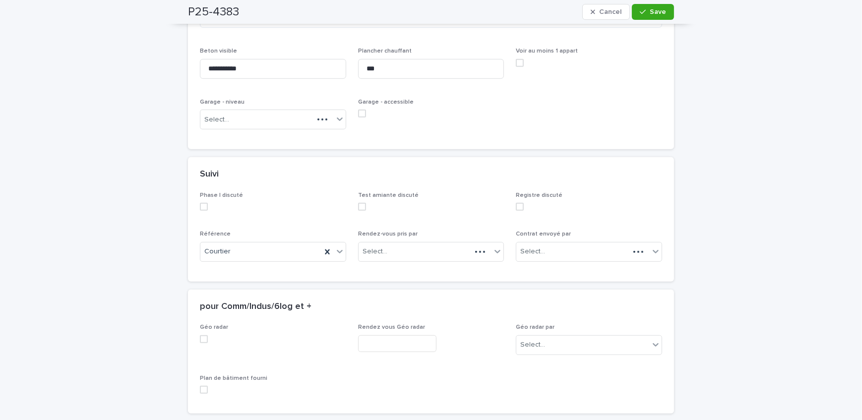
scroll to position [811, 0]
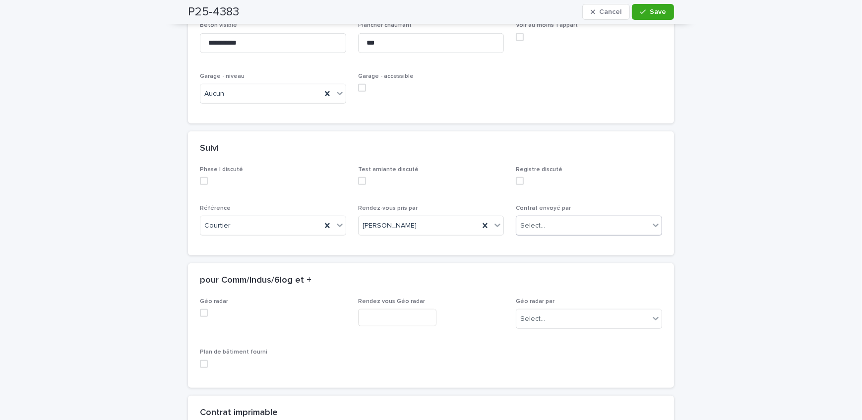
click at [549, 218] on div "Select..." at bounding box center [582, 226] width 133 height 16
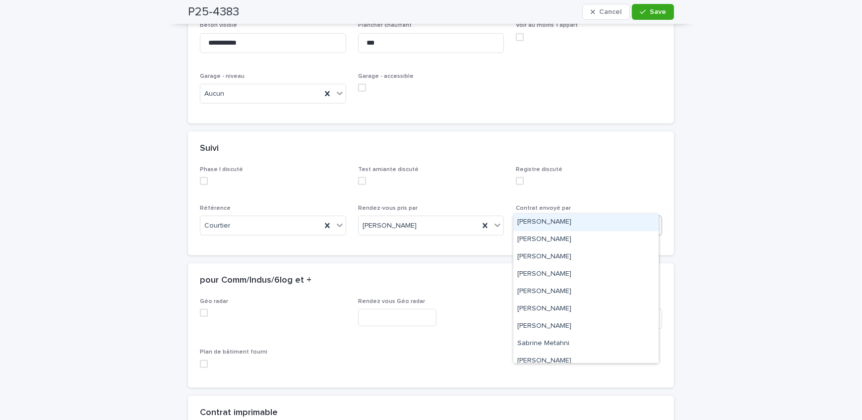
scroll to position [129, 0]
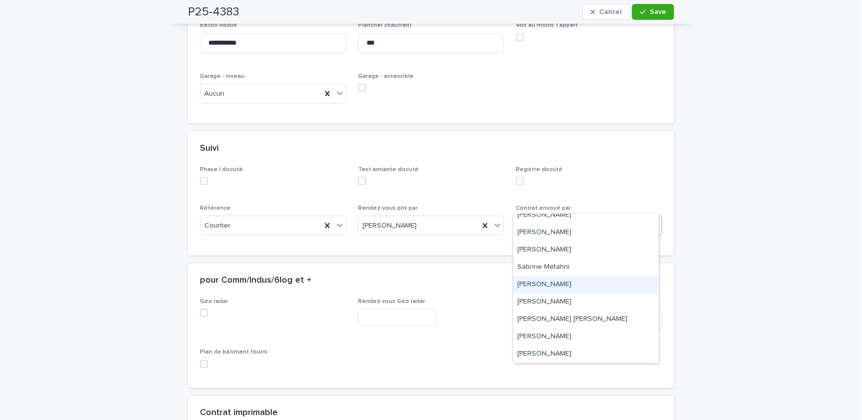
click at [558, 287] on div "[PERSON_NAME]" at bounding box center [585, 284] width 145 height 17
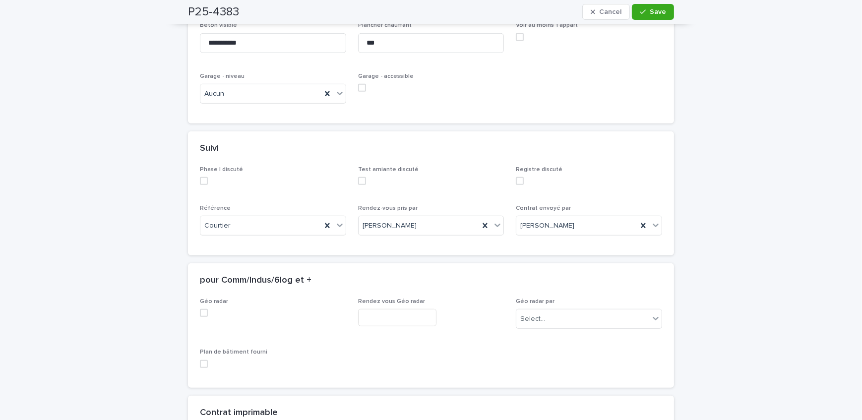
click at [649, 3] on div "P25-4383 Cancel Save" at bounding box center [431, 12] width 486 height 24
click at [646, 12] on div "button" at bounding box center [645, 11] width 10 height 7
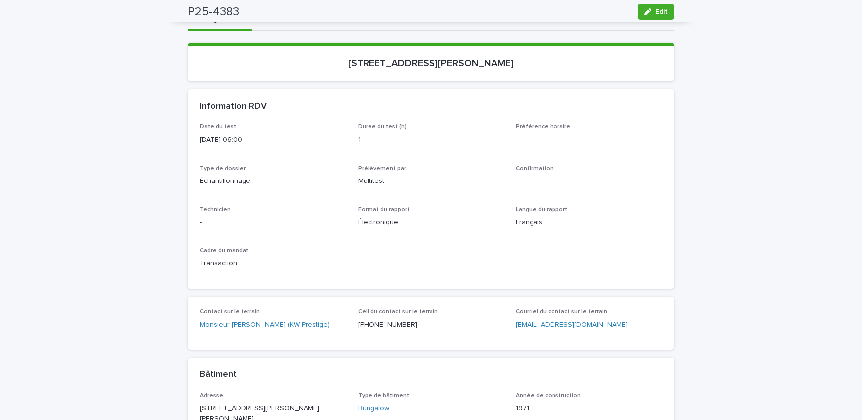
scroll to position [0, 0]
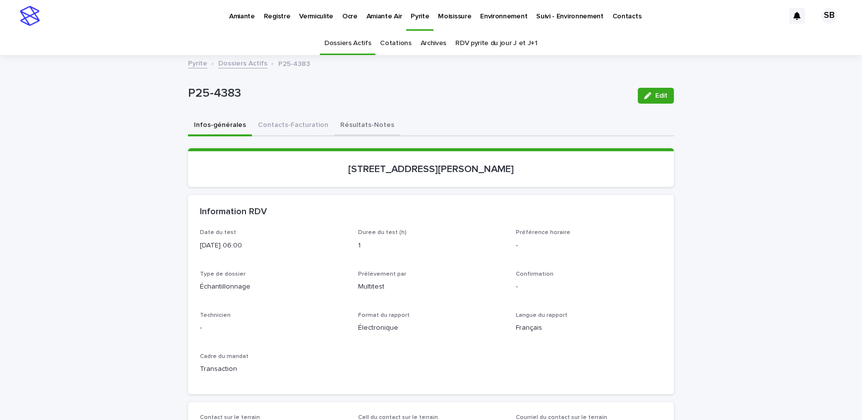
click at [362, 126] on button "Résultats-Notes" at bounding box center [367, 126] width 66 height 21
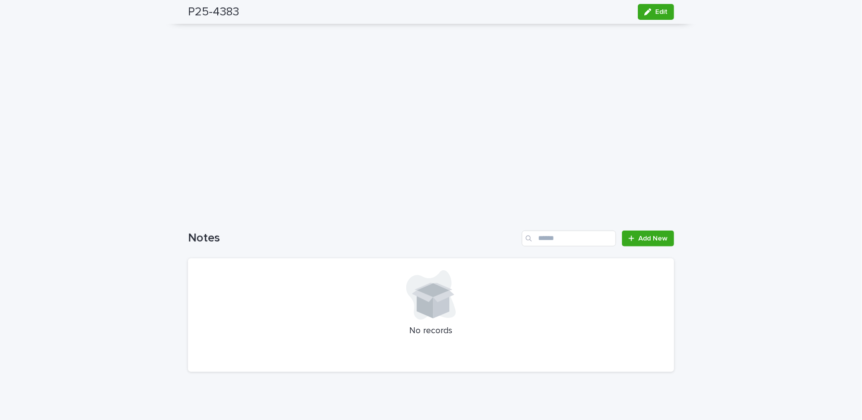
scroll to position [771, 0]
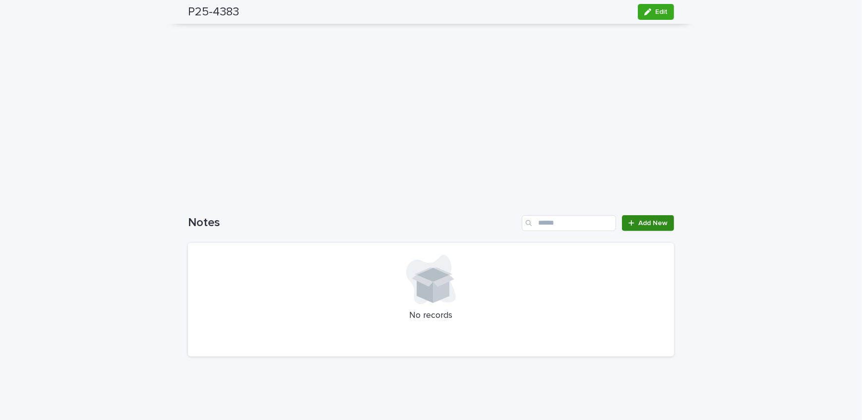
click at [634, 221] on div at bounding box center [633, 223] width 10 height 7
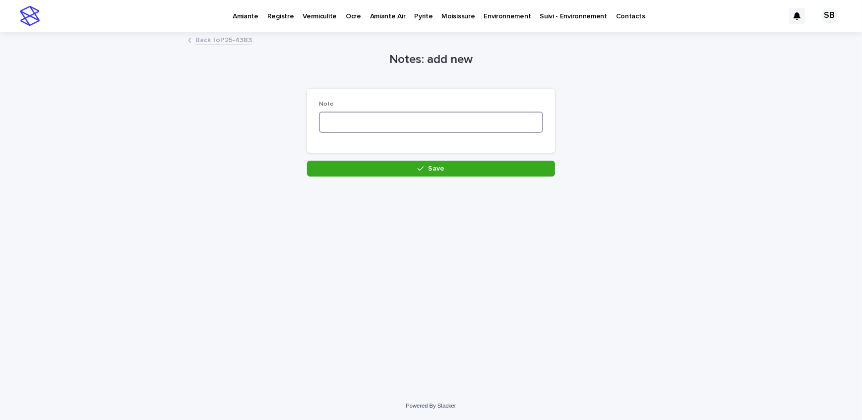
click at [458, 119] on textarea at bounding box center [431, 122] width 224 height 21
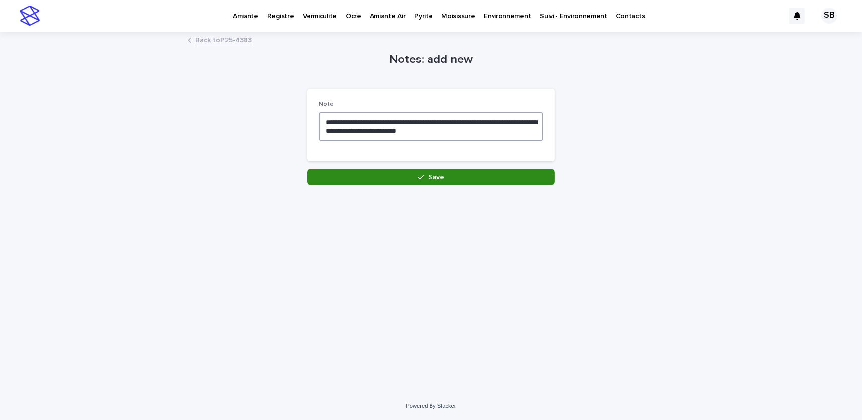
type textarea "**********"
click at [444, 183] on button "Save" at bounding box center [431, 177] width 248 height 16
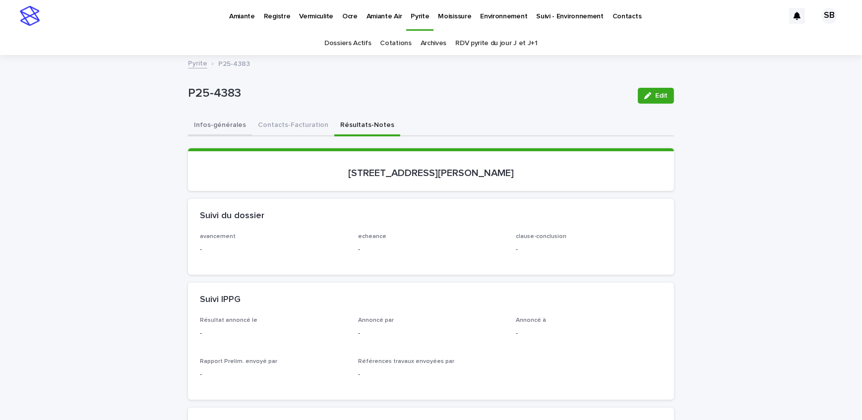
click at [202, 126] on button "Infos-générales" at bounding box center [220, 126] width 64 height 21
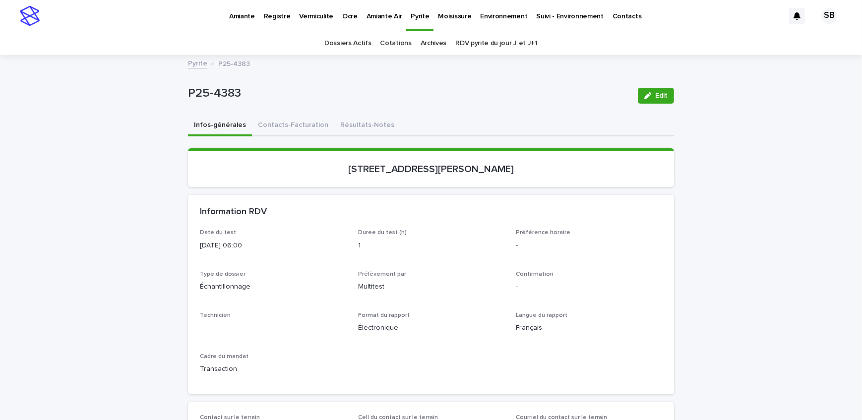
click at [203, 63] on div "Pyrite P25-4383" at bounding box center [431, 64] width 496 height 14
click at [198, 64] on link "Pyrite" at bounding box center [197, 62] width 19 height 11
